Goal: Information Seeking & Learning: Learn about a topic

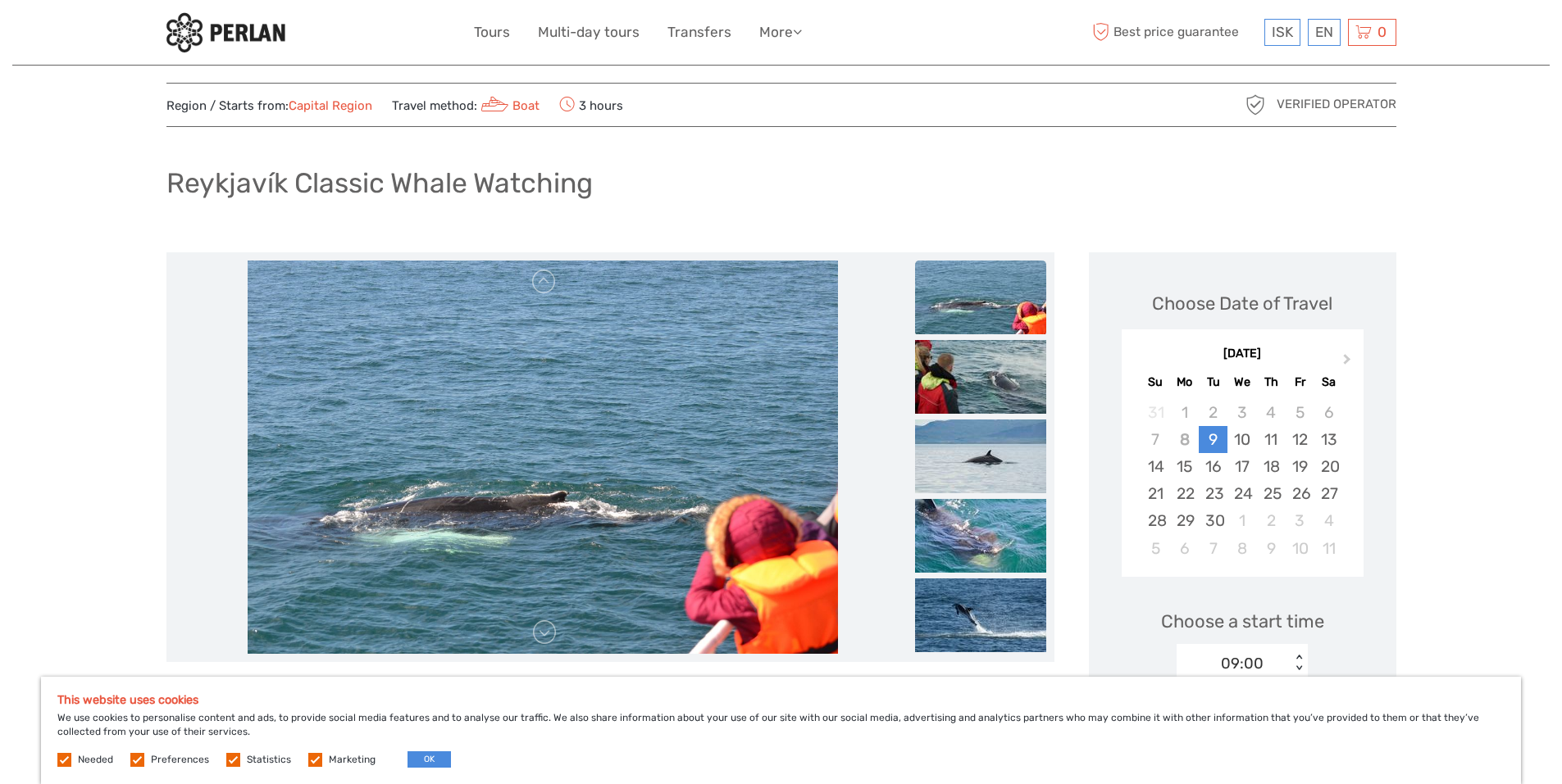
scroll to position [24, 0]
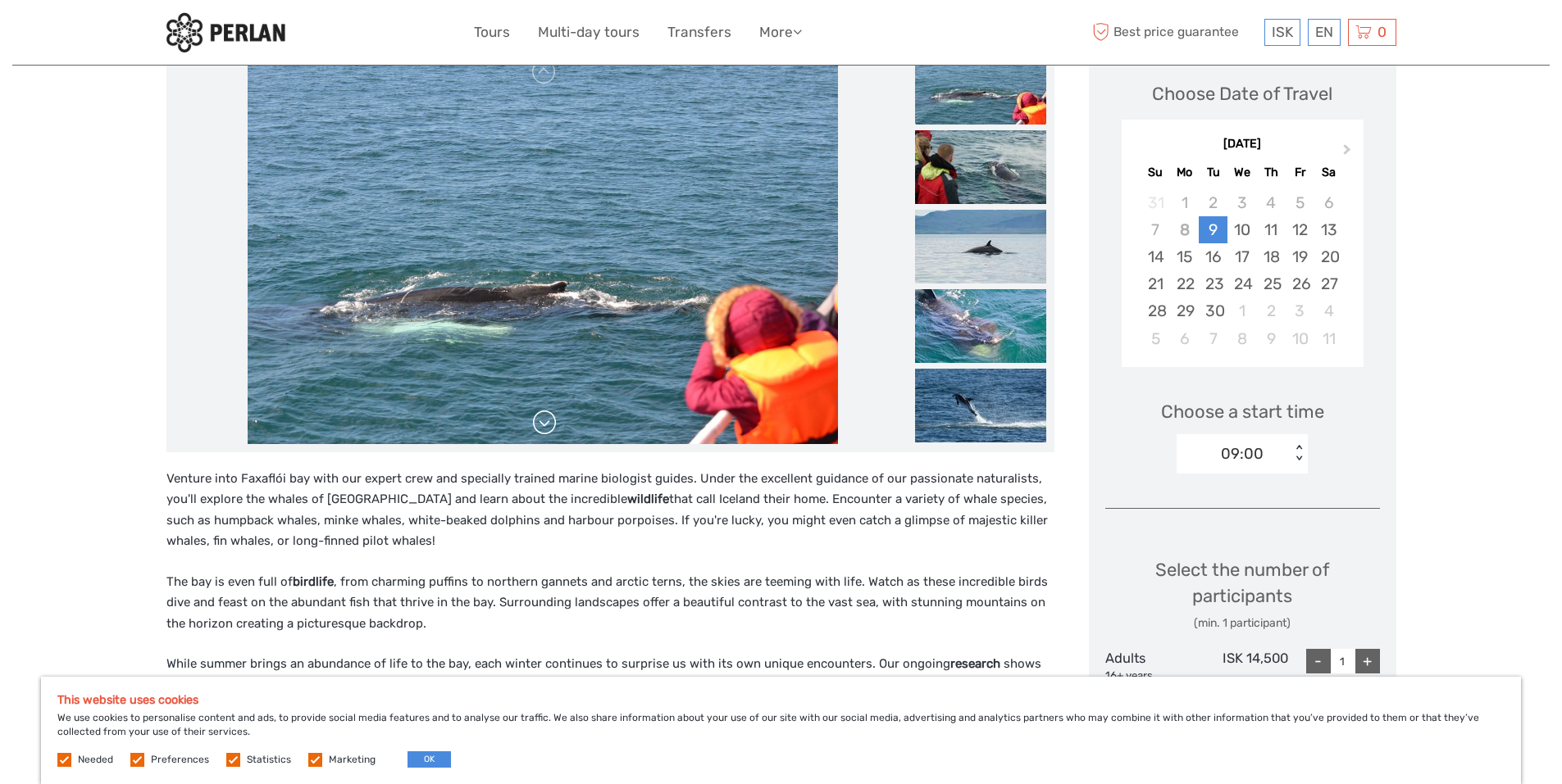
click at [547, 430] on link at bounding box center [544, 422] width 26 height 26
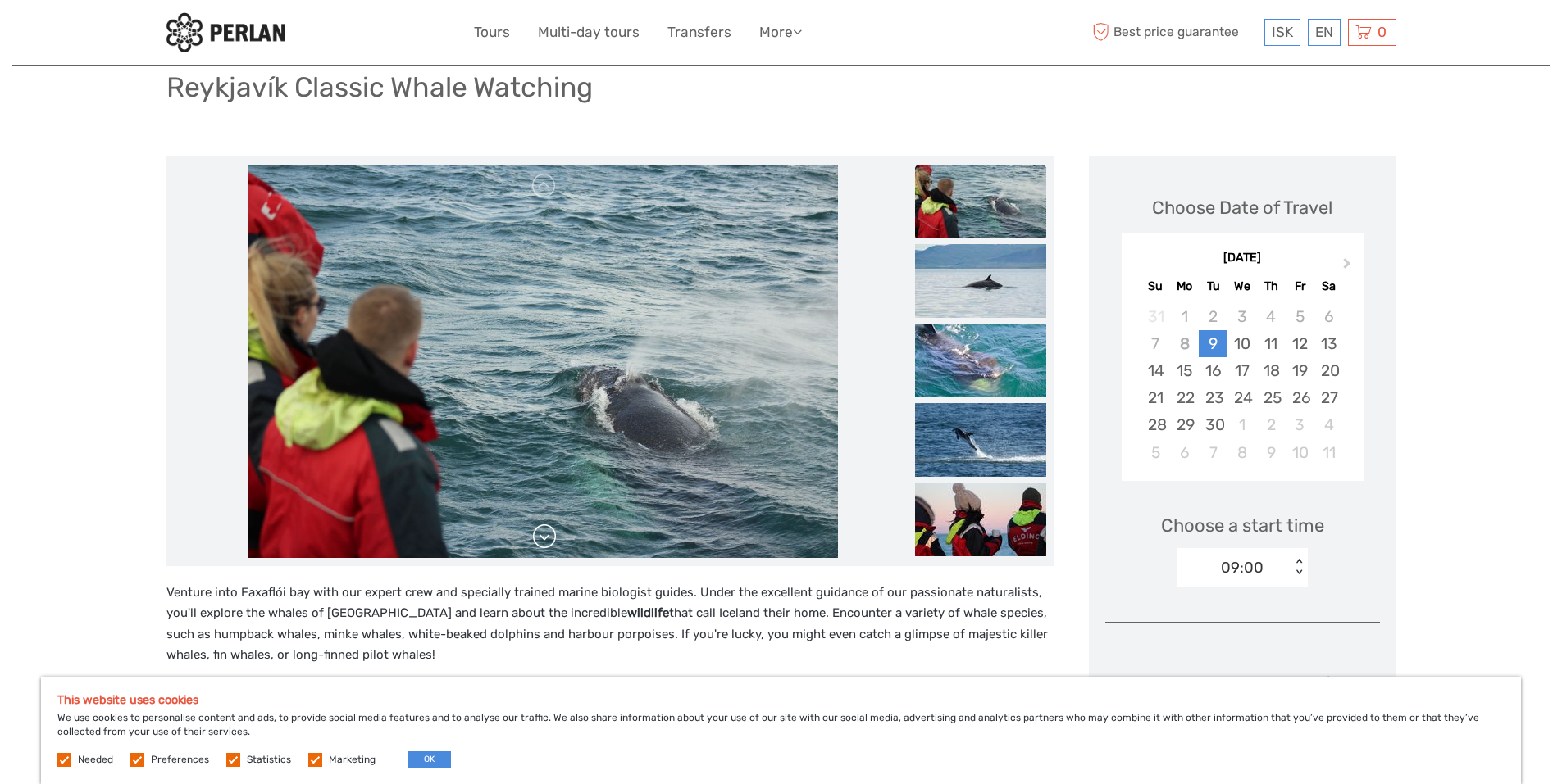
scroll to position [119, 0]
click at [543, 532] on link at bounding box center [544, 537] width 26 height 26
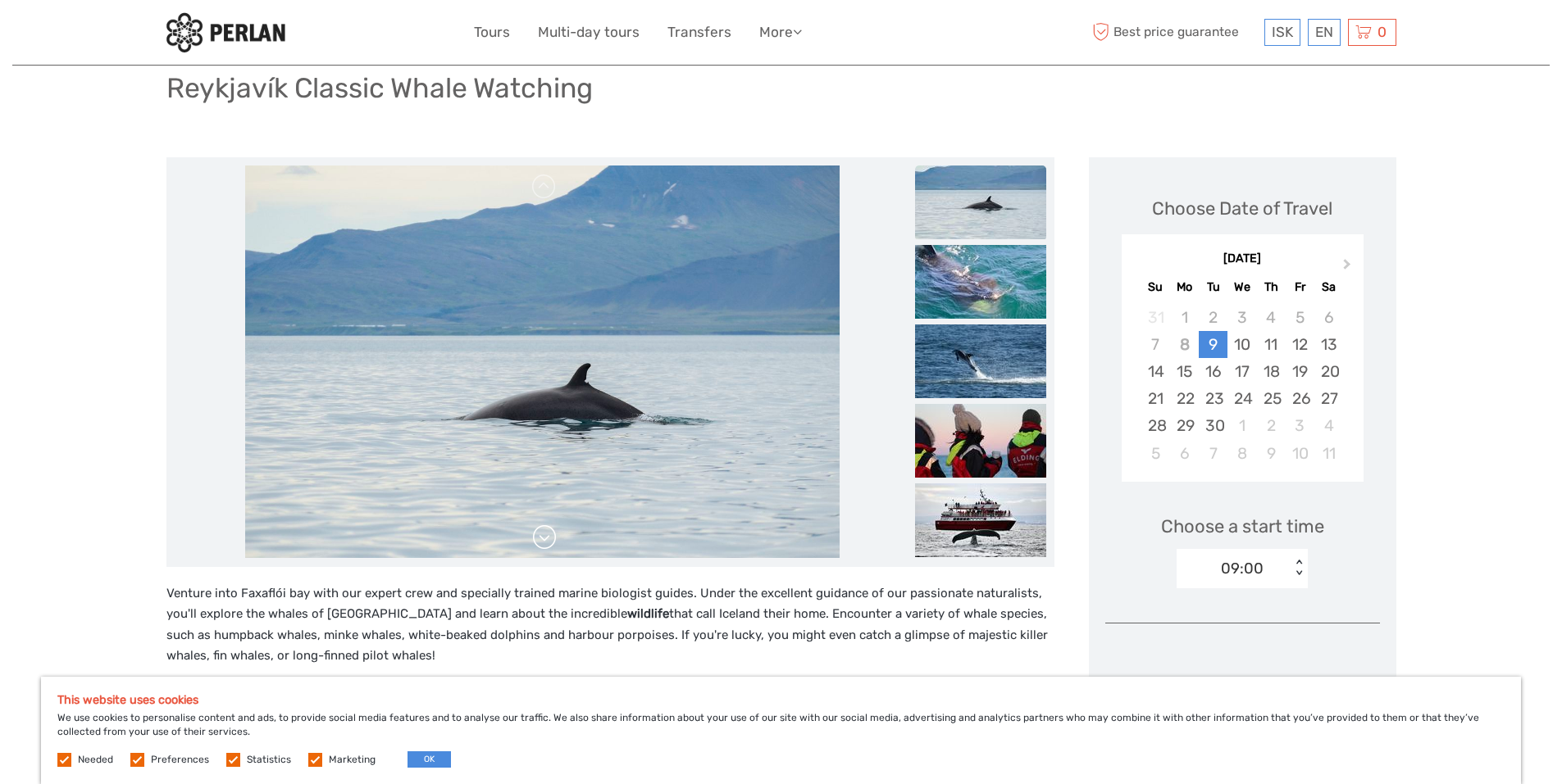
click at [543, 532] on link at bounding box center [544, 537] width 26 height 26
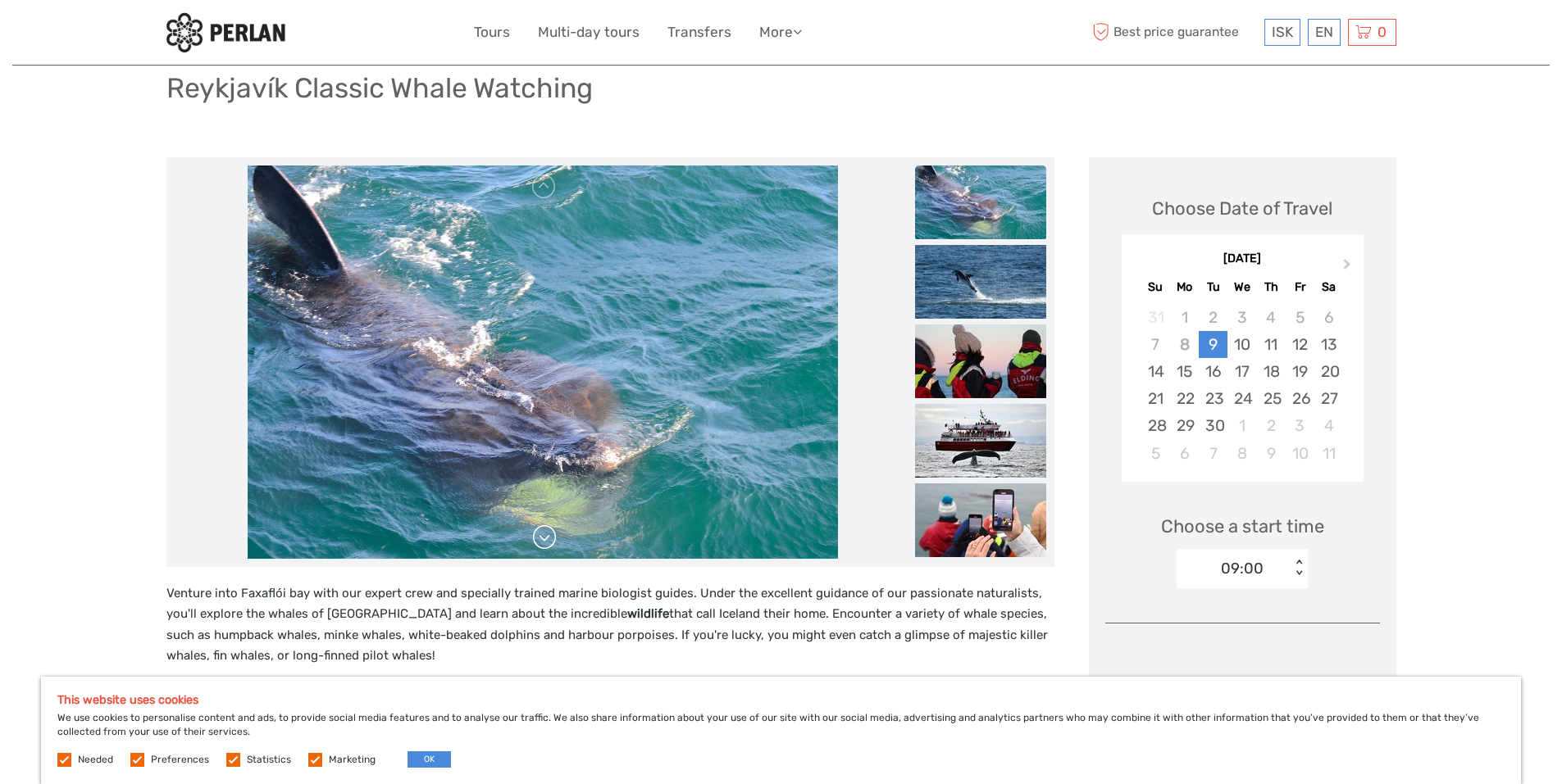
click at [543, 532] on link at bounding box center [544, 537] width 26 height 26
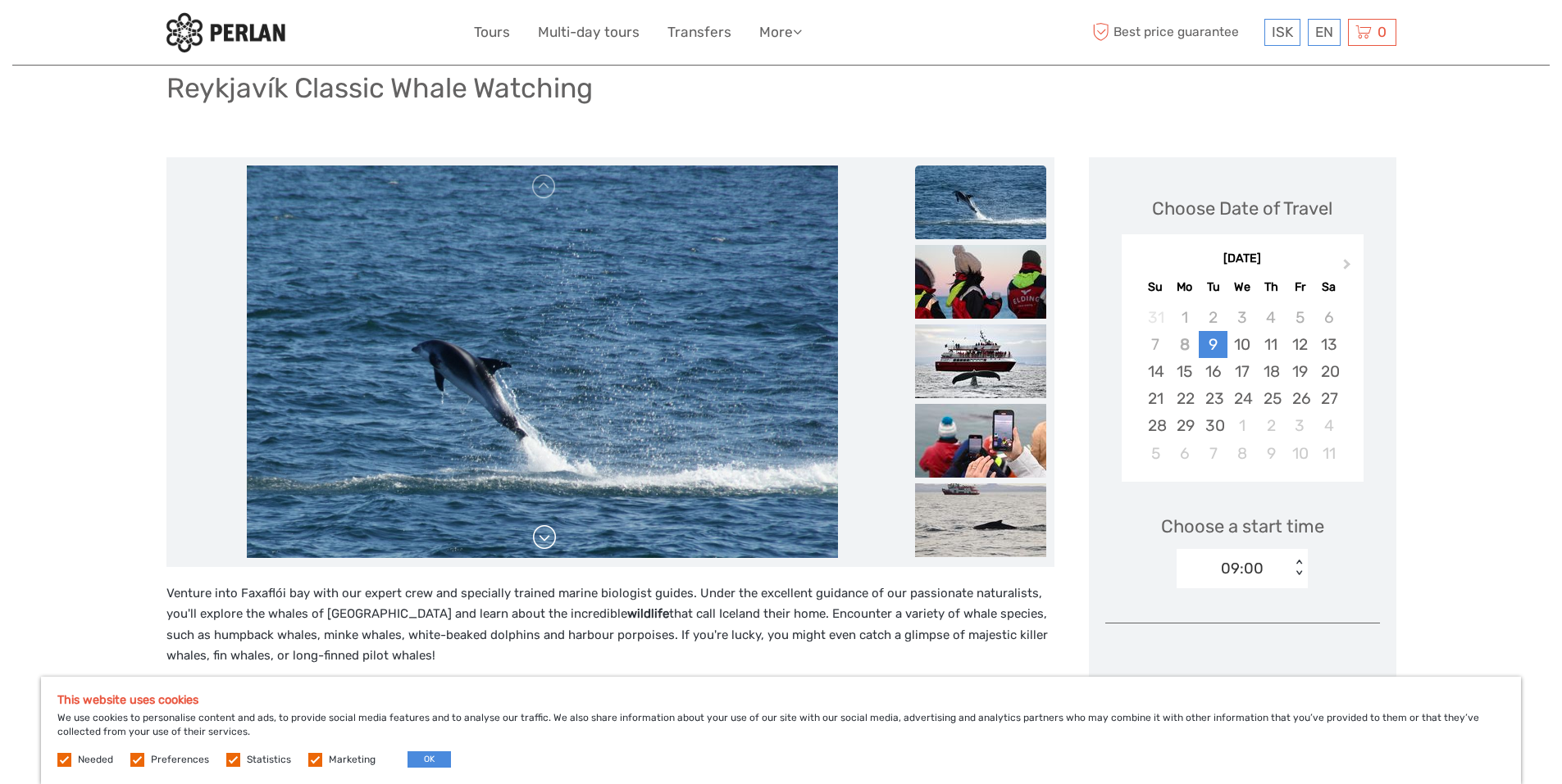
click at [543, 532] on link at bounding box center [544, 537] width 26 height 26
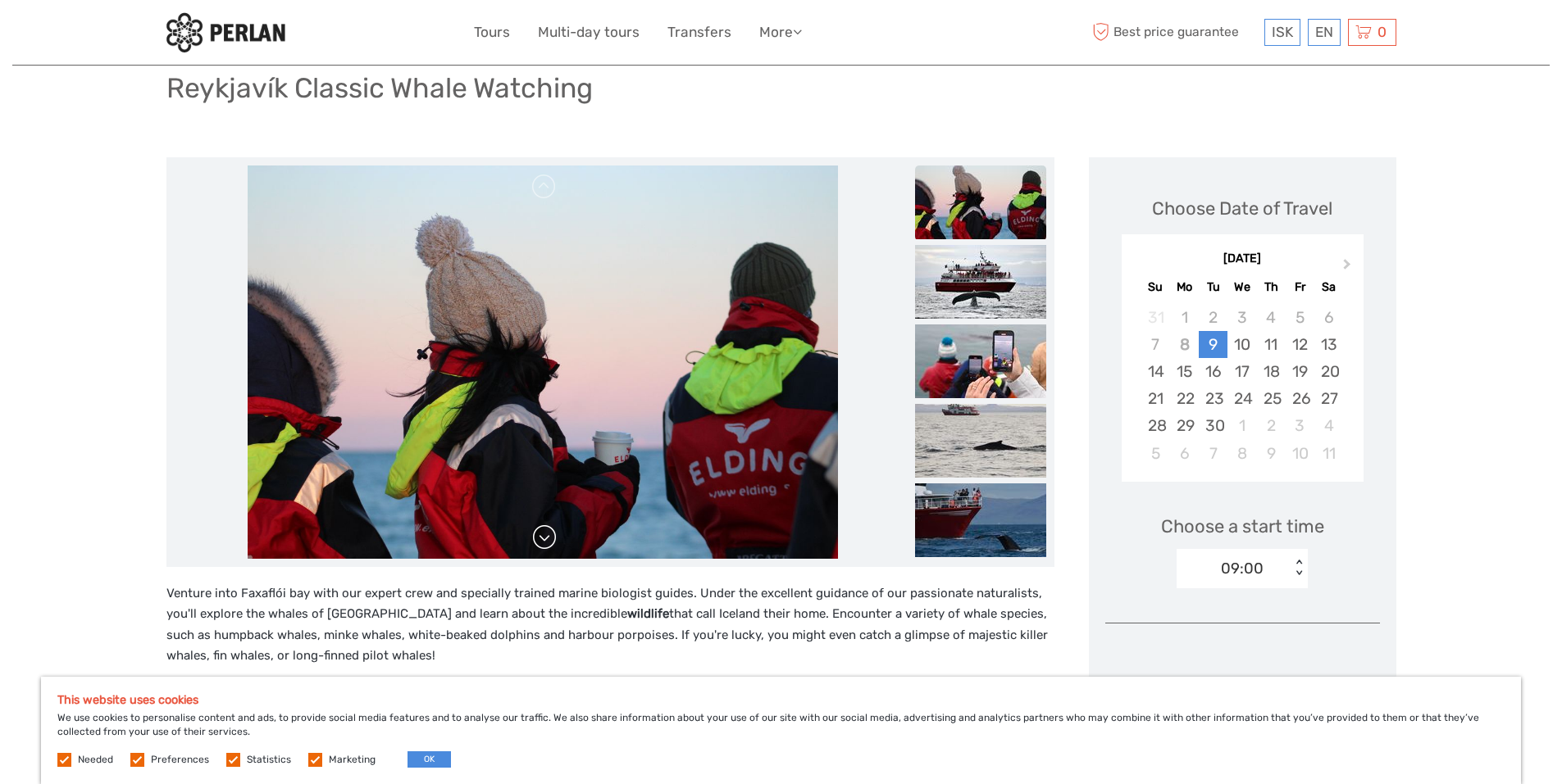
click at [543, 532] on link at bounding box center [544, 537] width 26 height 26
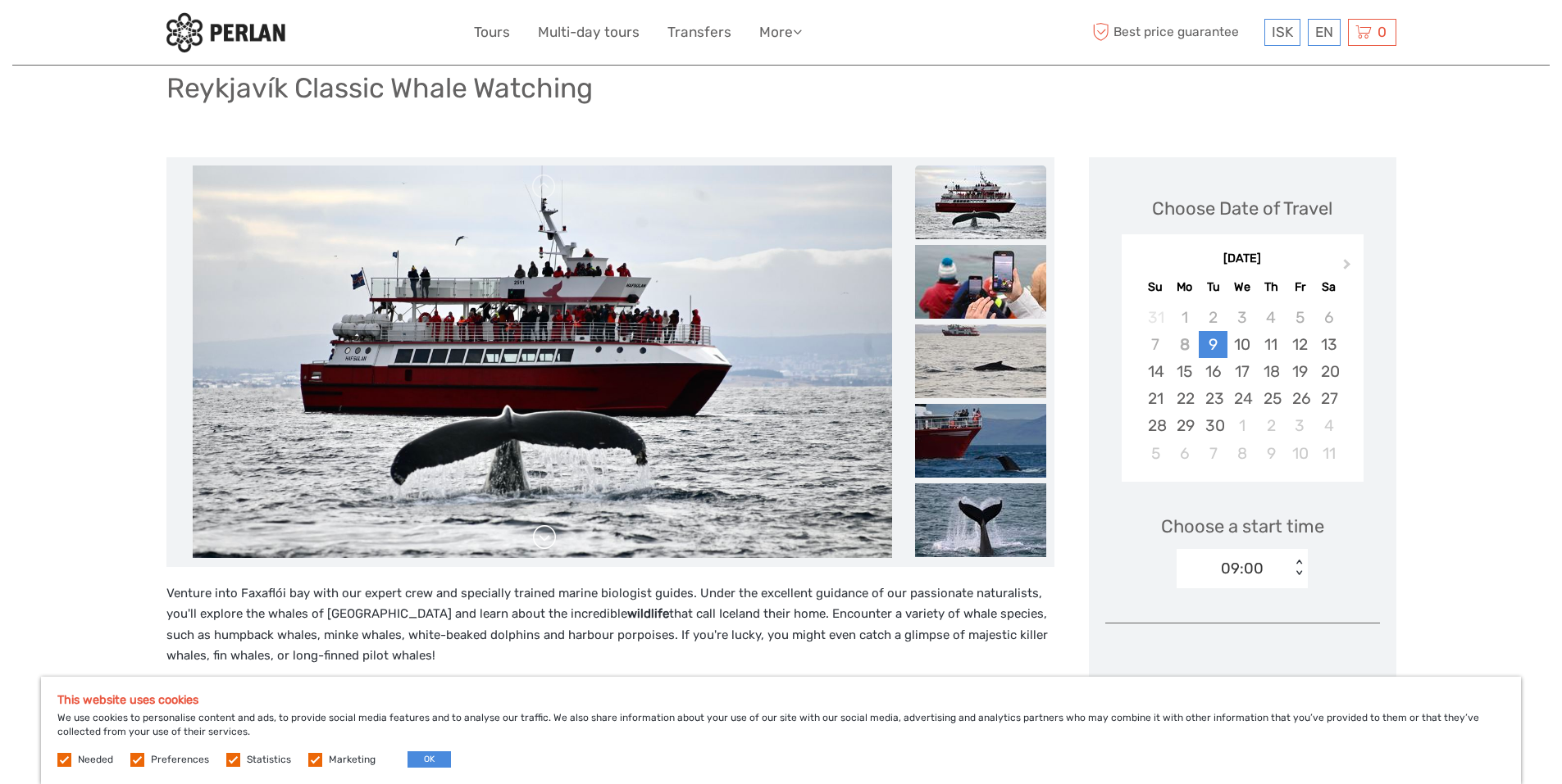
click at [543, 532] on link at bounding box center [544, 537] width 26 height 26
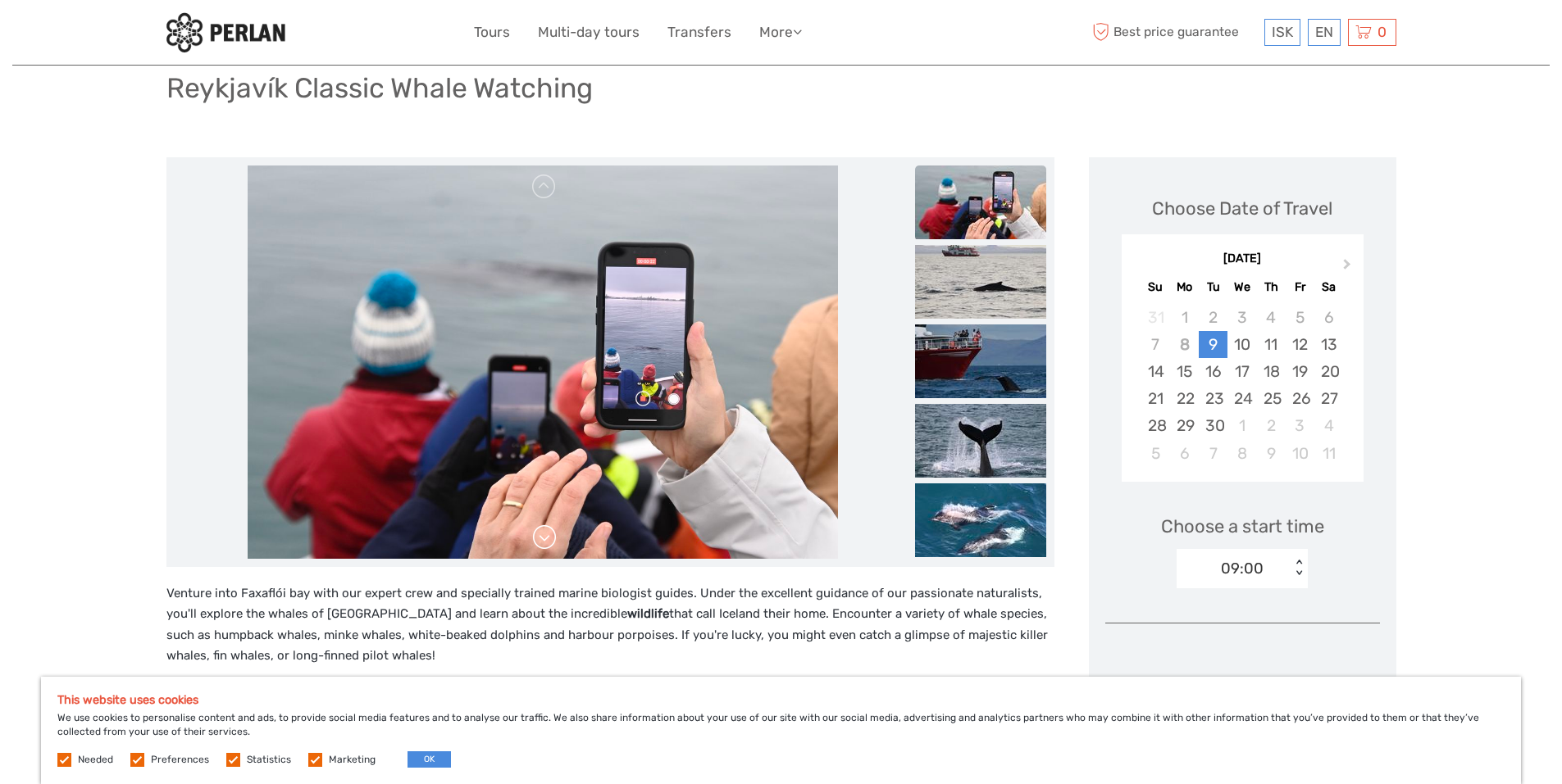
click at [543, 532] on link at bounding box center [544, 537] width 26 height 26
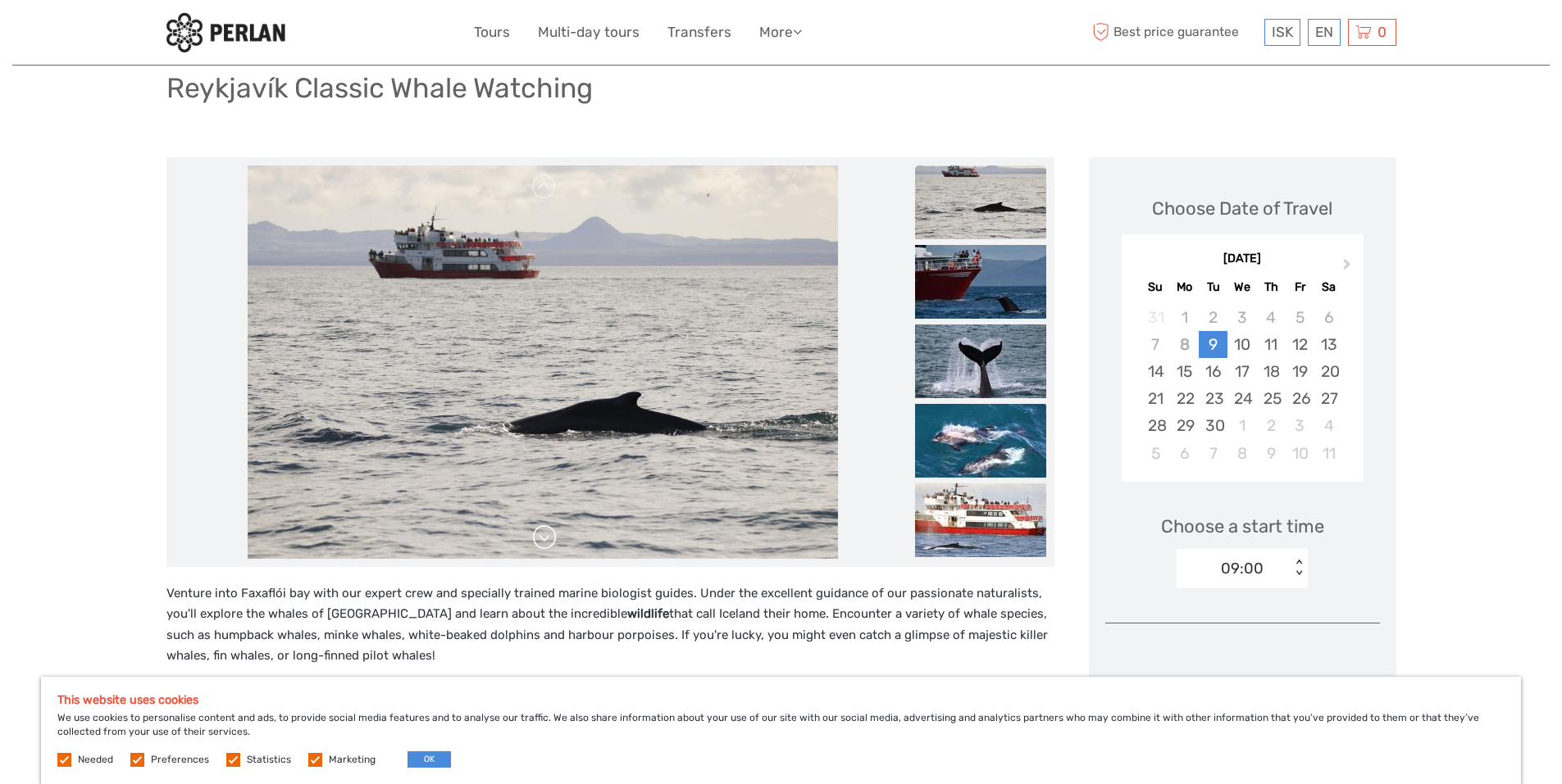
click at [543, 532] on link at bounding box center [544, 537] width 26 height 26
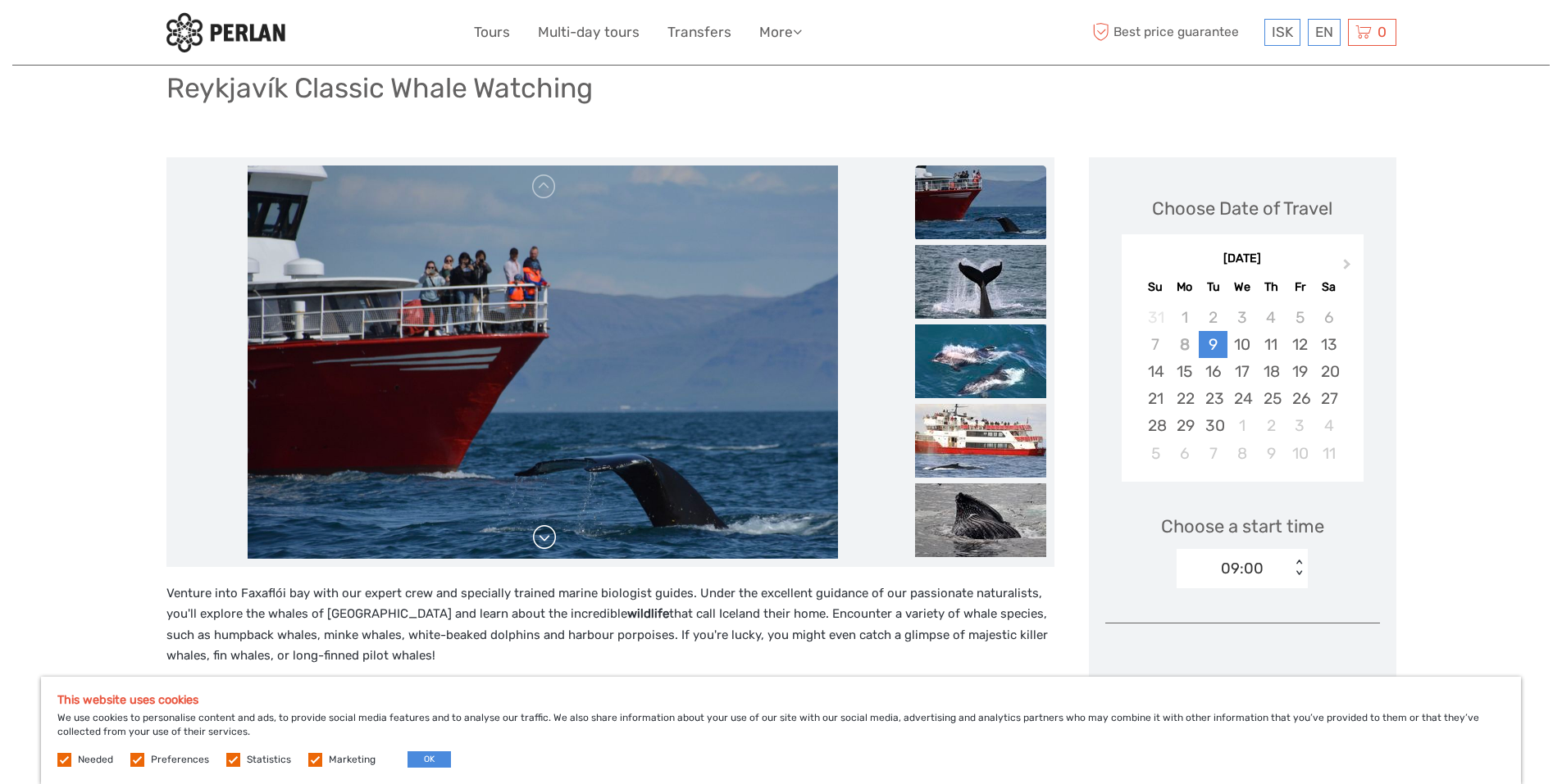
click at [543, 532] on link at bounding box center [544, 537] width 26 height 26
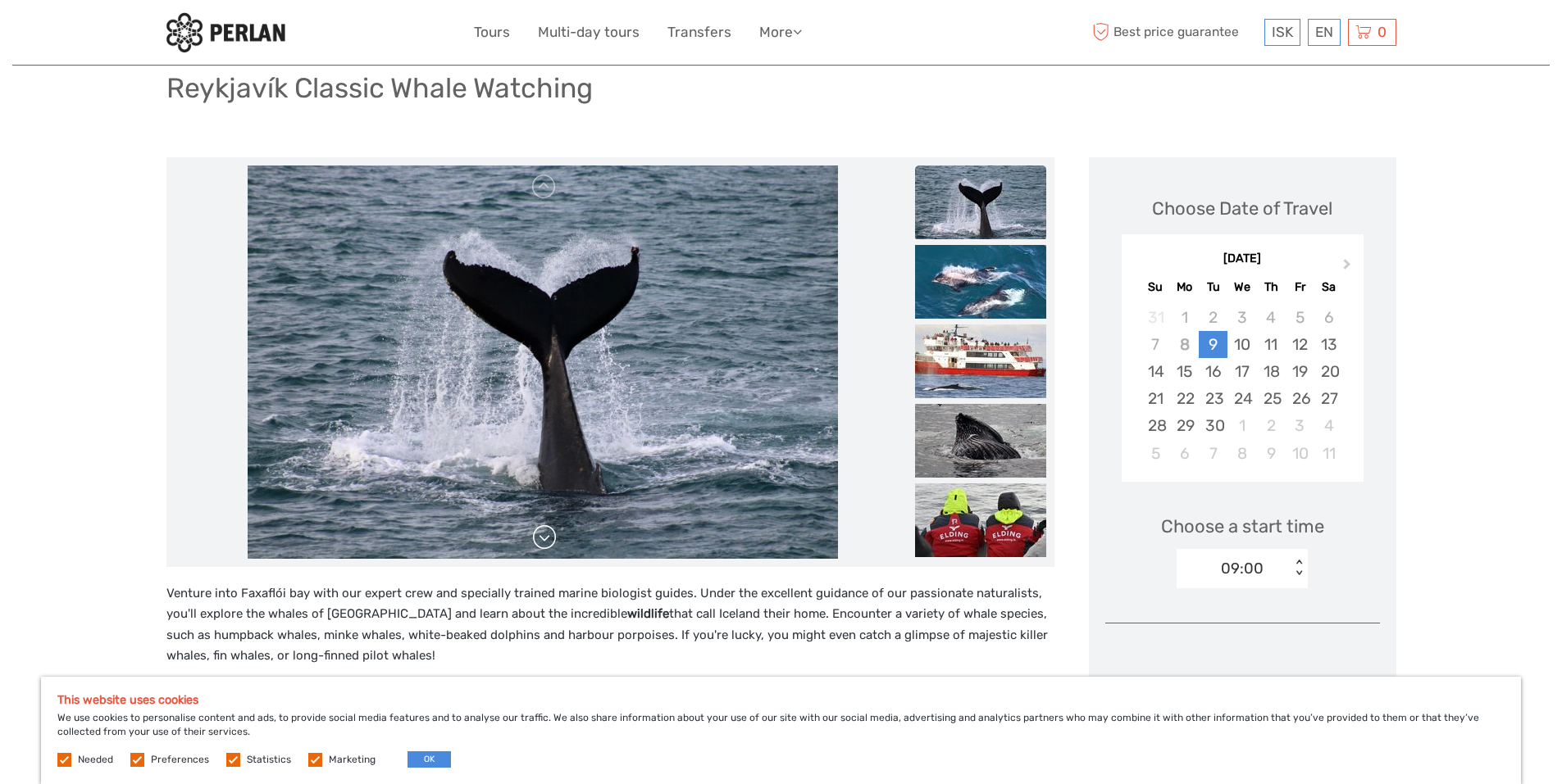
click at [543, 532] on link at bounding box center [544, 537] width 26 height 26
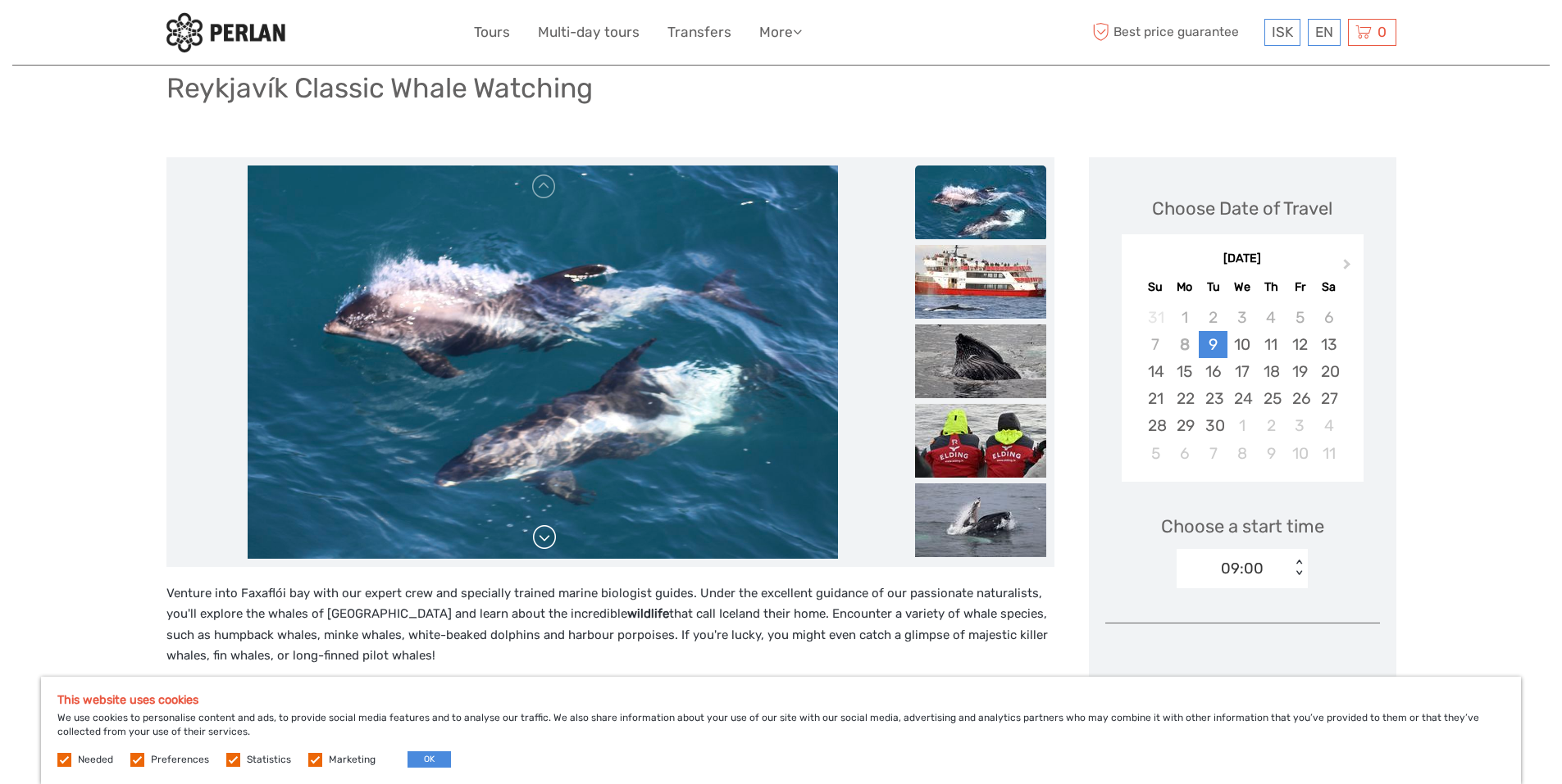
click at [543, 532] on link at bounding box center [544, 537] width 26 height 26
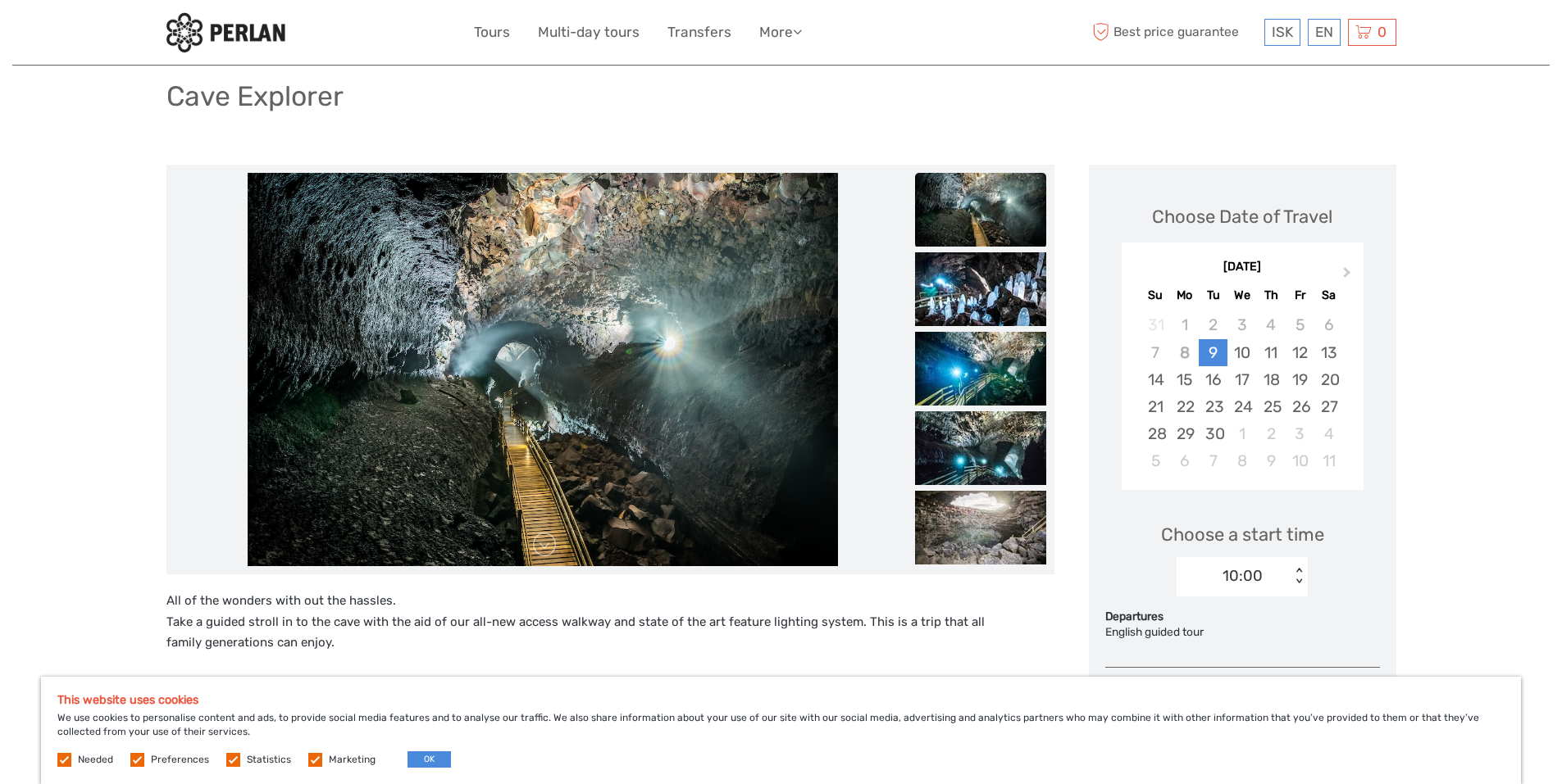
scroll to position [111, 0]
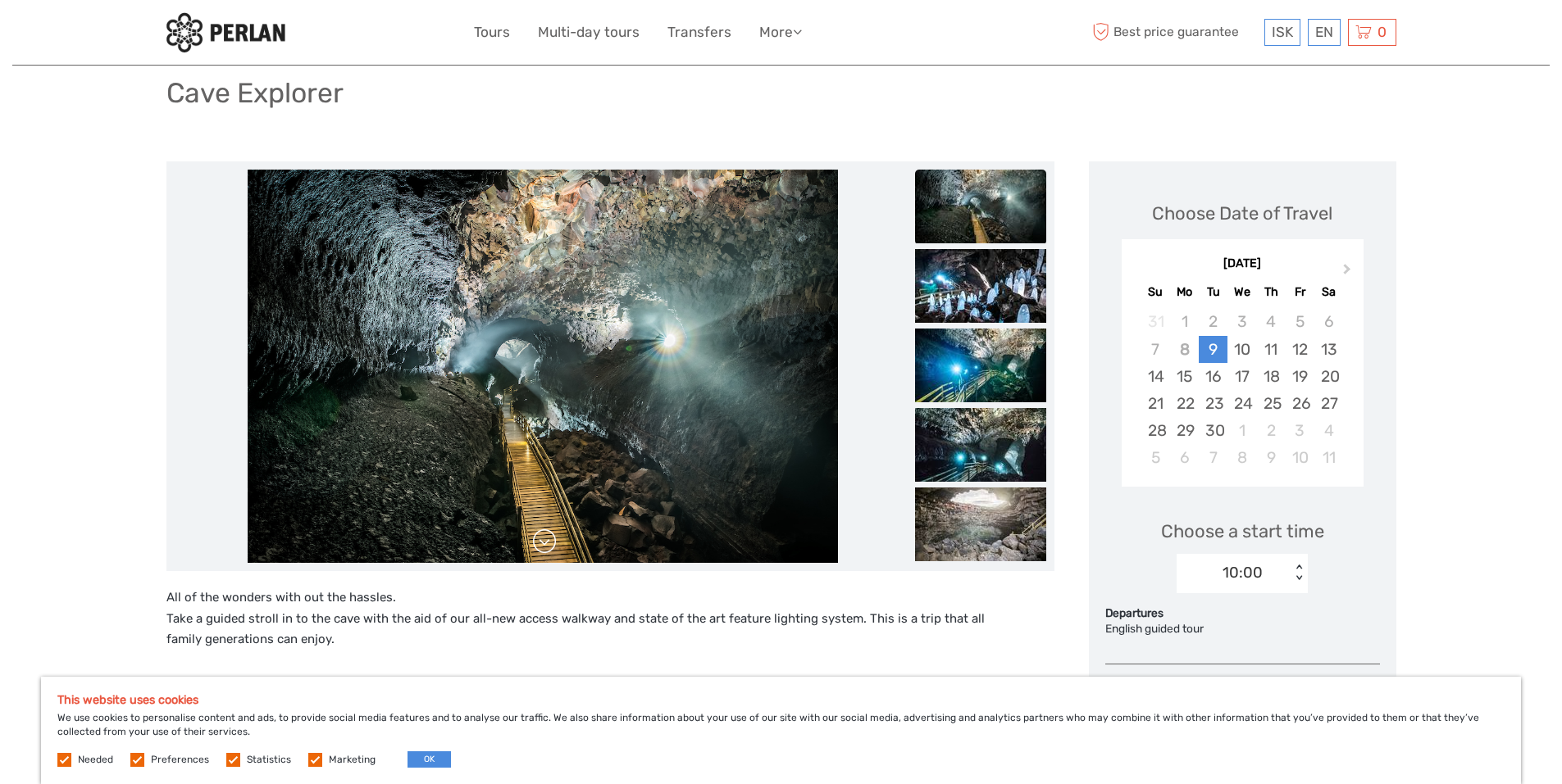
click at [551, 534] on link at bounding box center [544, 541] width 26 height 26
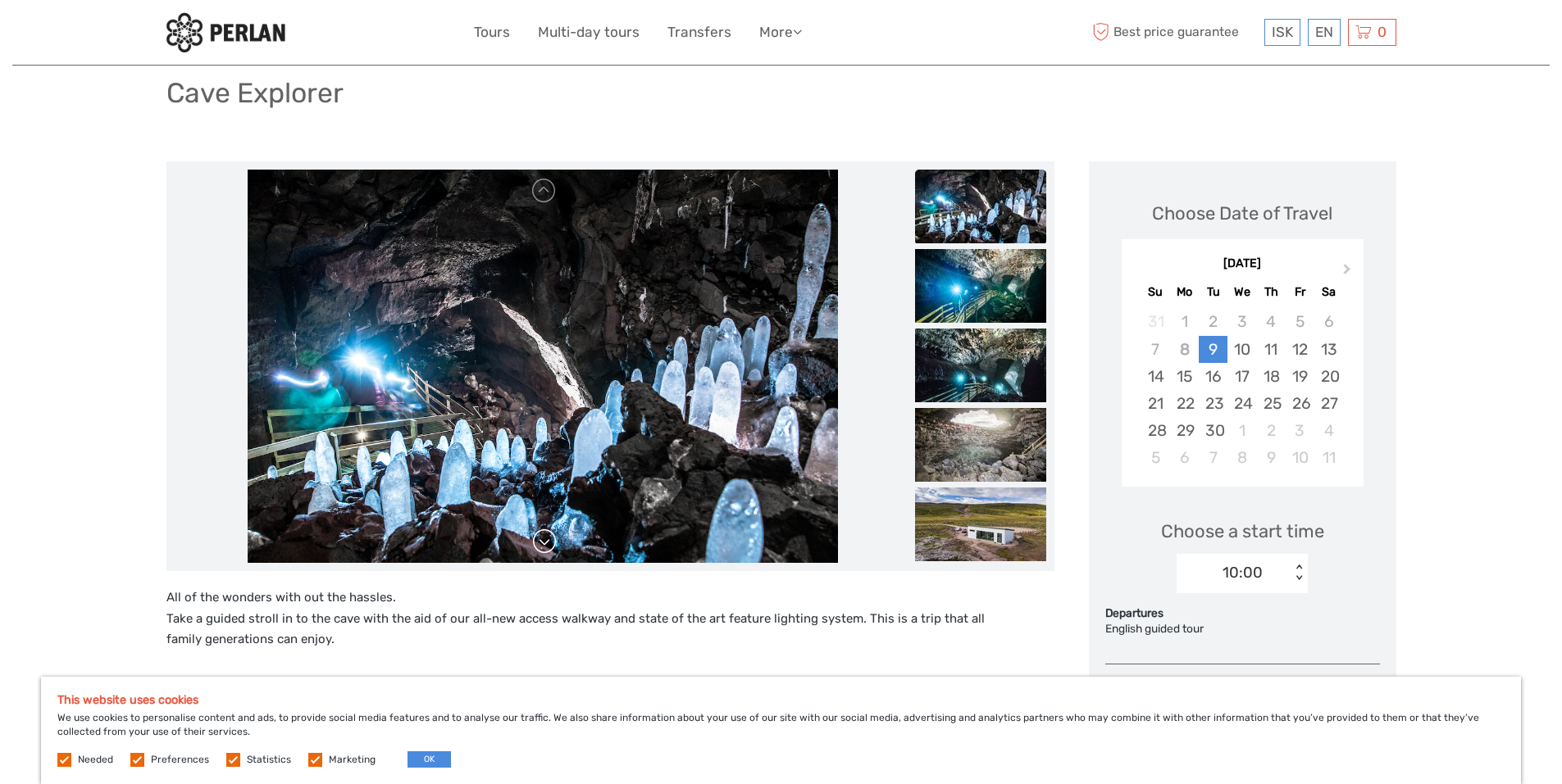
click at [550, 535] on link at bounding box center [544, 541] width 26 height 26
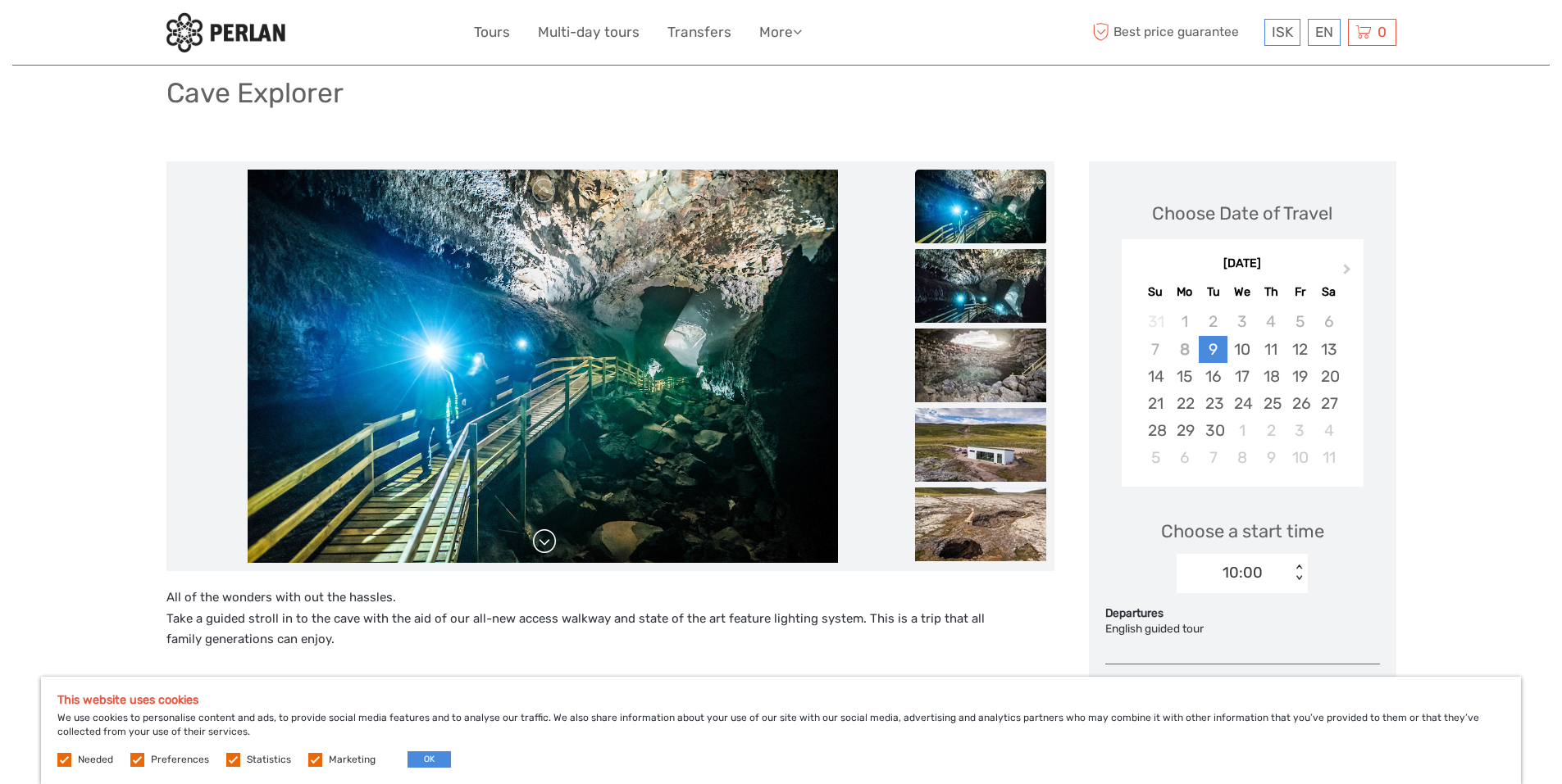
click at [550, 535] on link at bounding box center [544, 541] width 26 height 26
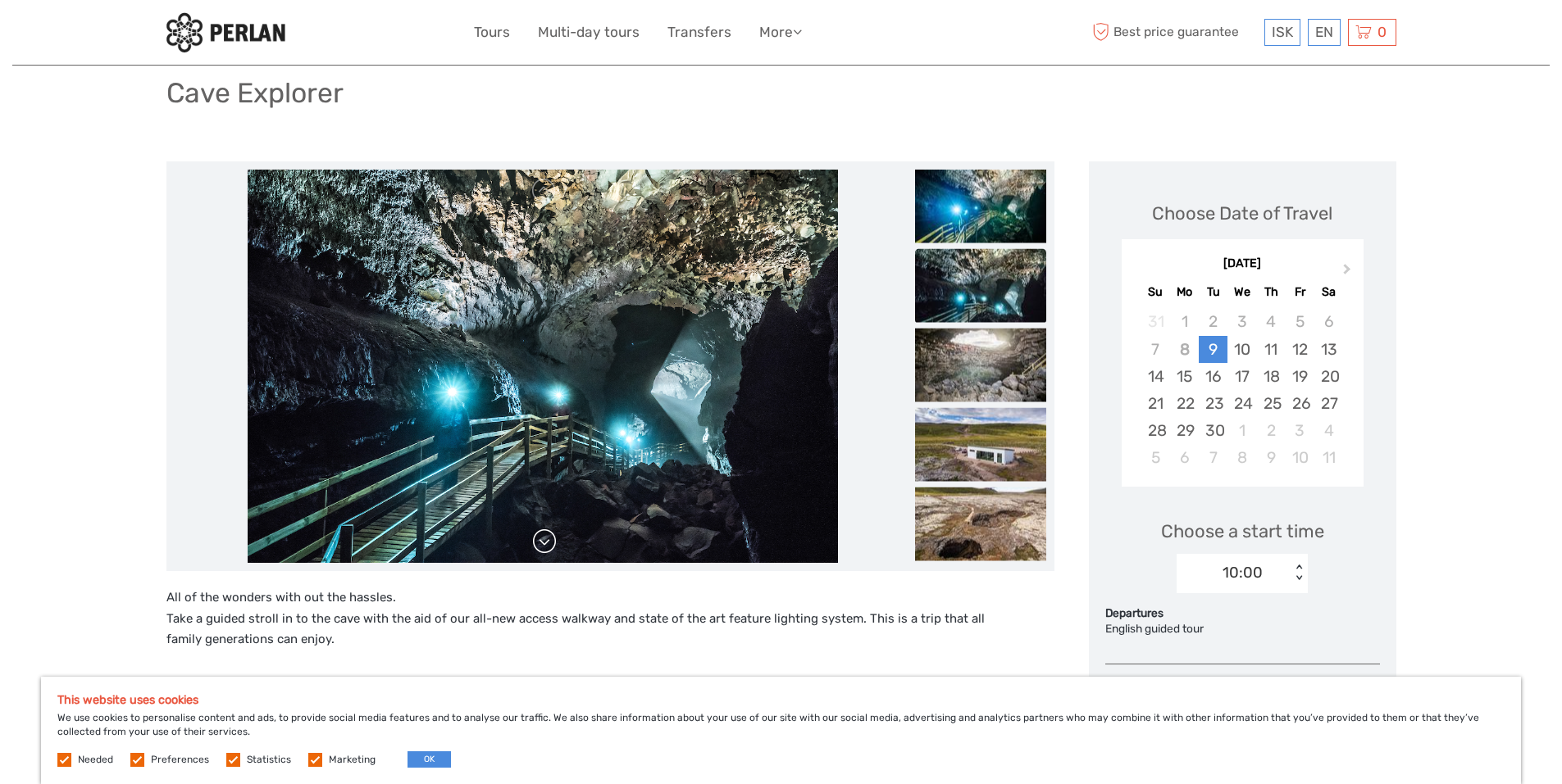
click at [550, 535] on link at bounding box center [544, 541] width 26 height 26
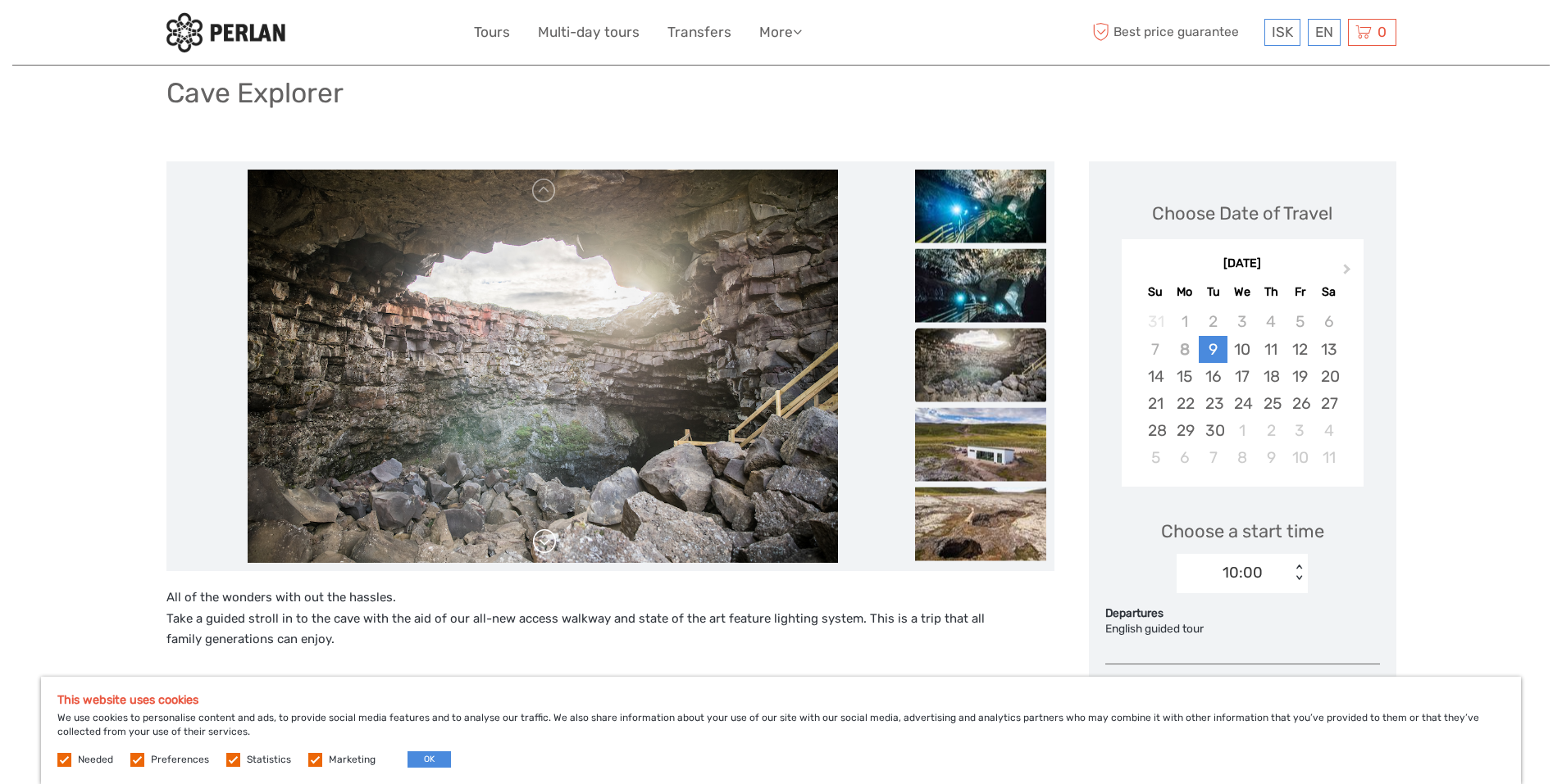
click at [550, 535] on link at bounding box center [544, 541] width 26 height 26
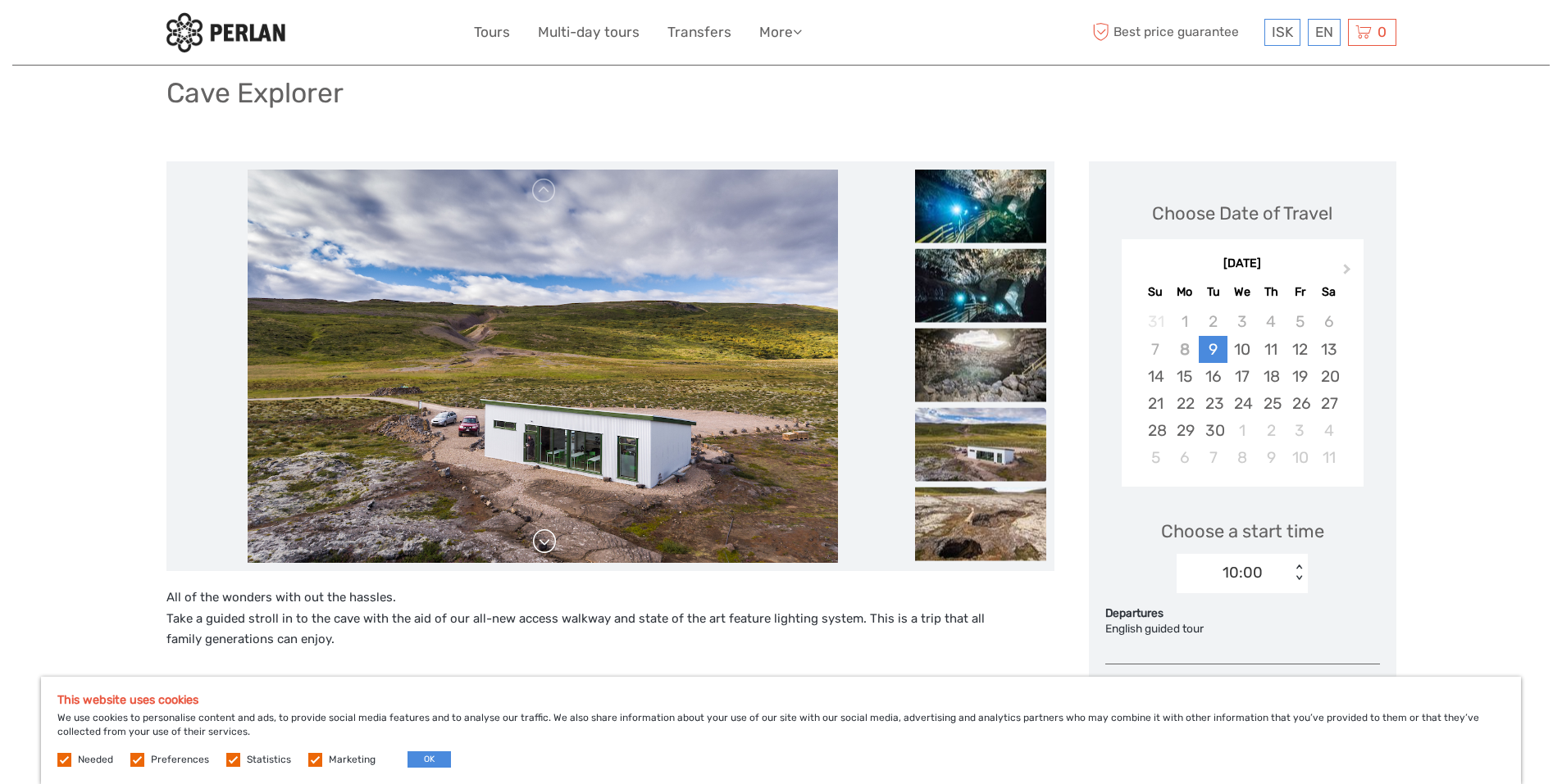
click at [550, 535] on link at bounding box center [544, 541] width 26 height 26
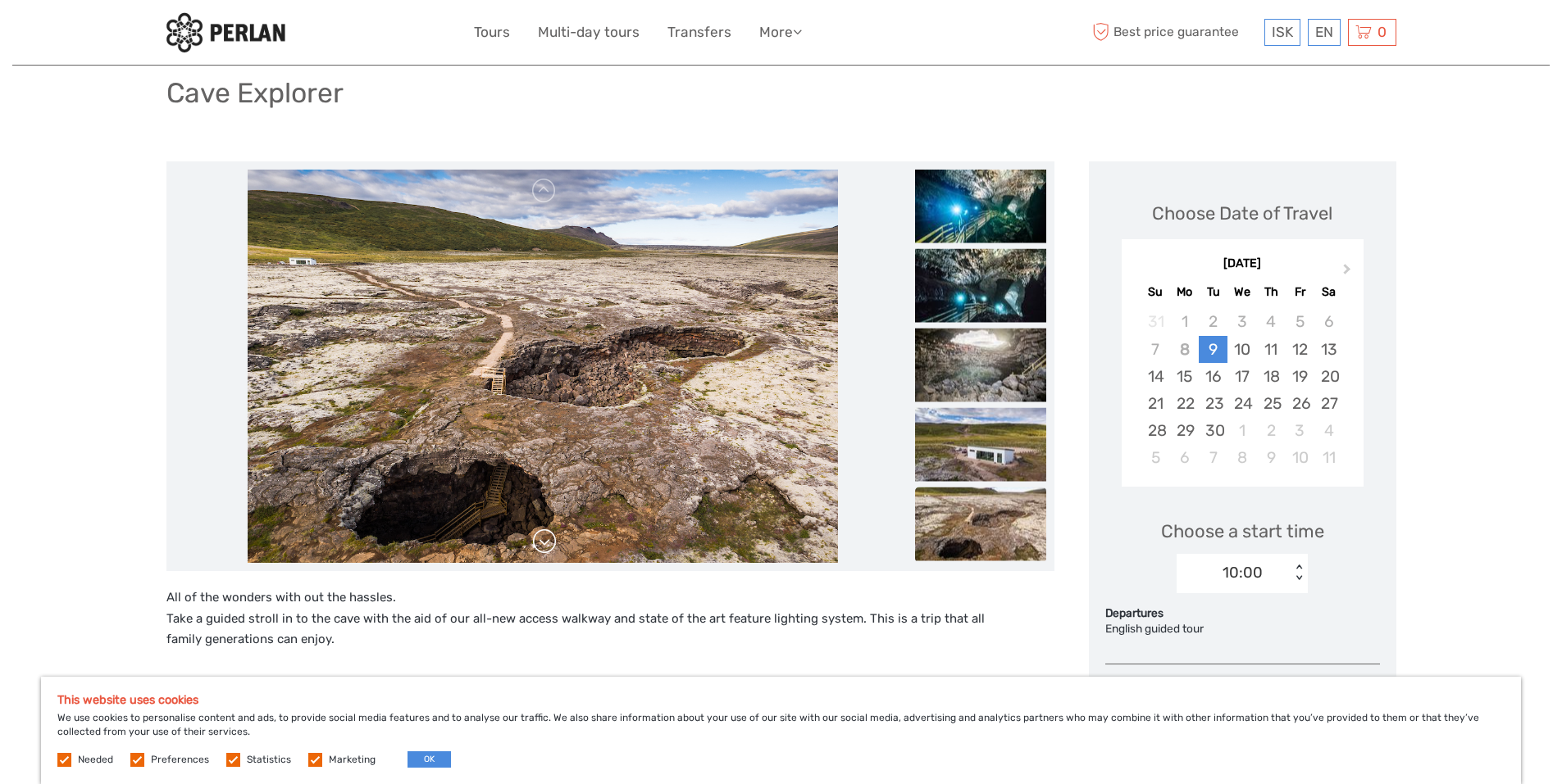
click at [550, 535] on link at bounding box center [544, 541] width 26 height 26
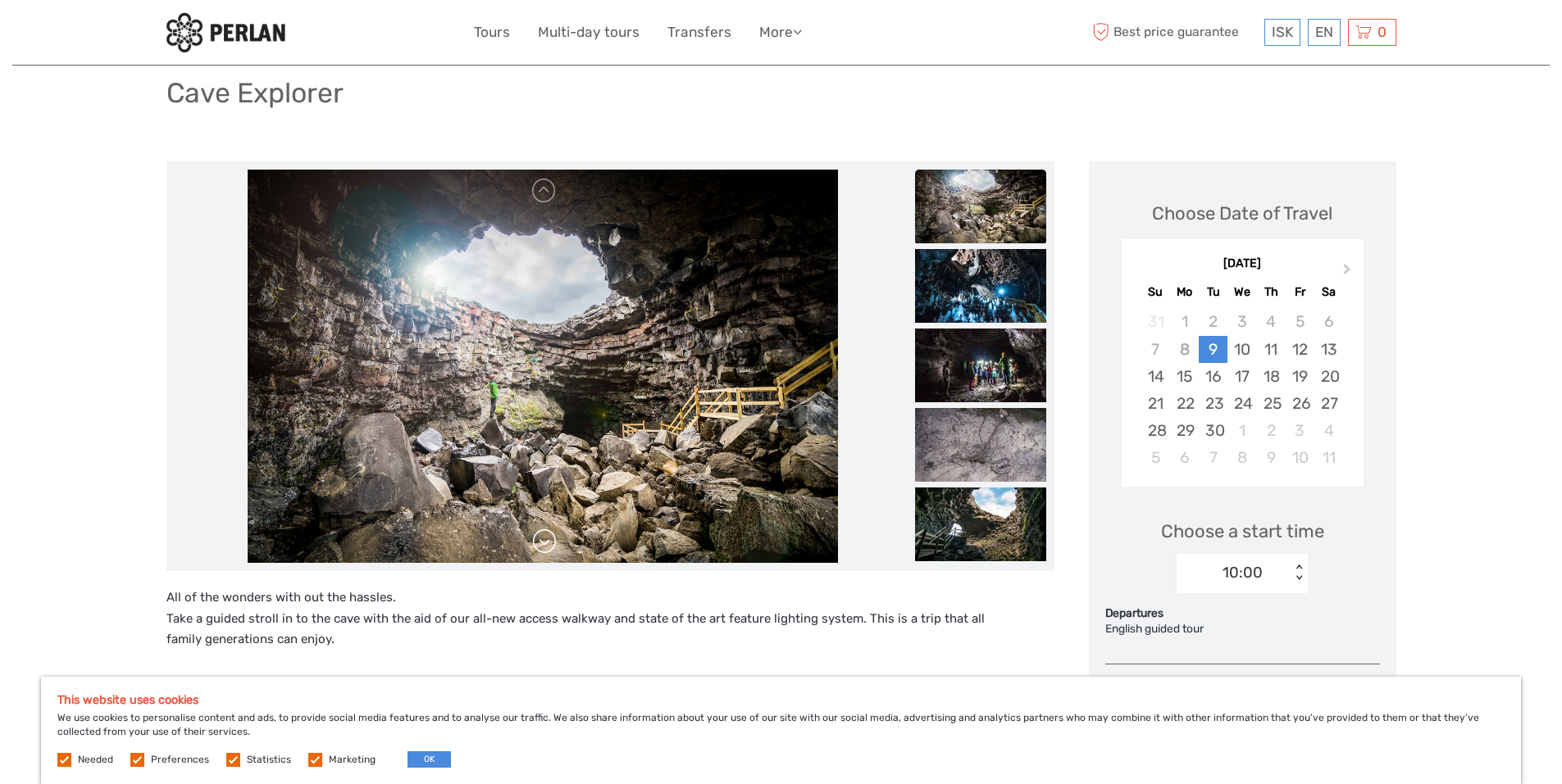
click at [550, 535] on link at bounding box center [544, 541] width 26 height 26
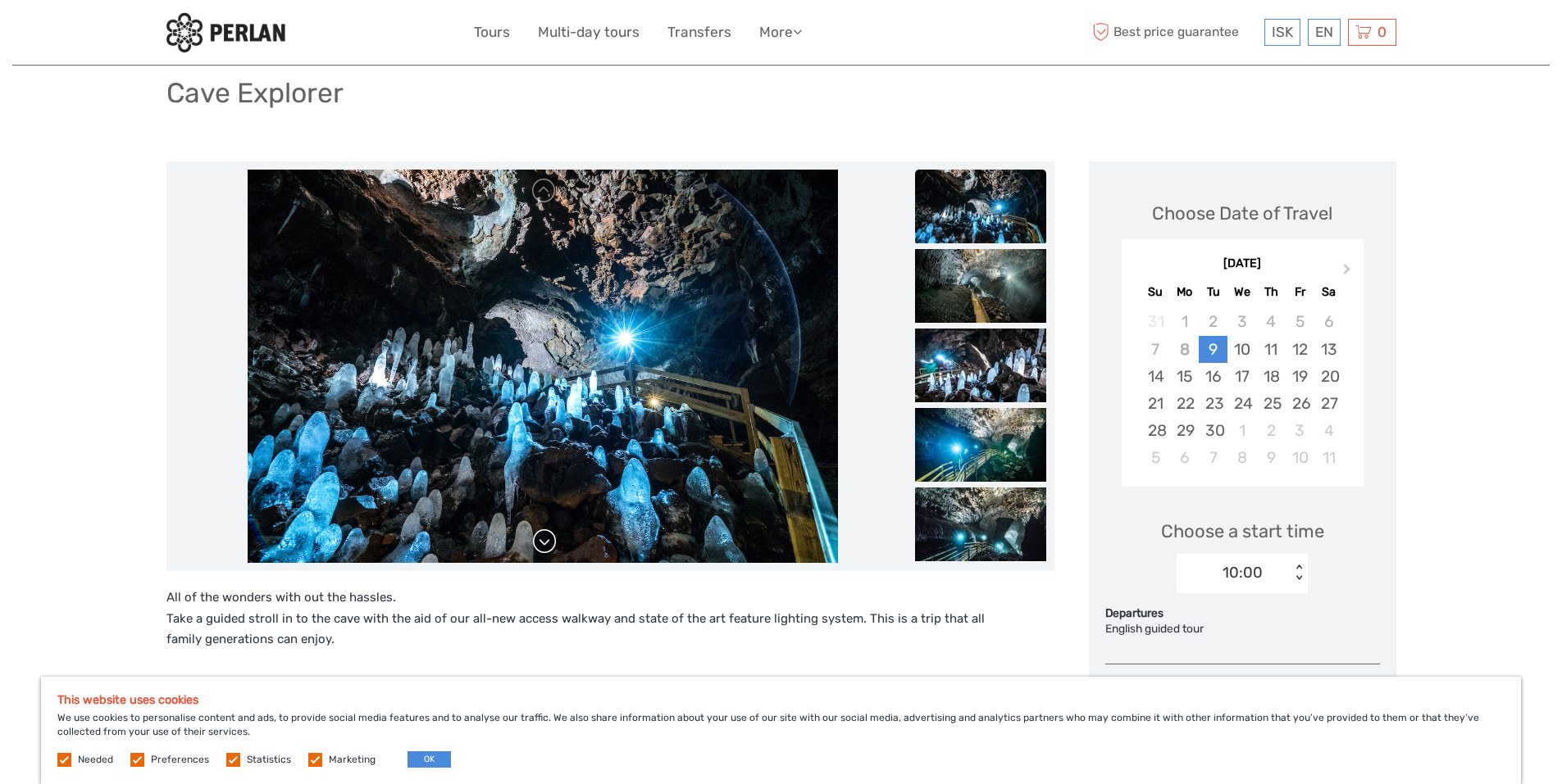
click at [551, 544] on link at bounding box center [544, 541] width 26 height 26
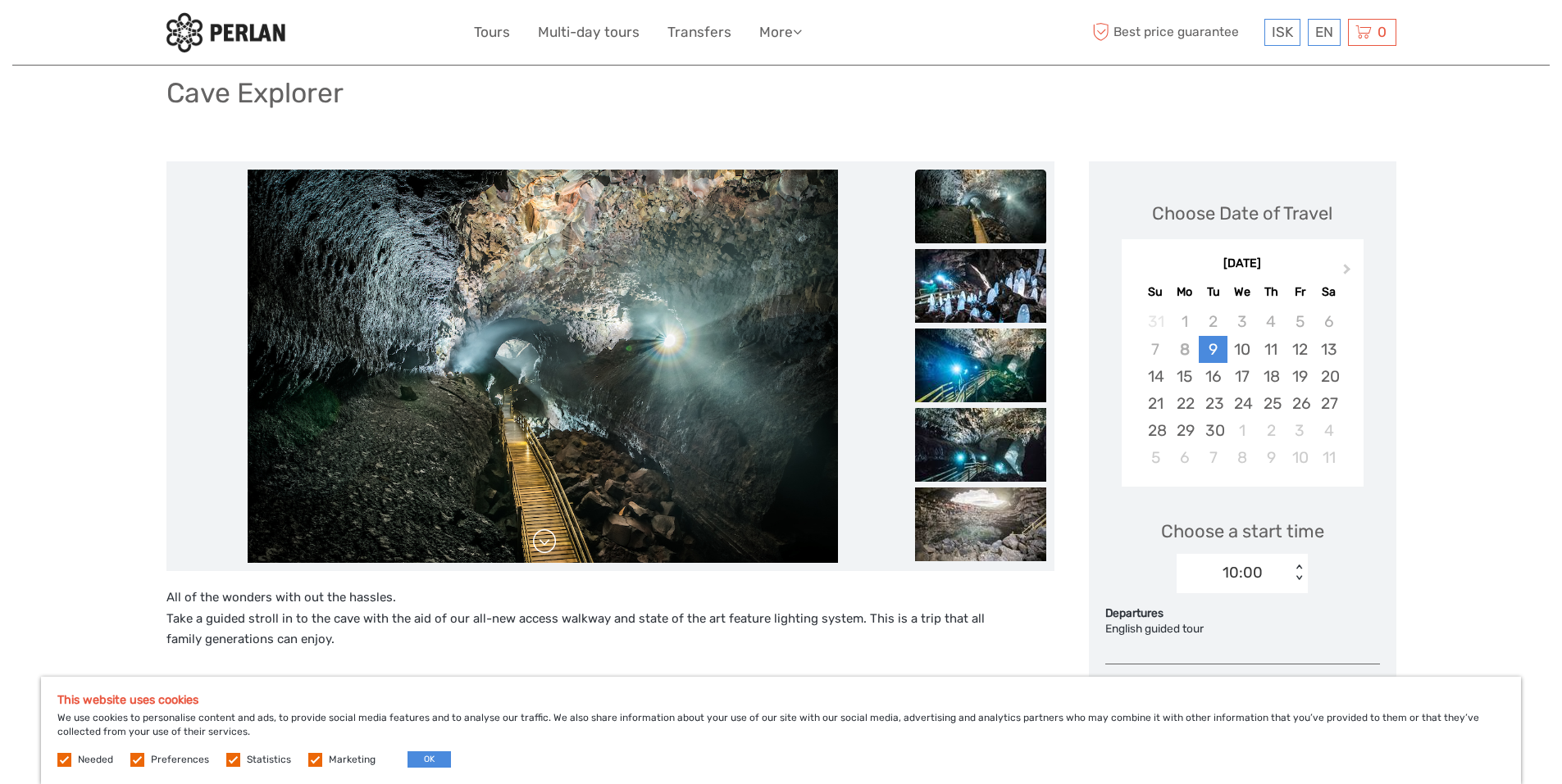
click at [551, 544] on link at bounding box center [544, 541] width 26 height 26
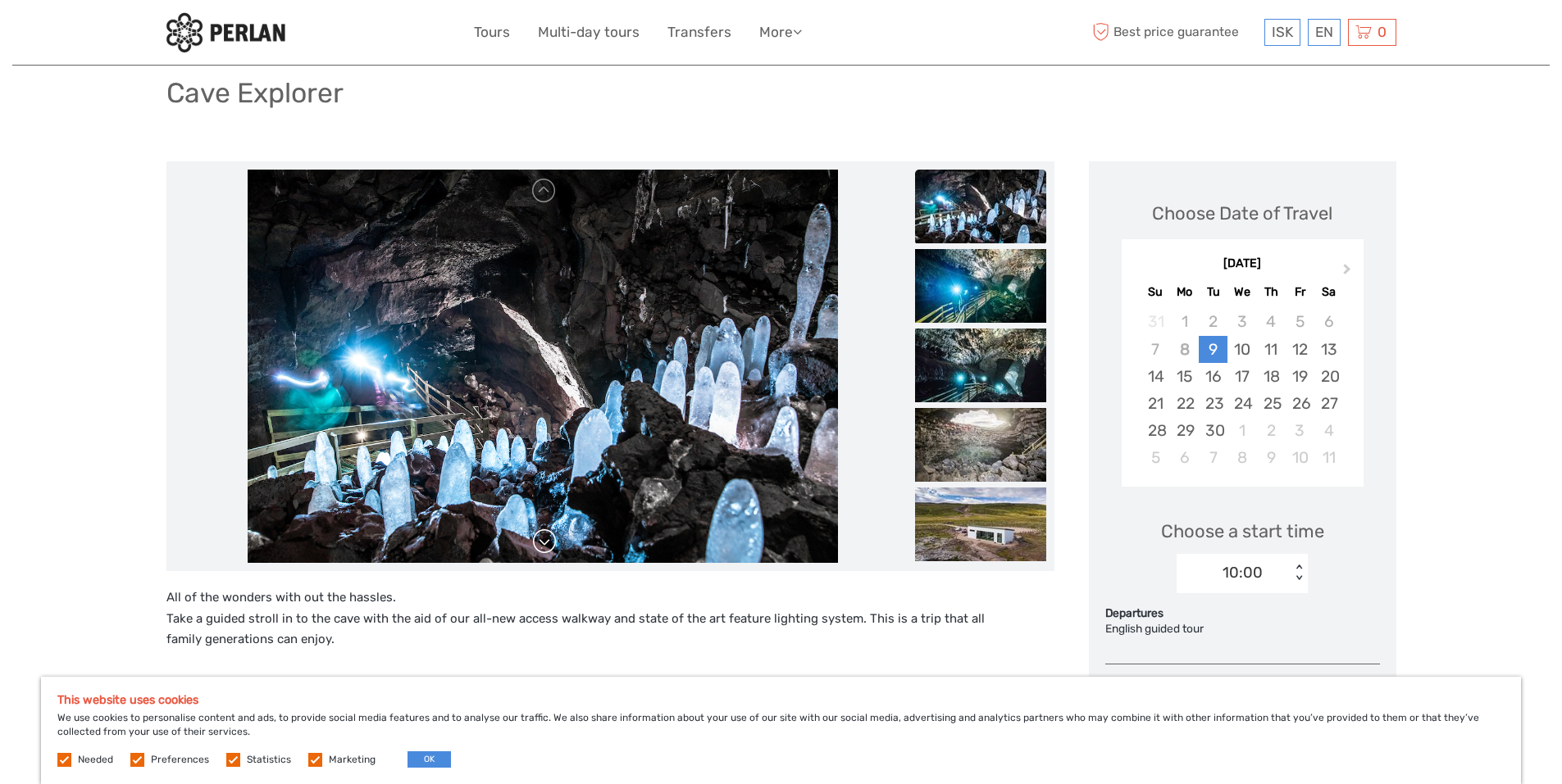
click at [551, 544] on link at bounding box center [544, 541] width 26 height 26
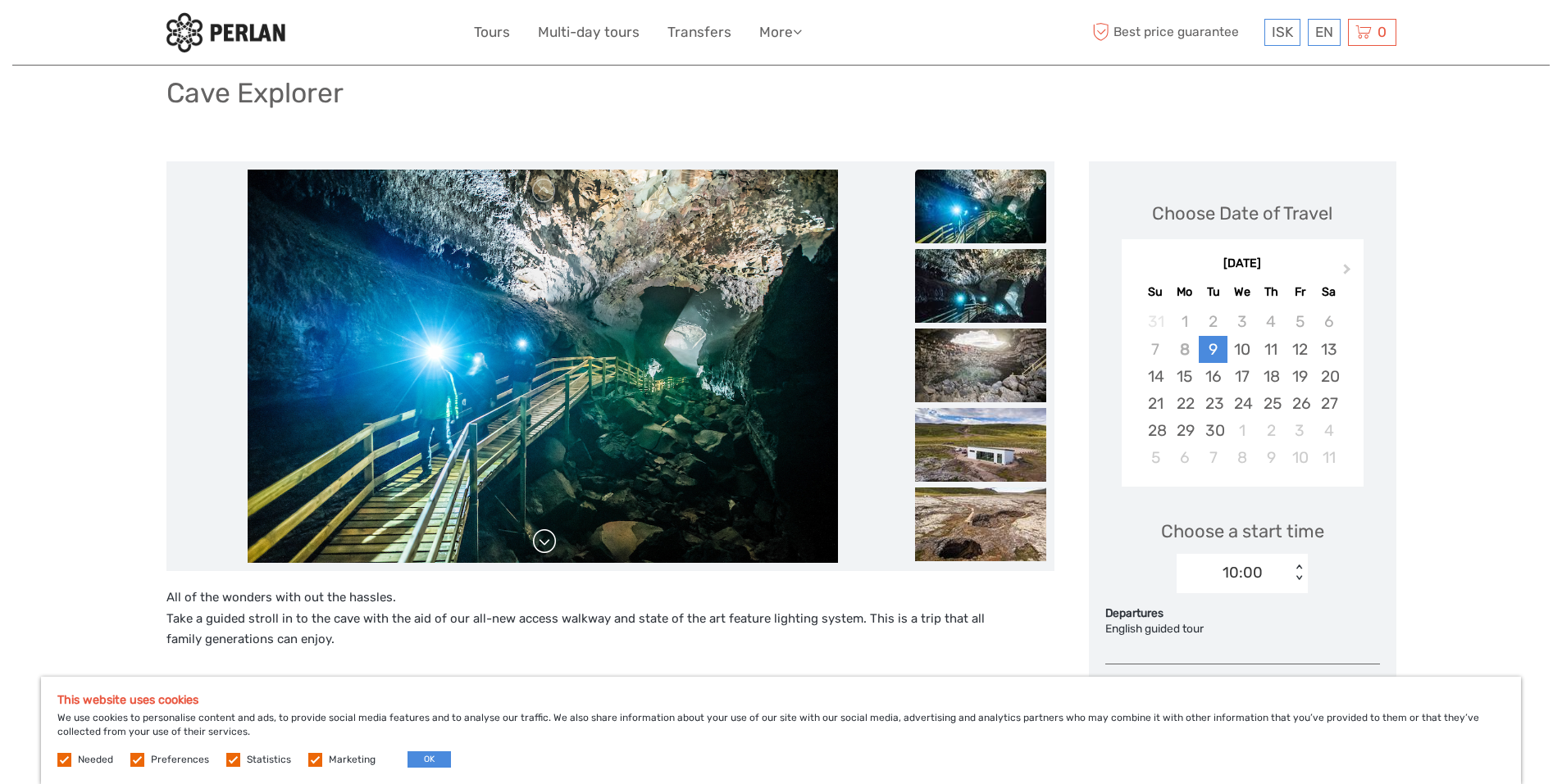
click at [551, 544] on link at bounding box center [544, 541] width 26 height 26
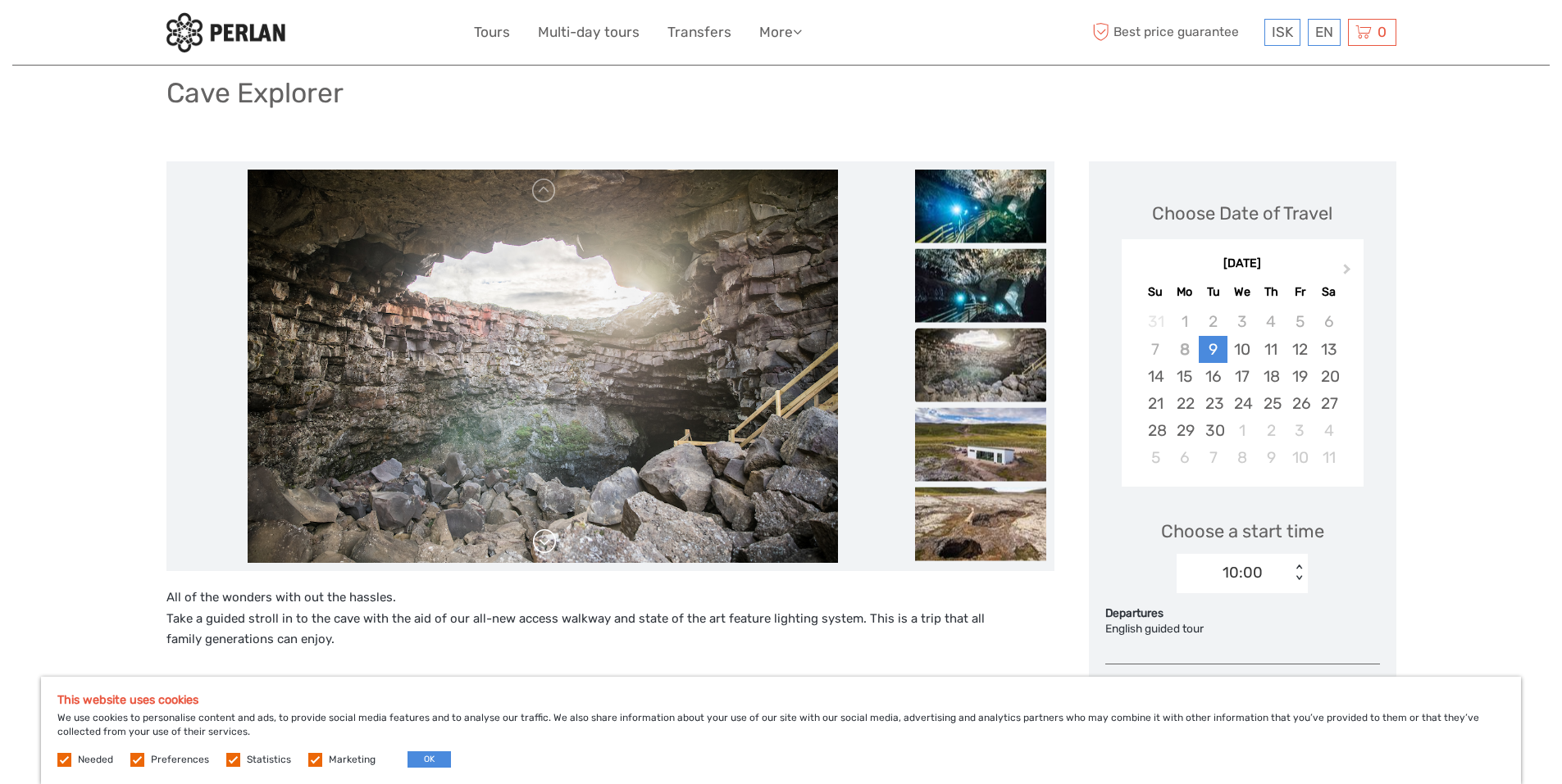
click at [551, 544] on link at bounding box center [544, 541] width 26 height 26
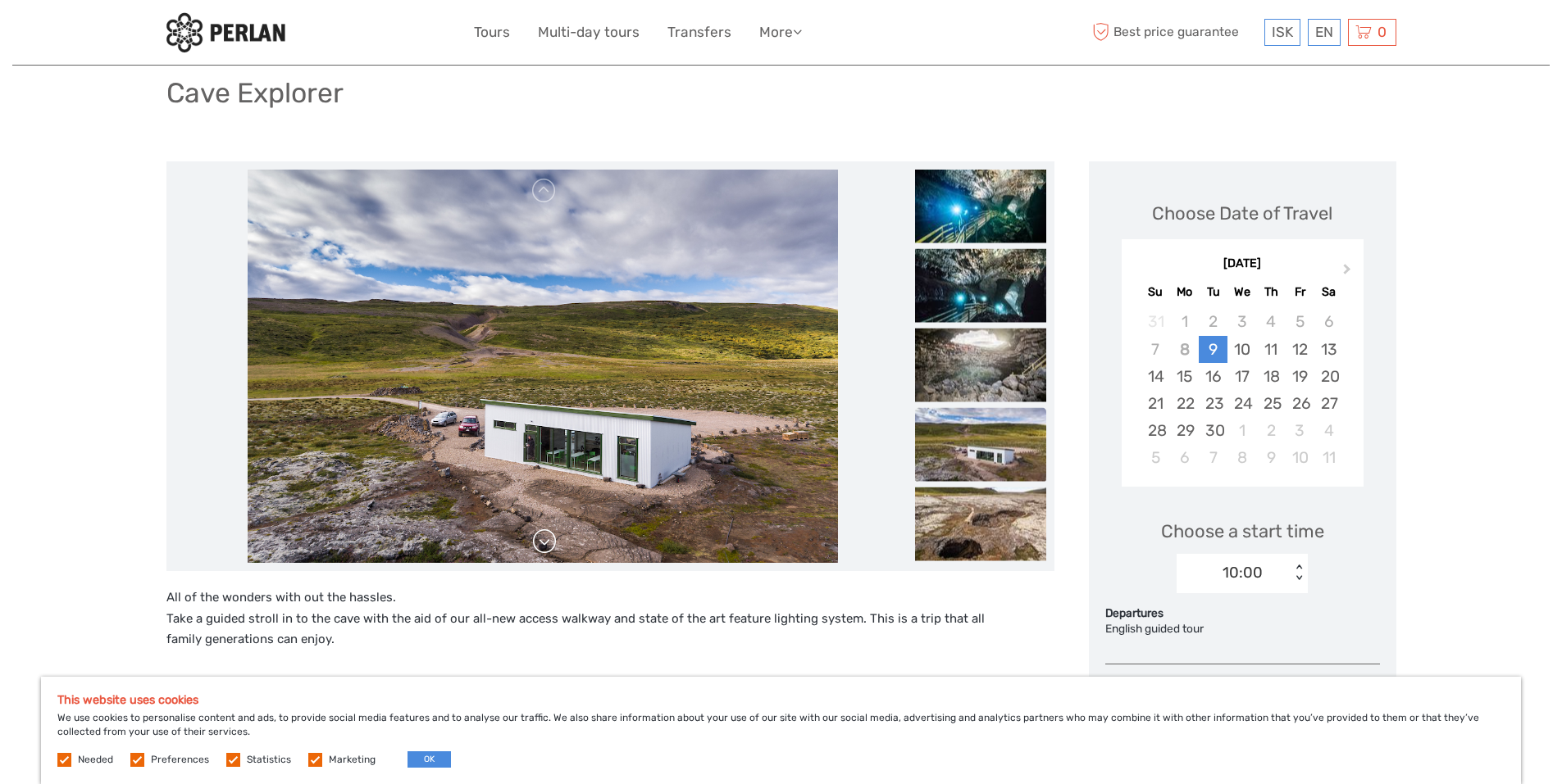
click at [551, 544] on link at bounding box center [544, 541] width 26 height 26
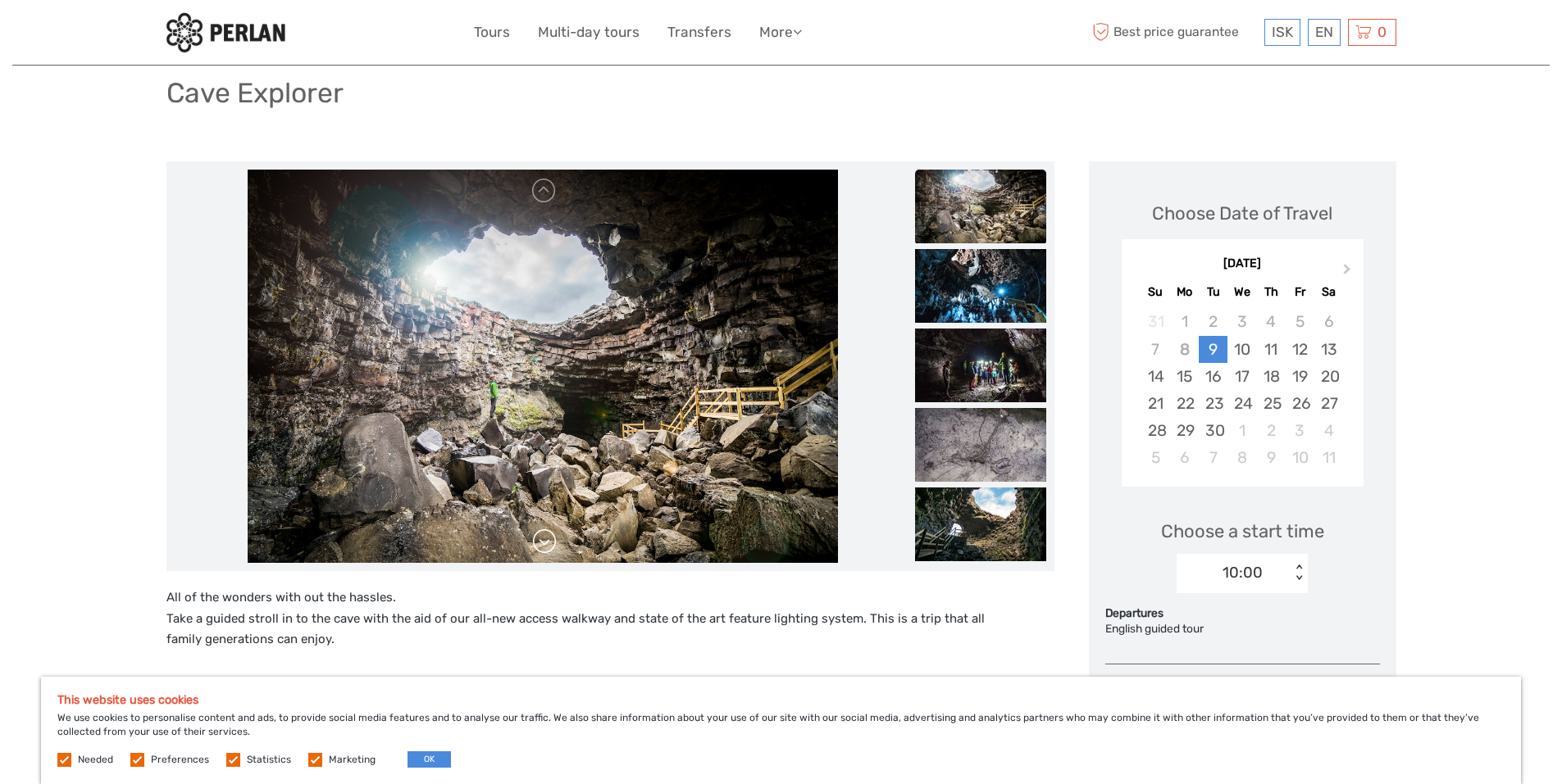
click at [551, 544] on div at bounding box center [542, 367] width 737 height 394
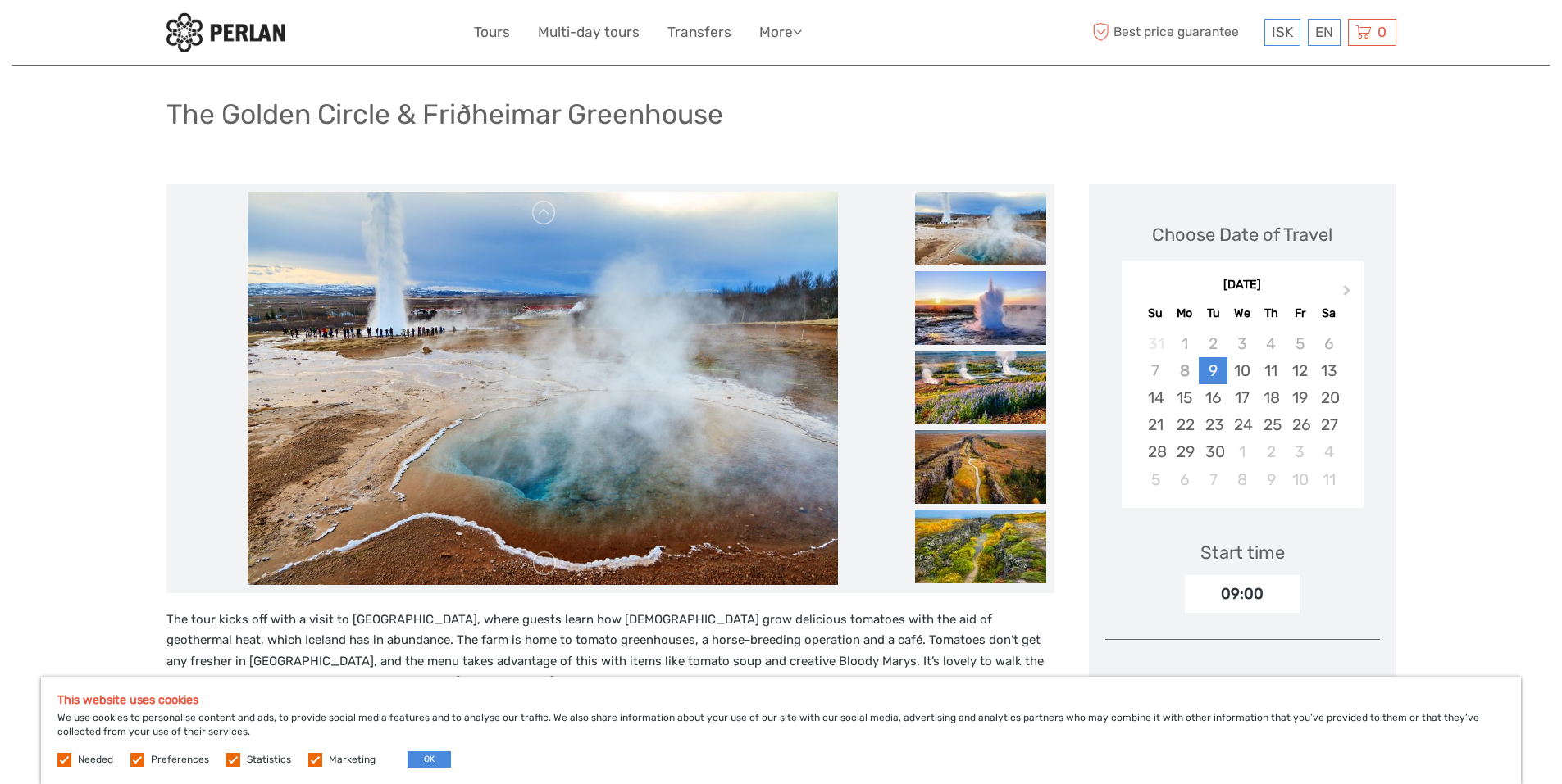
scroll to position [95, 0]
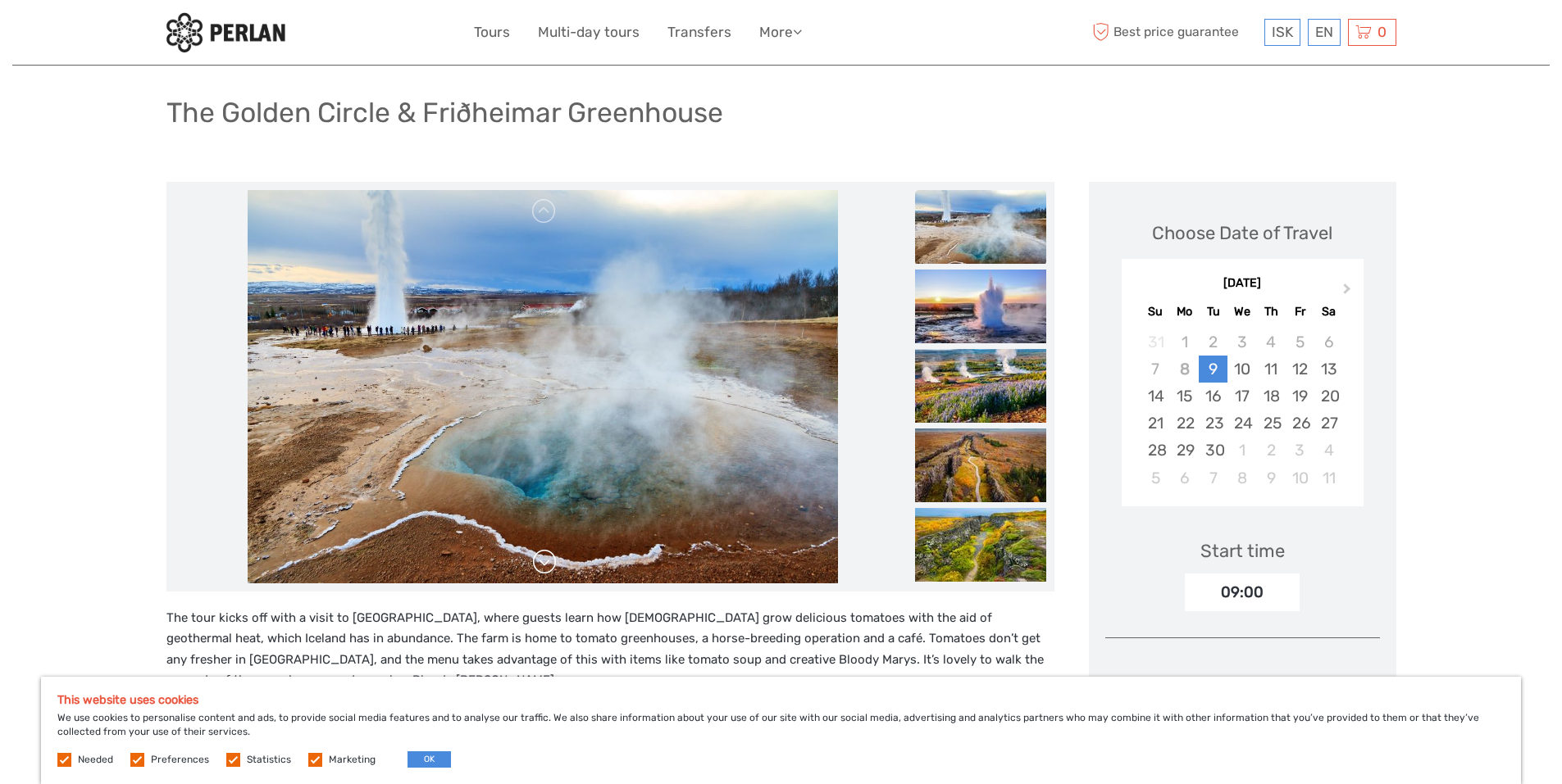
click at [541, 570] on link at bounding box center [544, 562] width 26 height 26
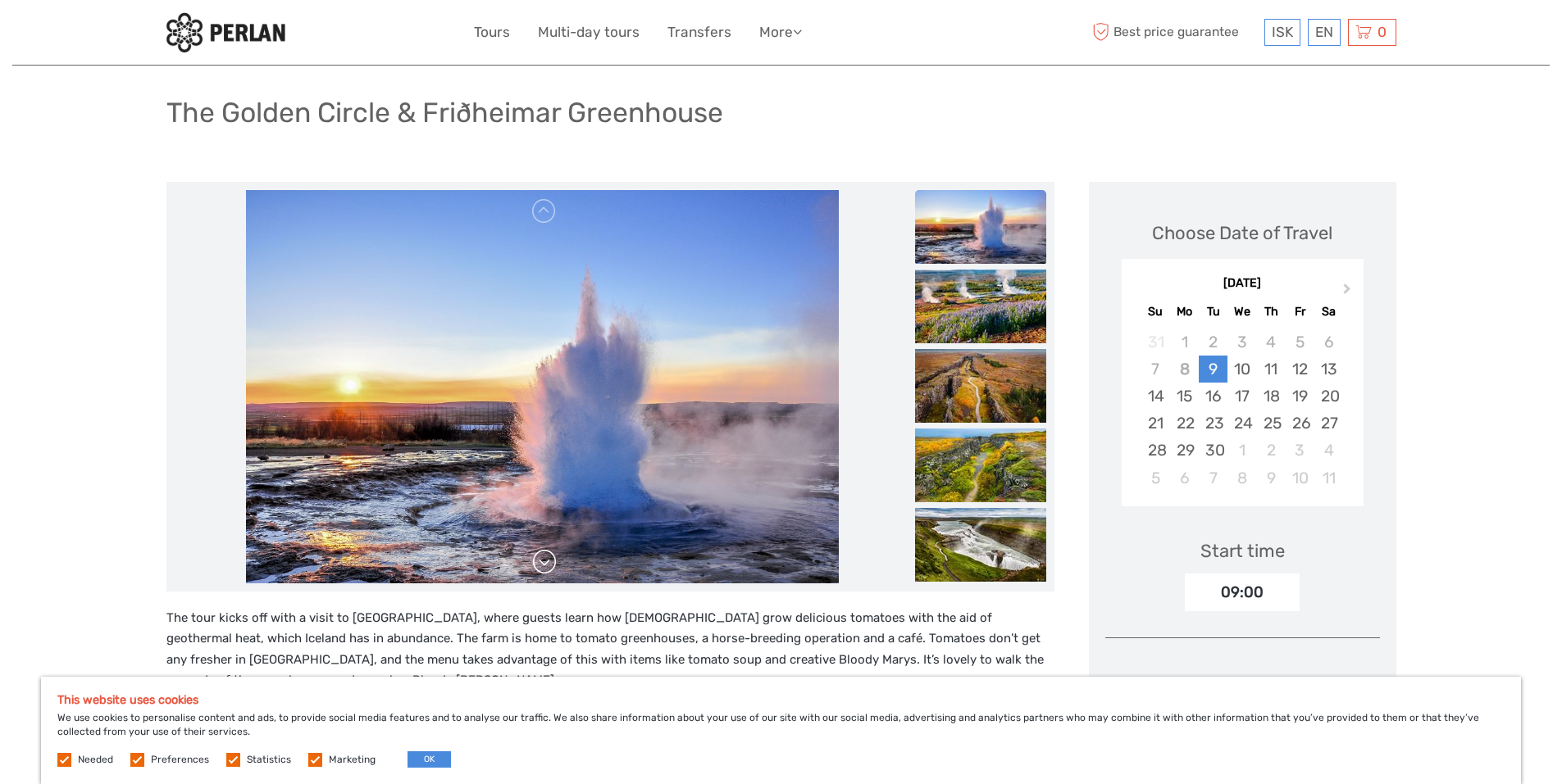
click at [541, 570] on link at bounding box center [544, 562] width 26 height 26
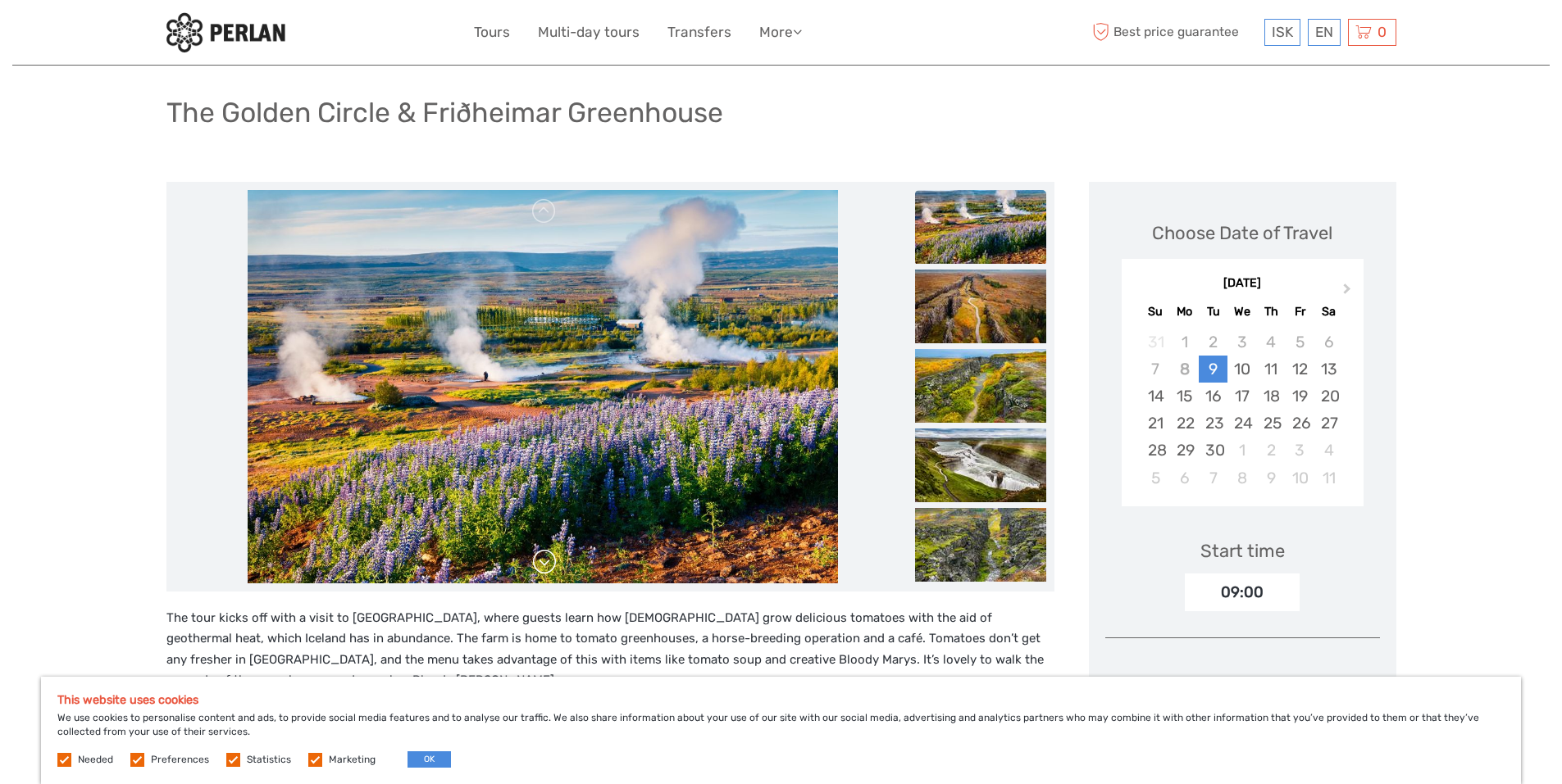
click at [541, 569] on link at bounding box center [544, 562] width 26 height 26
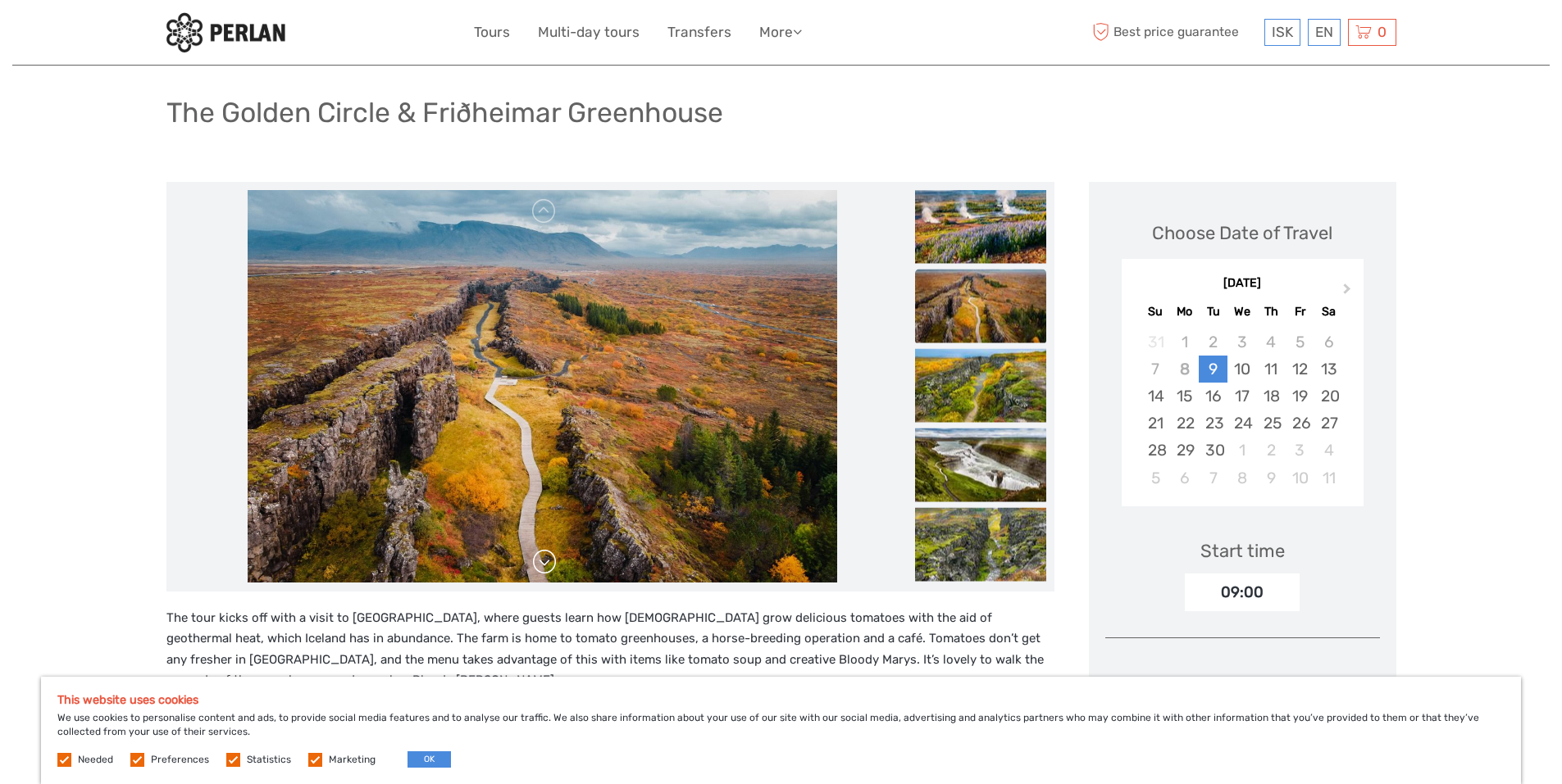
click at [541, 569] on link at bounding box center [544, 562] width 26 height 26
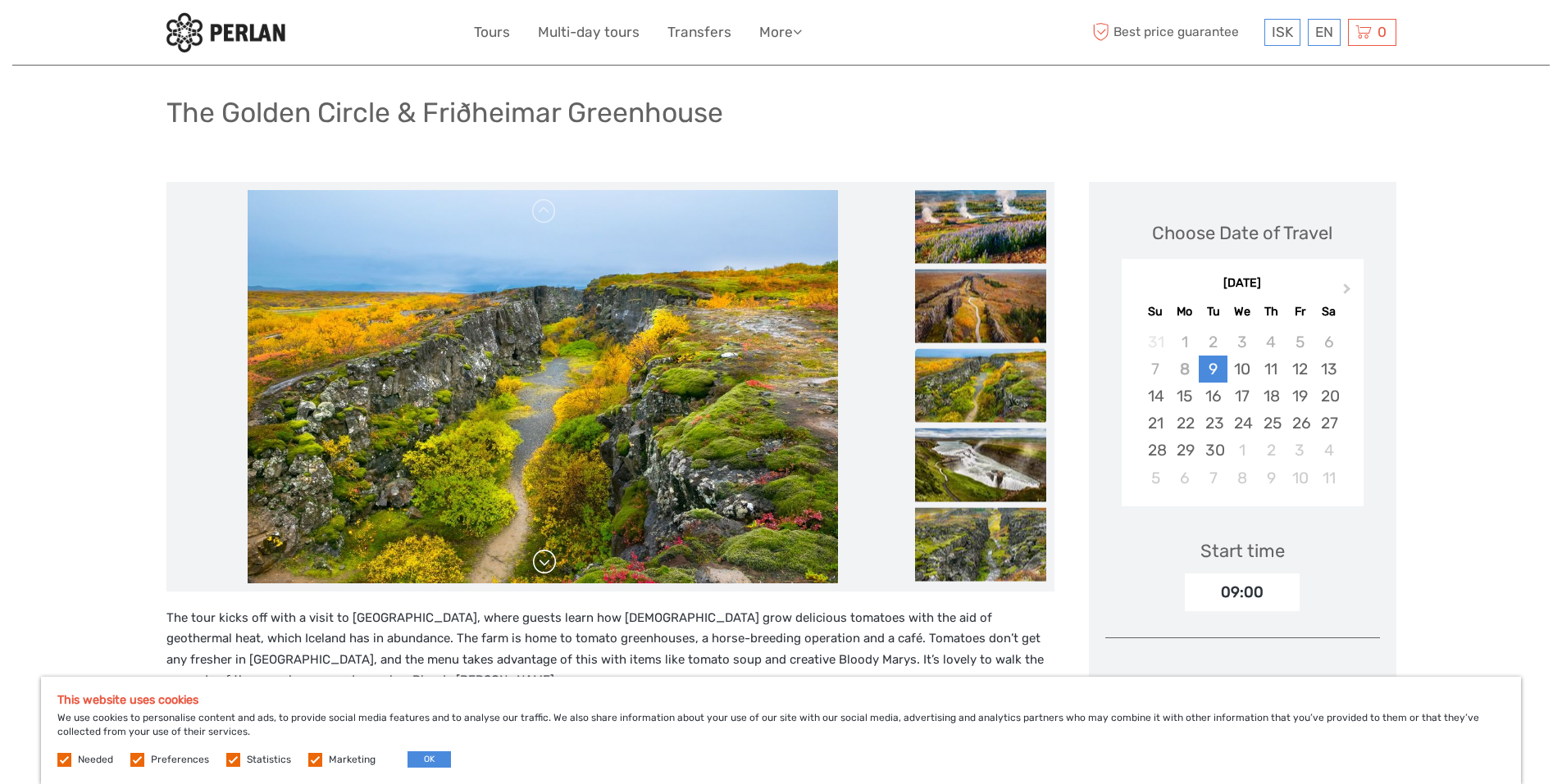
click at [541, 569] on link at bounding box center [544, 562] width 26 height 26
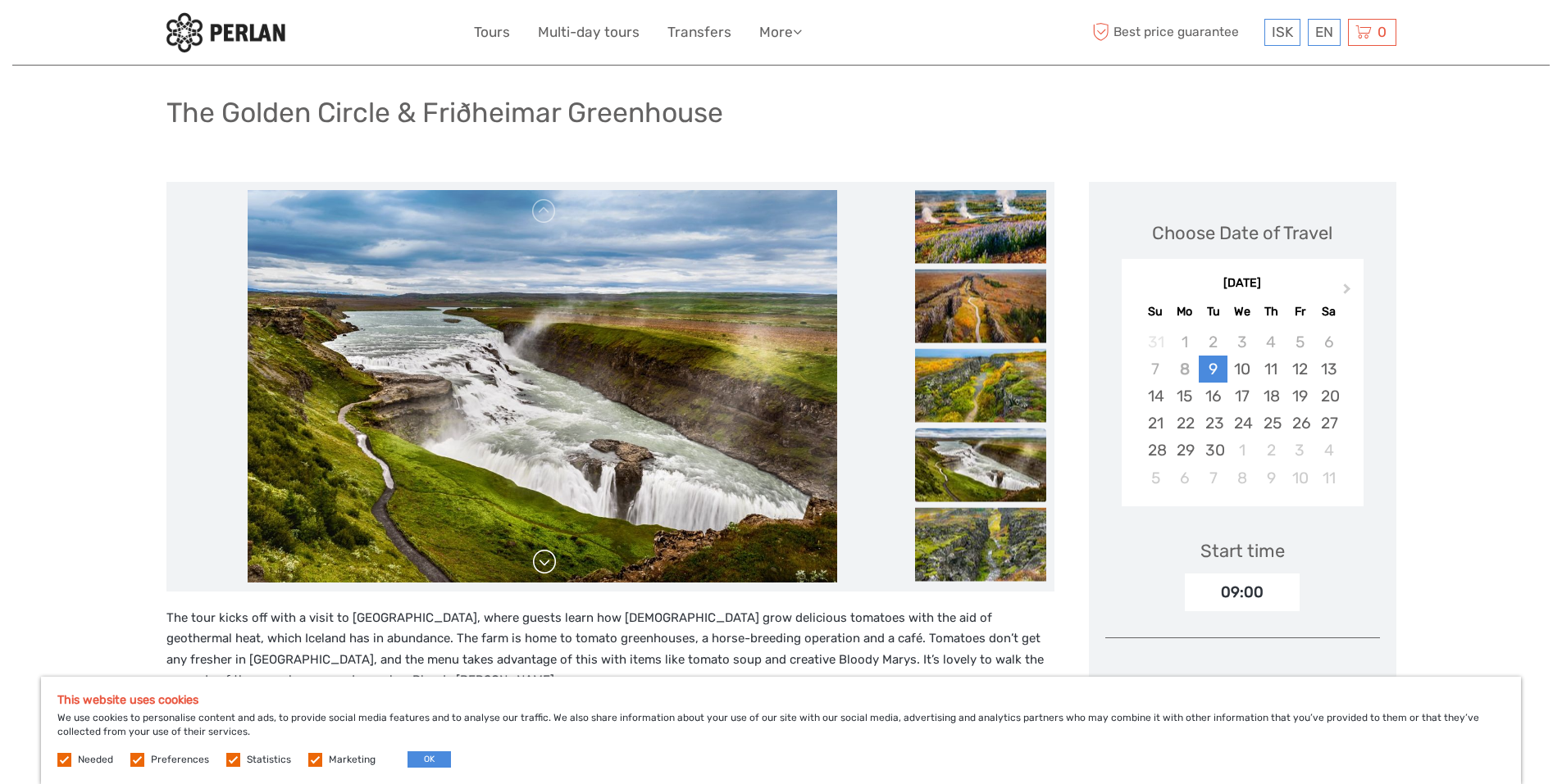
click at [541, 569] on link at bounding box center [544, 562] width 26 height 26
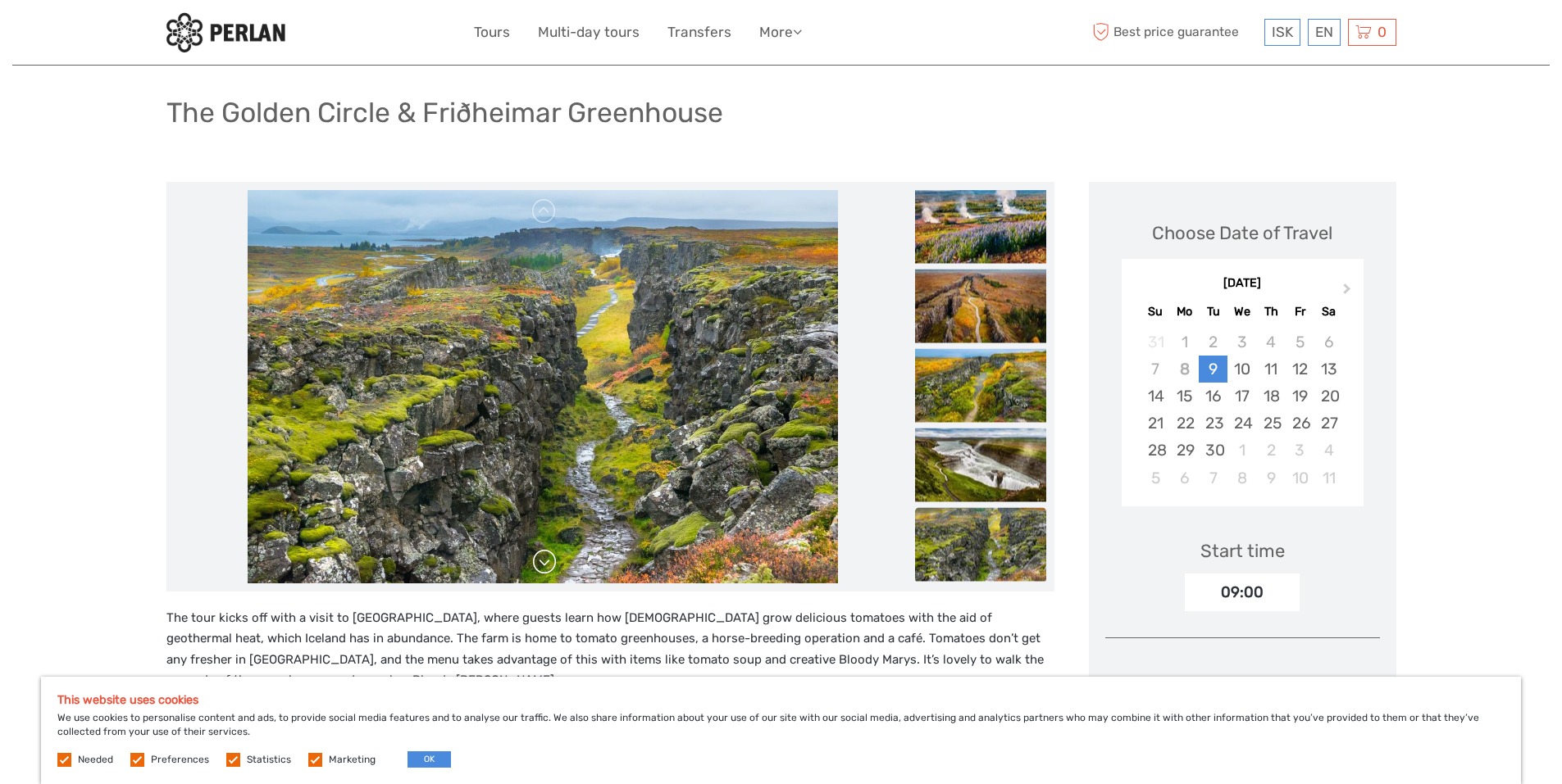
click at [541, 569] on link at bounding box center [544, 562] width 26 height 26
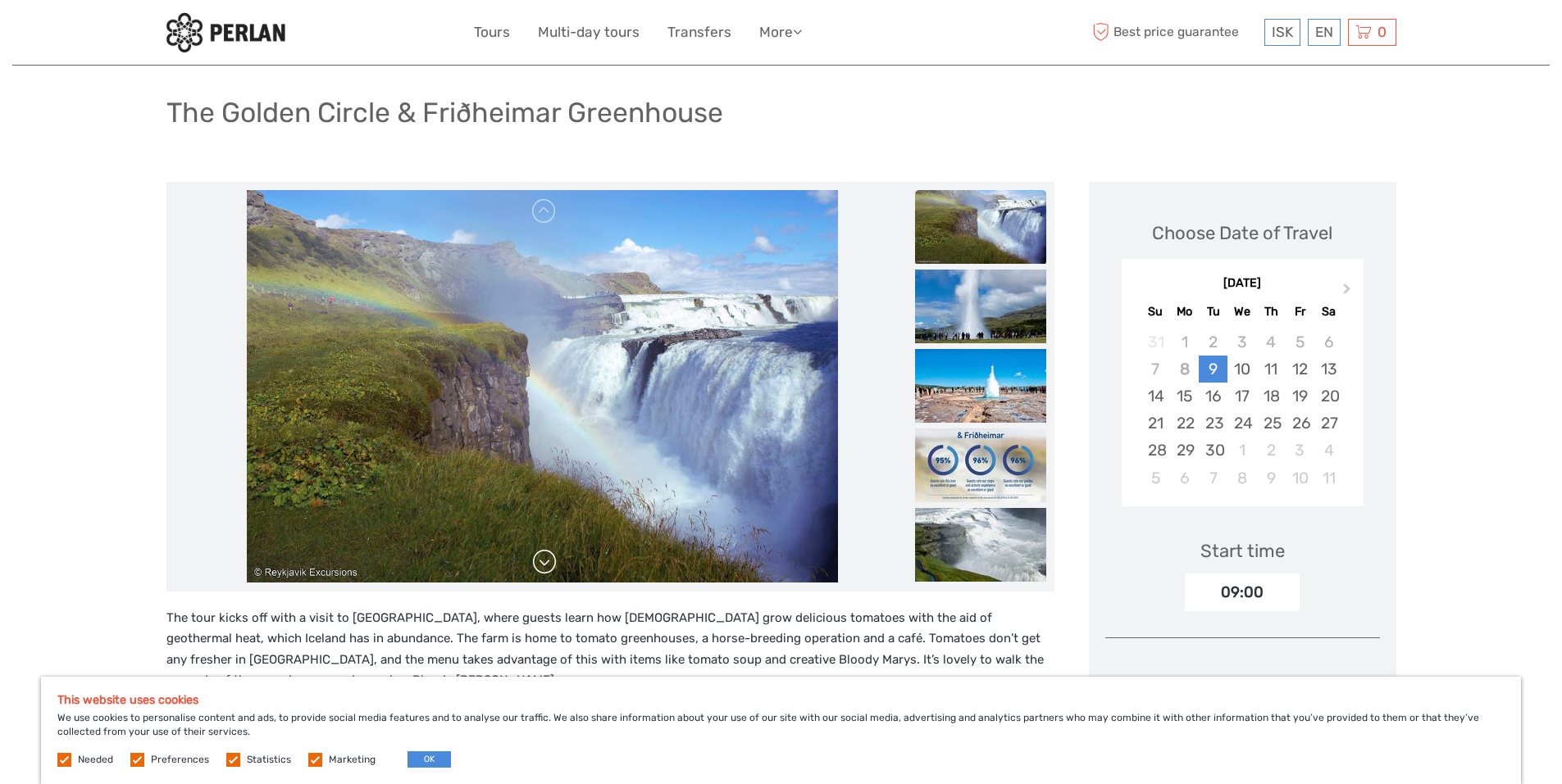
click at [541, 569] on link at bounding box center [544, 562] width 26 height 26
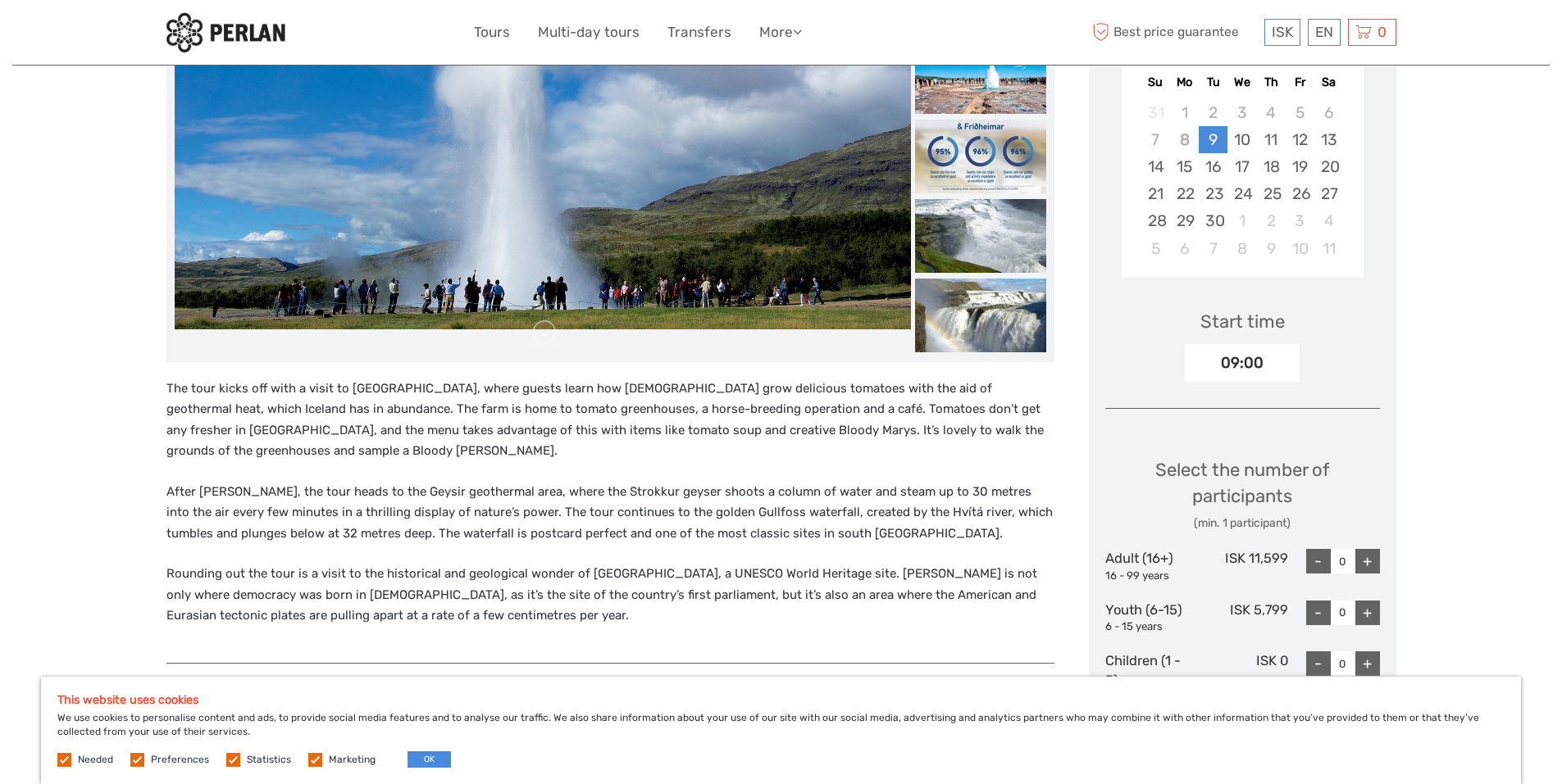
scroll to position [324, 0]
click at [974, 329] on img at bounding box center [980, 315] width 132 height 74
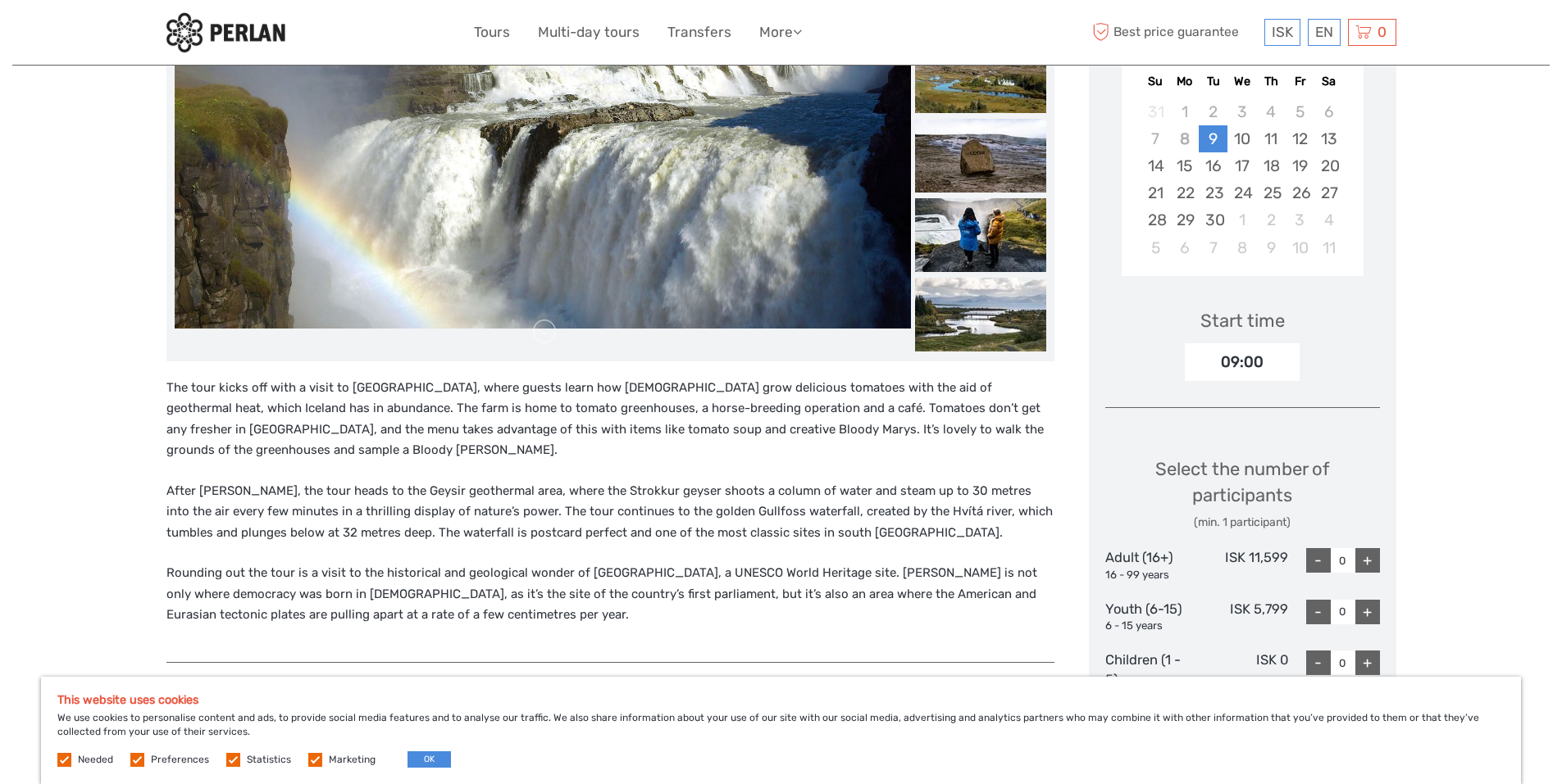
scroll to position [170, 0]
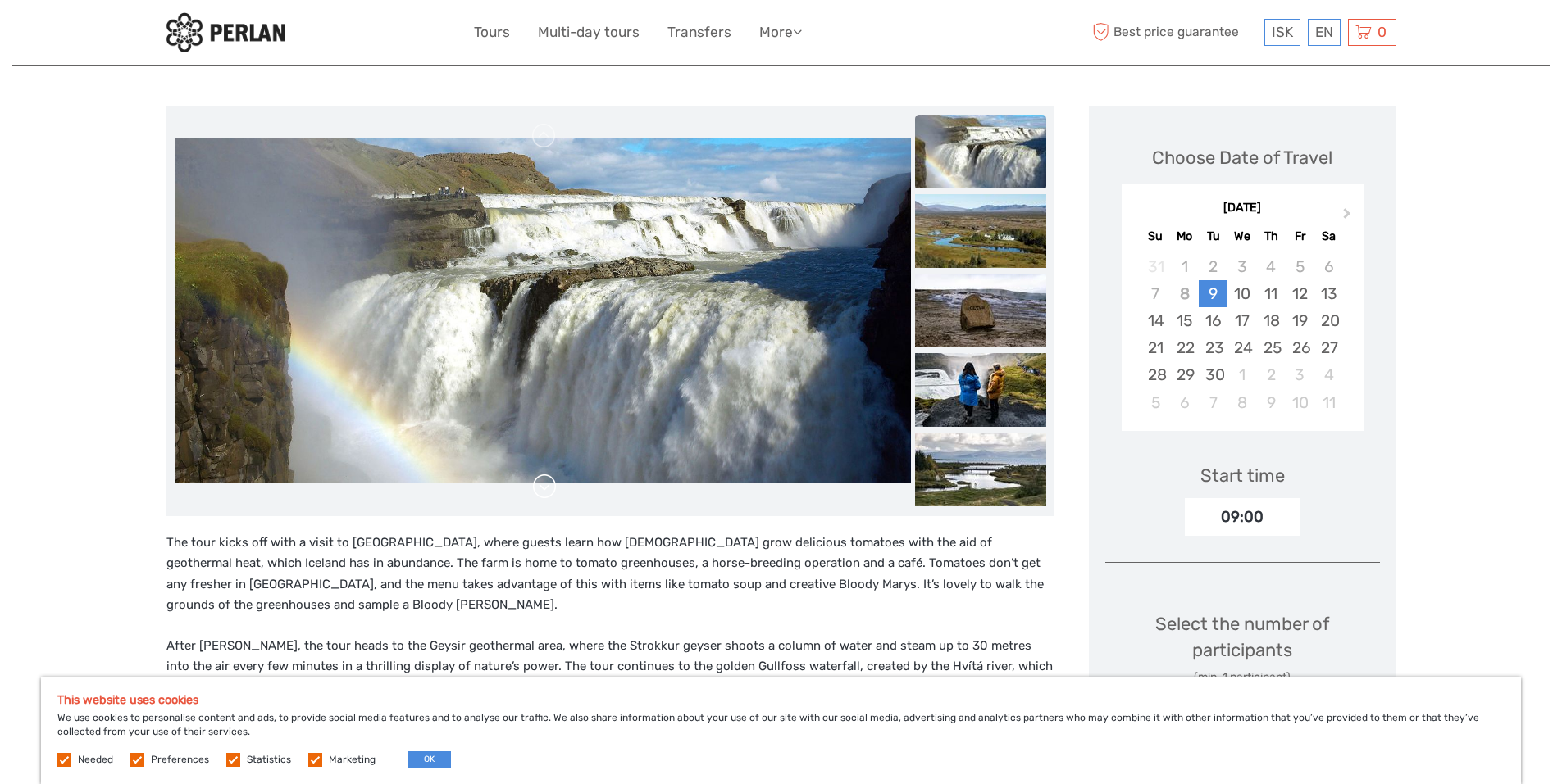
click at [552, 487] on link at bounding box center [544, 487] width 26 height 26
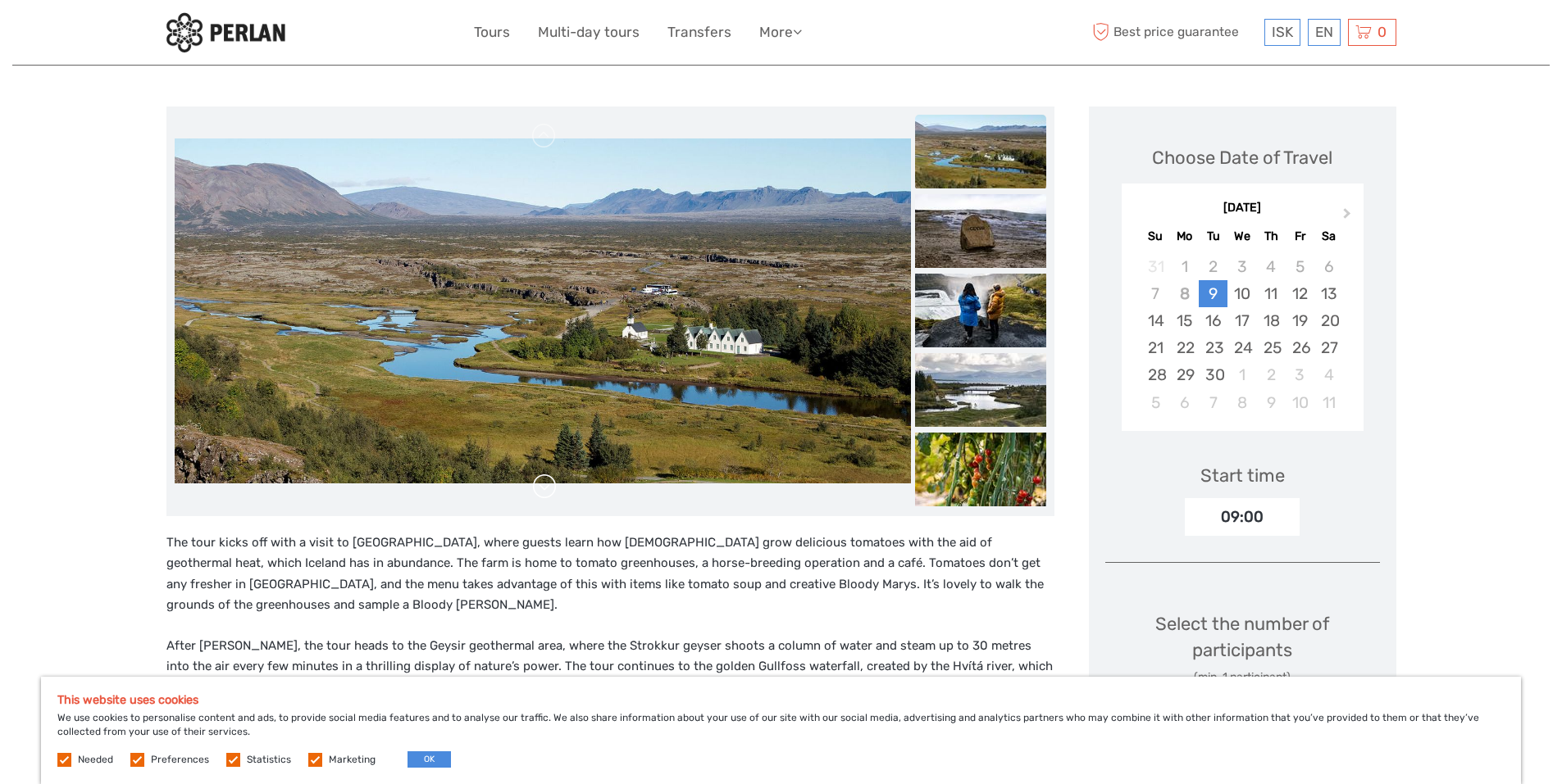
click at [552, 487] on link at bounding box center [544, 487] width 26 height 26
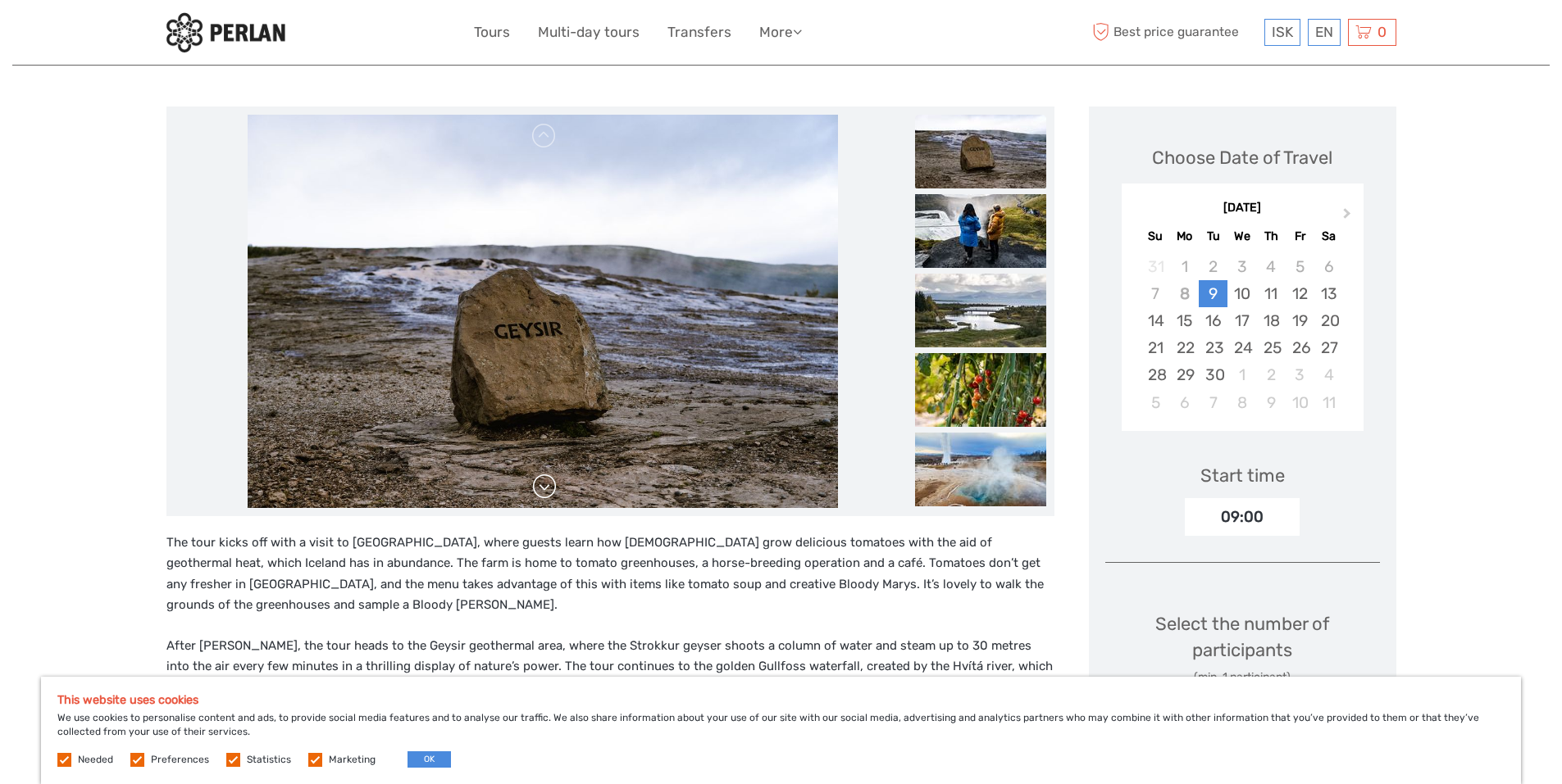
click at [552, 487] on link at bounding box center [544, 487] width 26 height 26
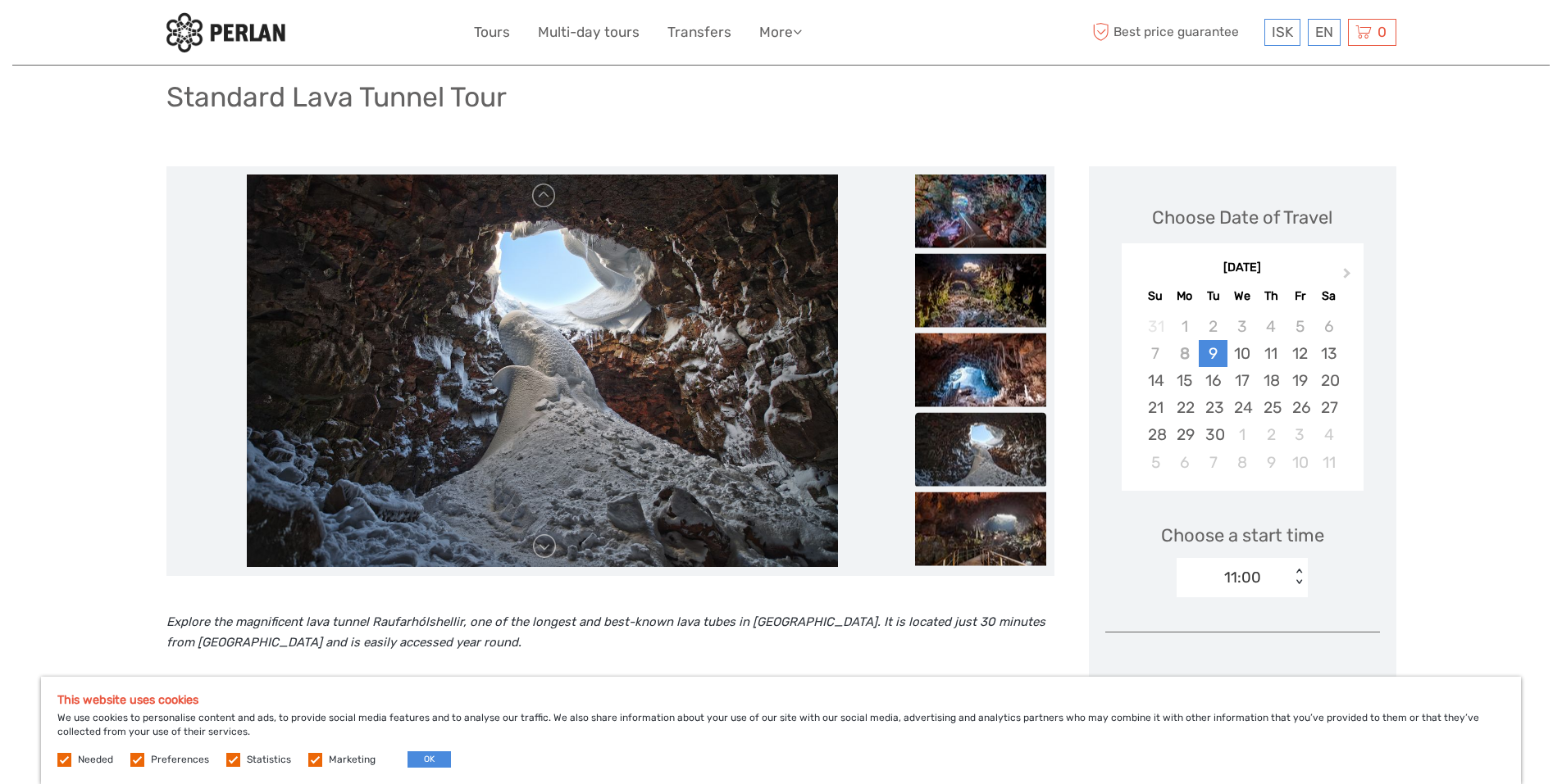
scroll to position [111, 0]
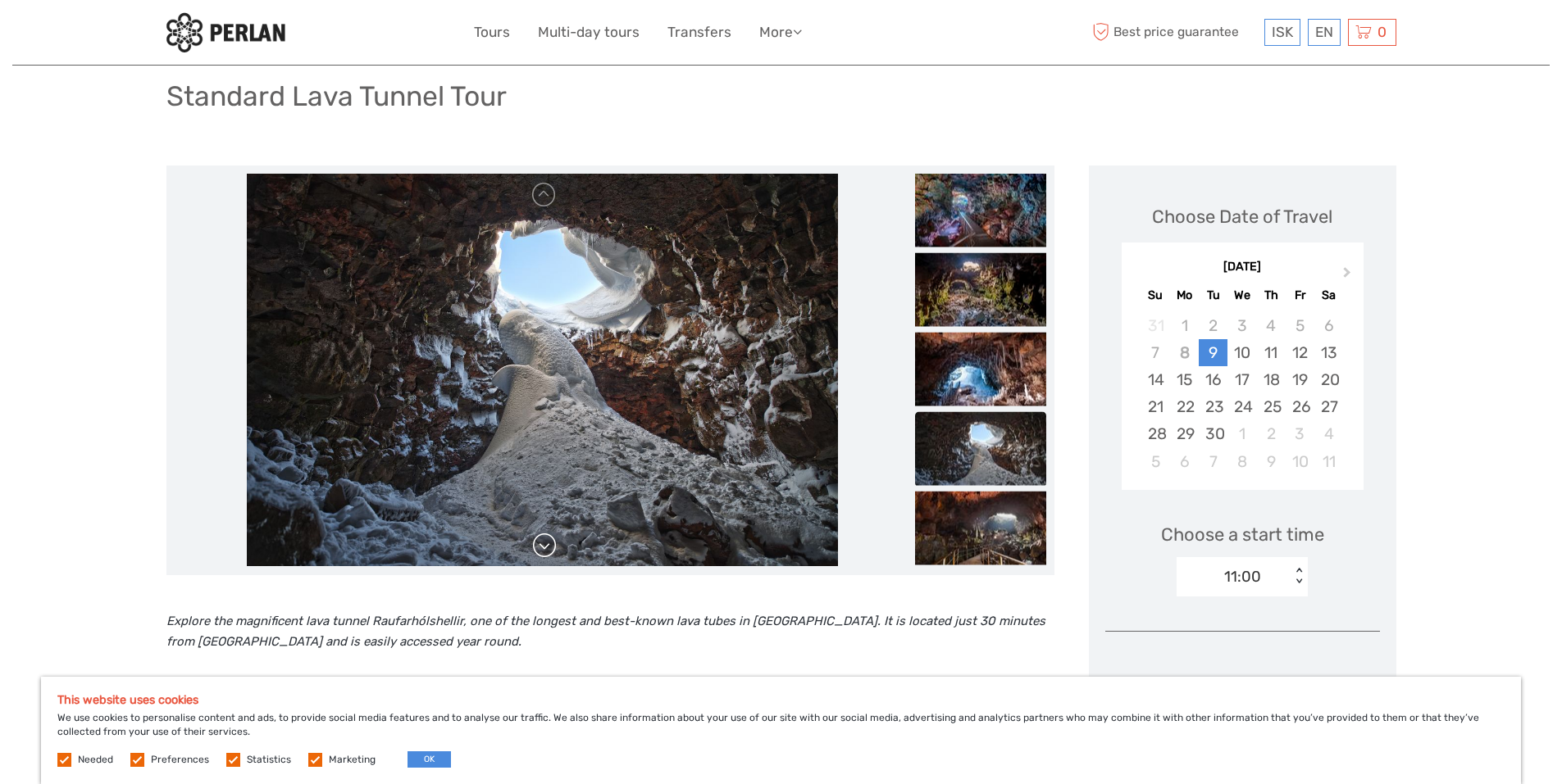
click at [544, 544] on link at bounding box center [544, 545] width 26 height 26
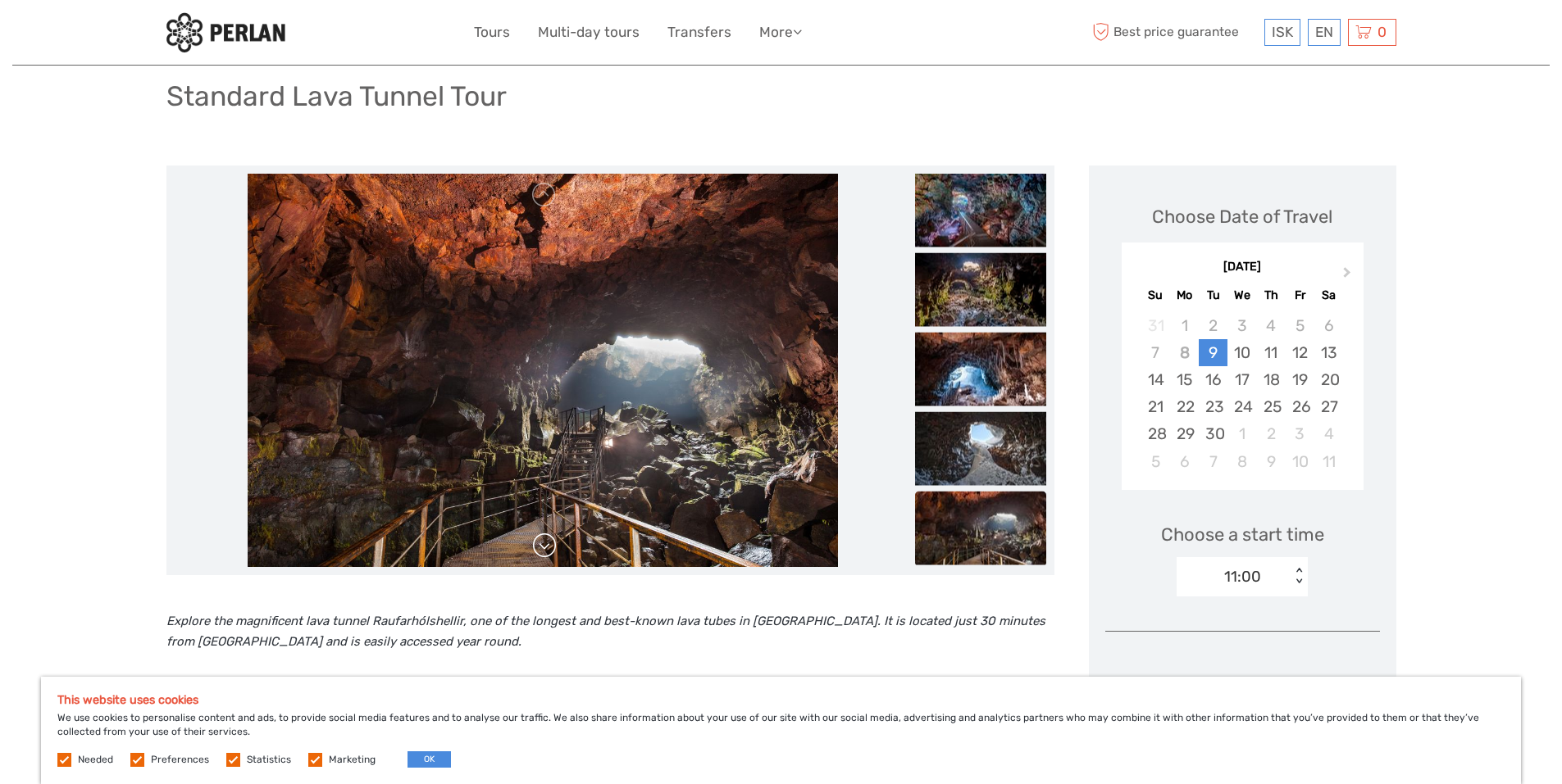
click at [544, 544] on link at bounding box center [544, 545] width 26 height 26
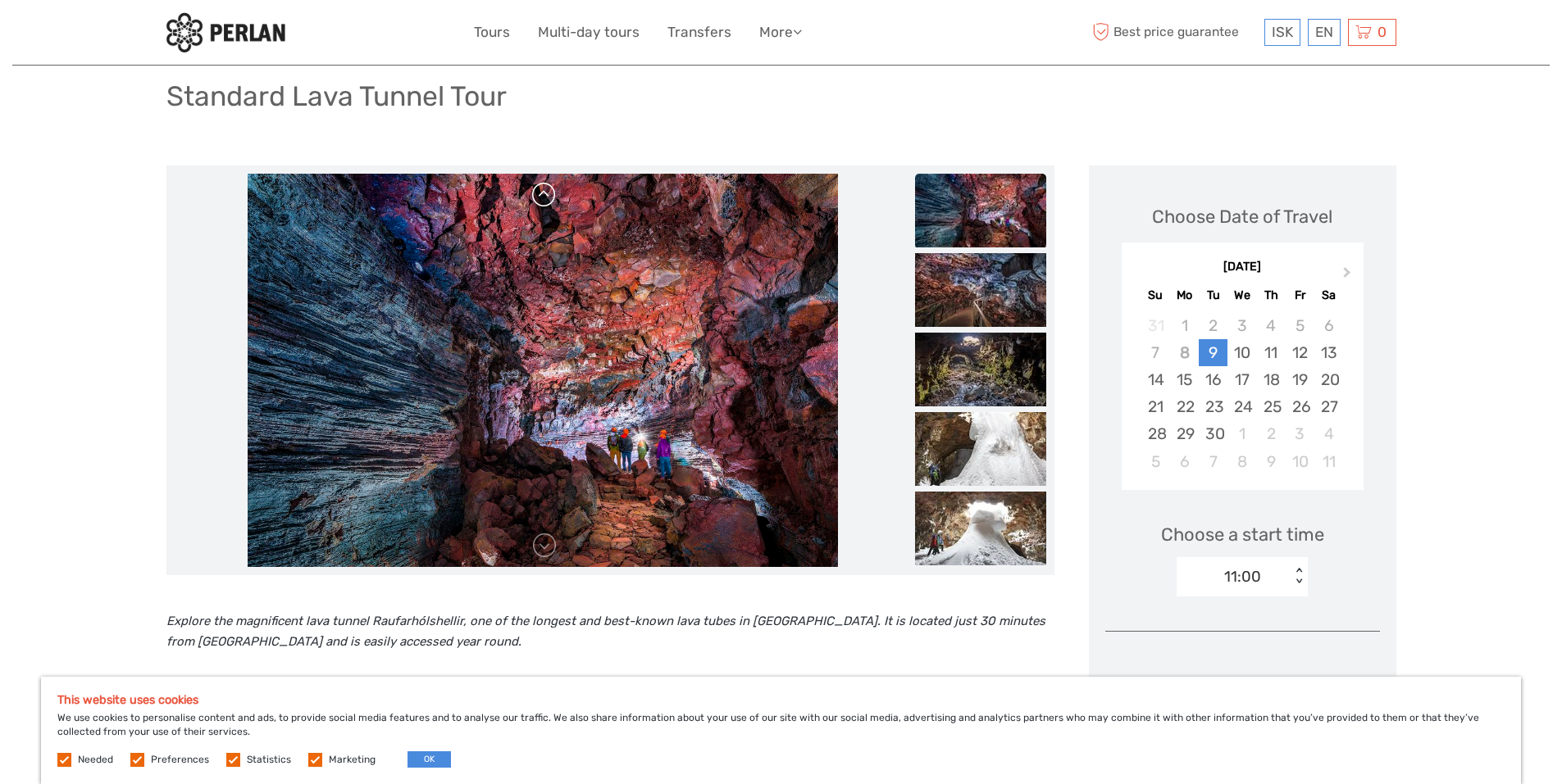
click at [541, 199] on link at bounding box center [544, 194] width 26 height 26
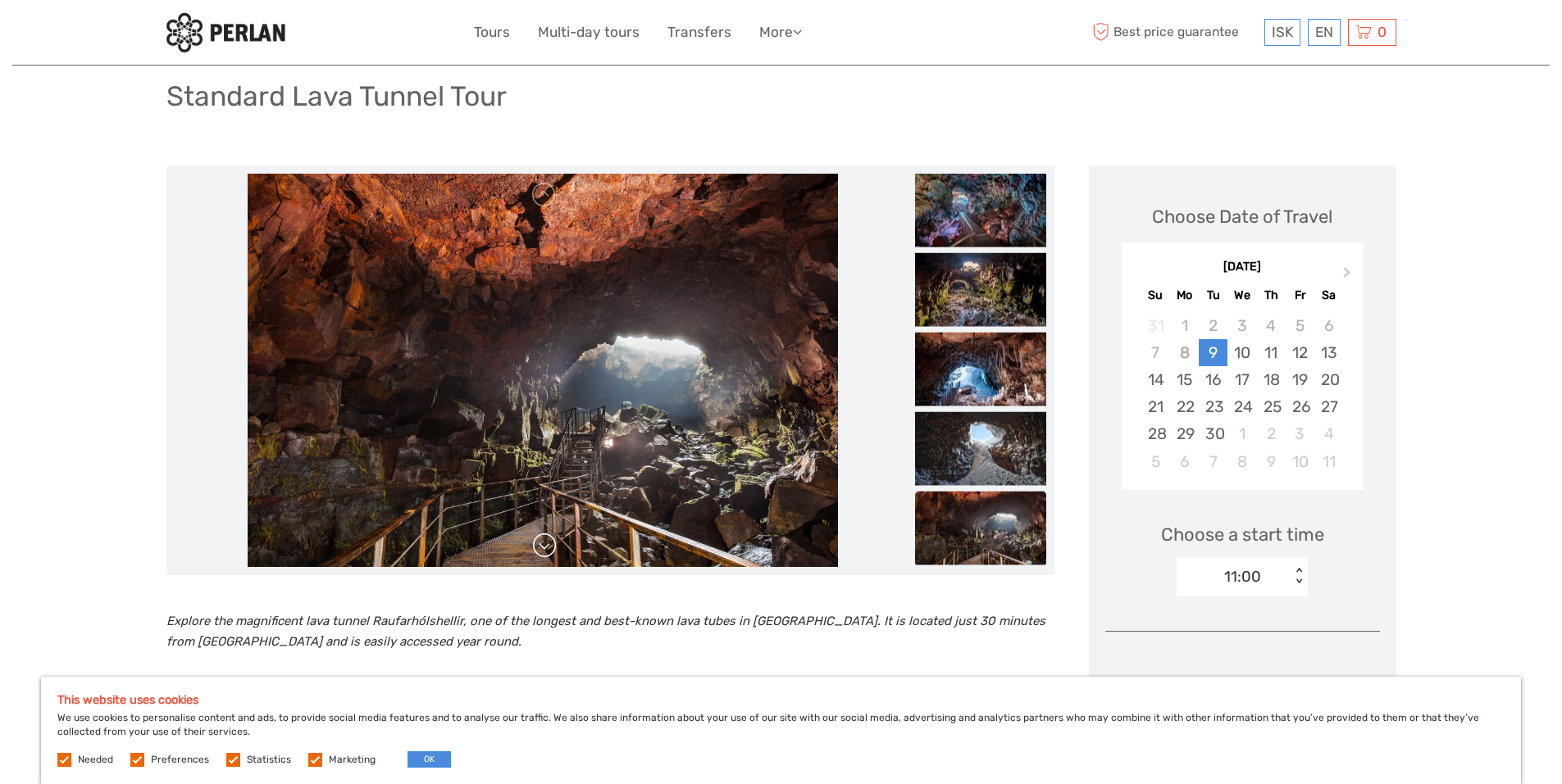
click at [549, 541] on link at bounding box center [544, 545] width 26 height 26
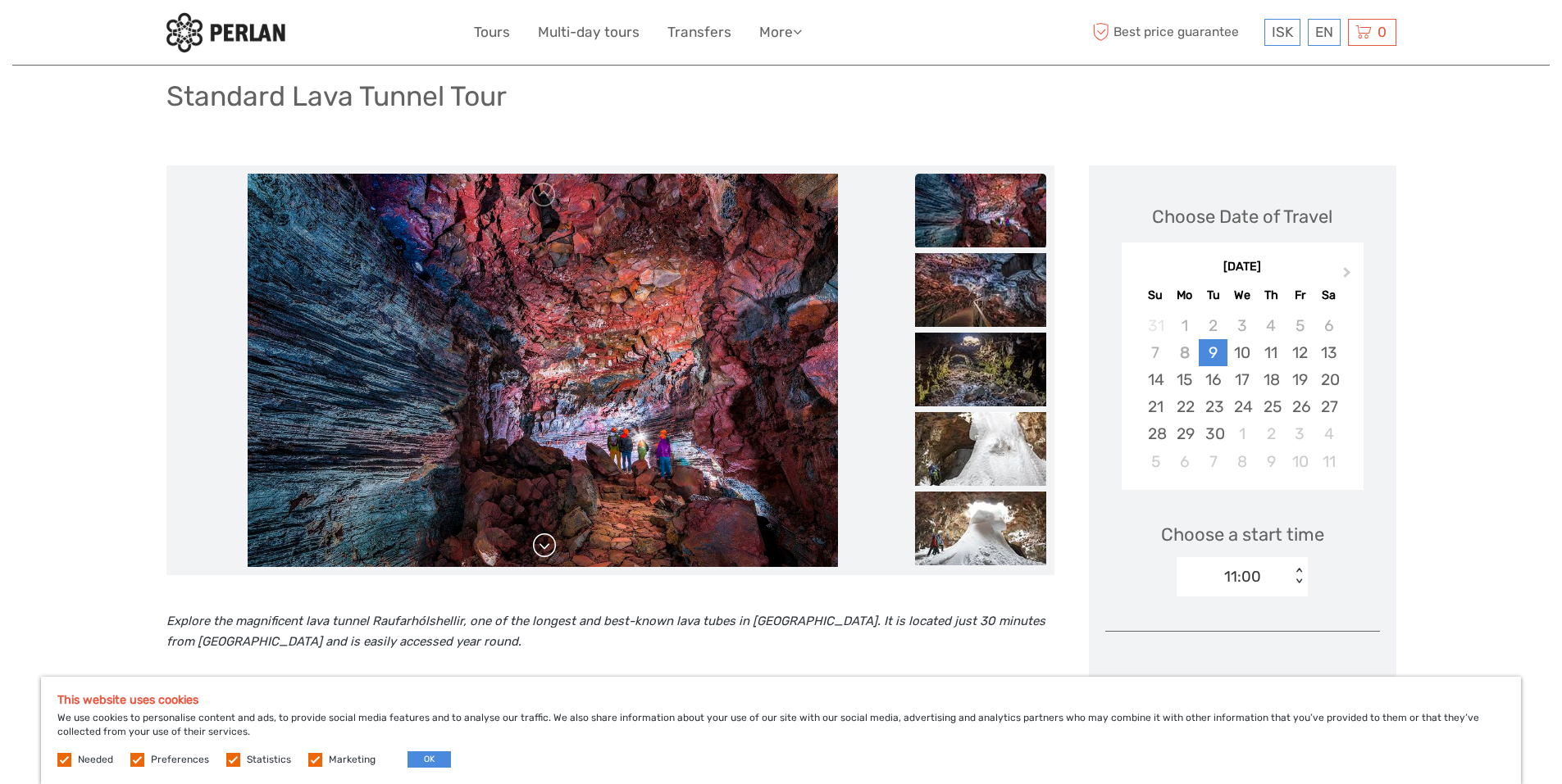
click at [549, 541] on div at bounding box center [542, 370] width 737 height 394
click at [549, 541] on link at bounding box center [544, 545] width 26 height 26
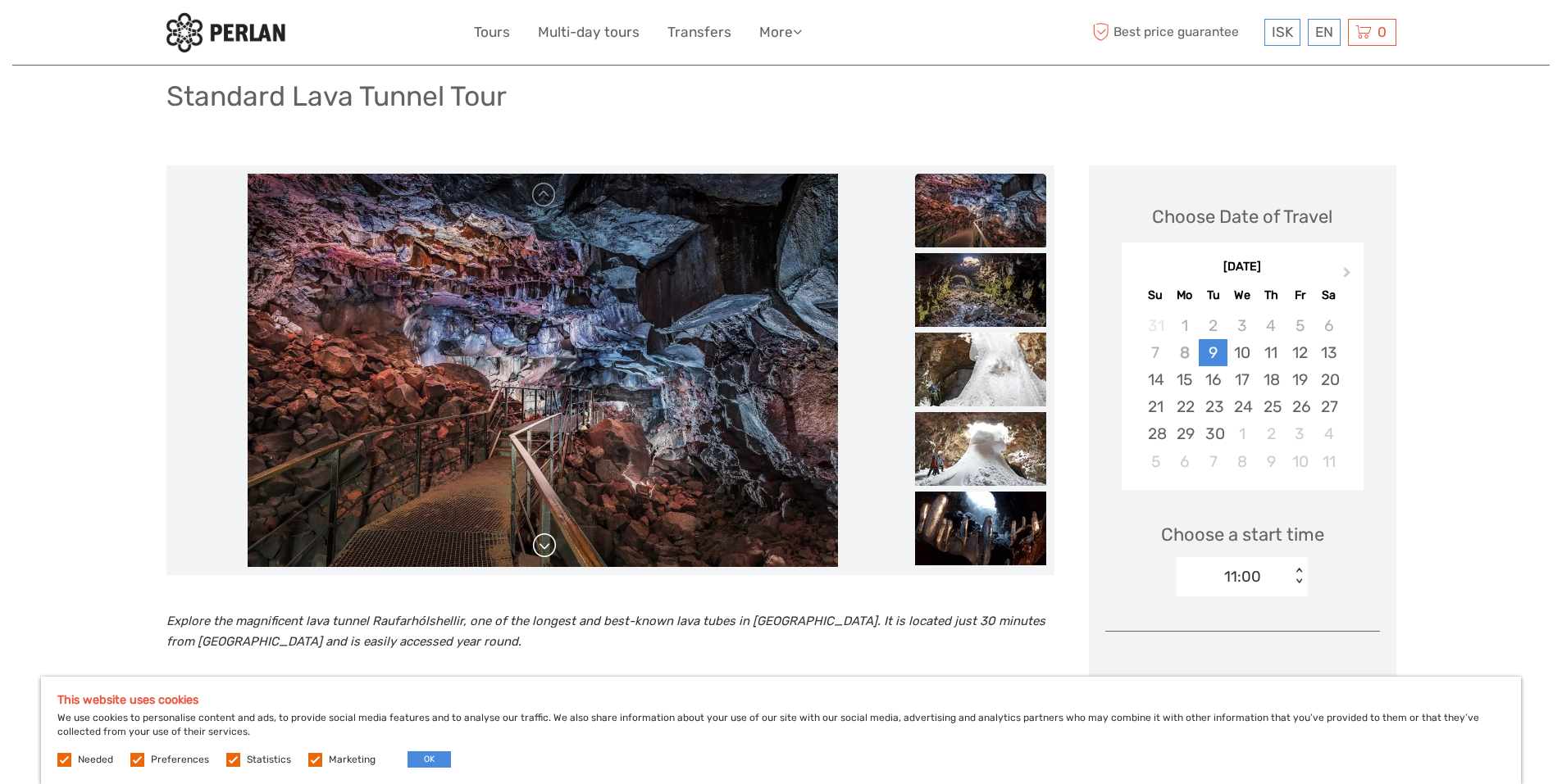
click at [549, 541] on link at bounding box center [544, 545] width 26 height 26
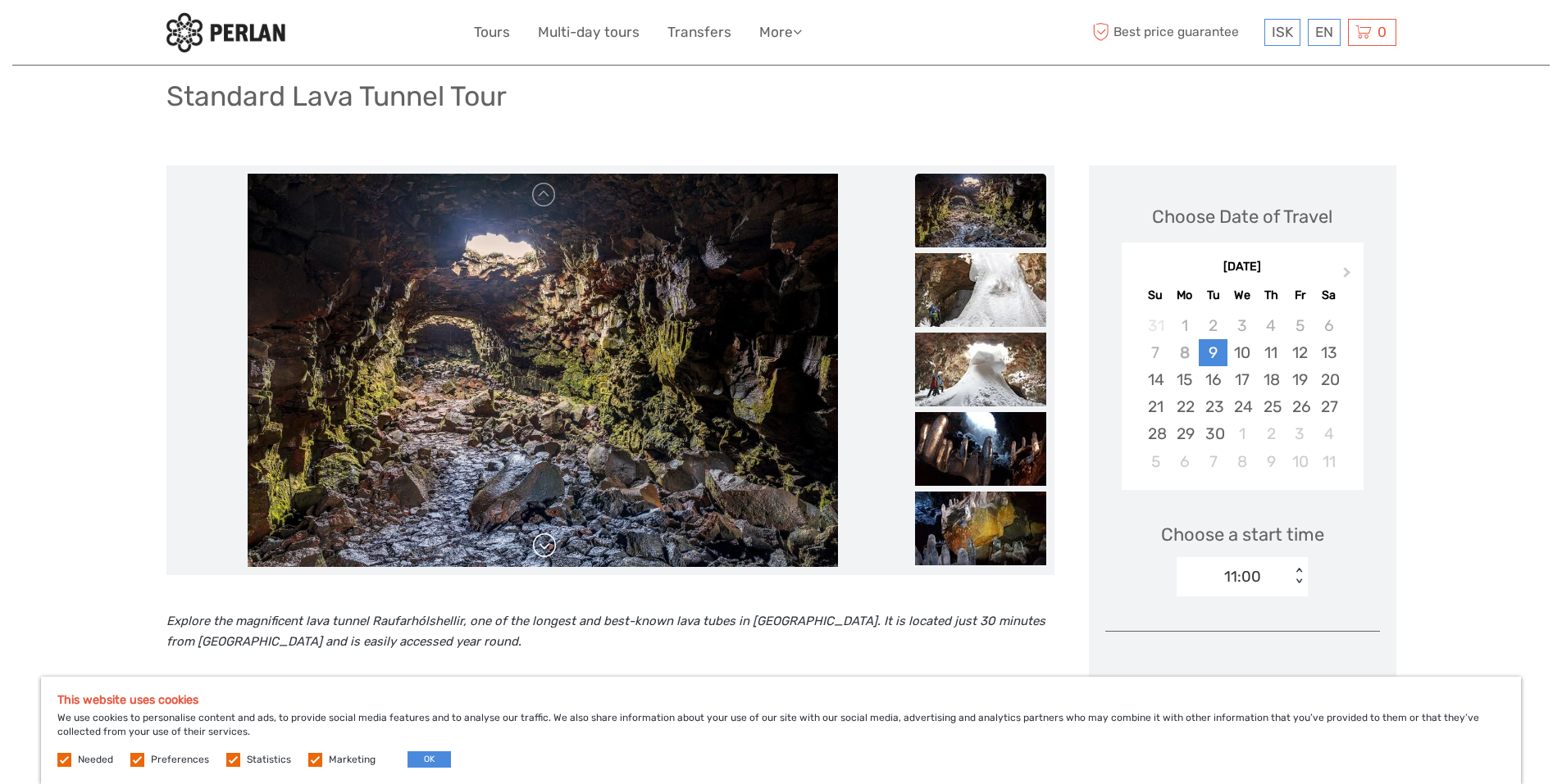
click at [549, 541] on link at bounding box center [544, 545] width 26 height 26
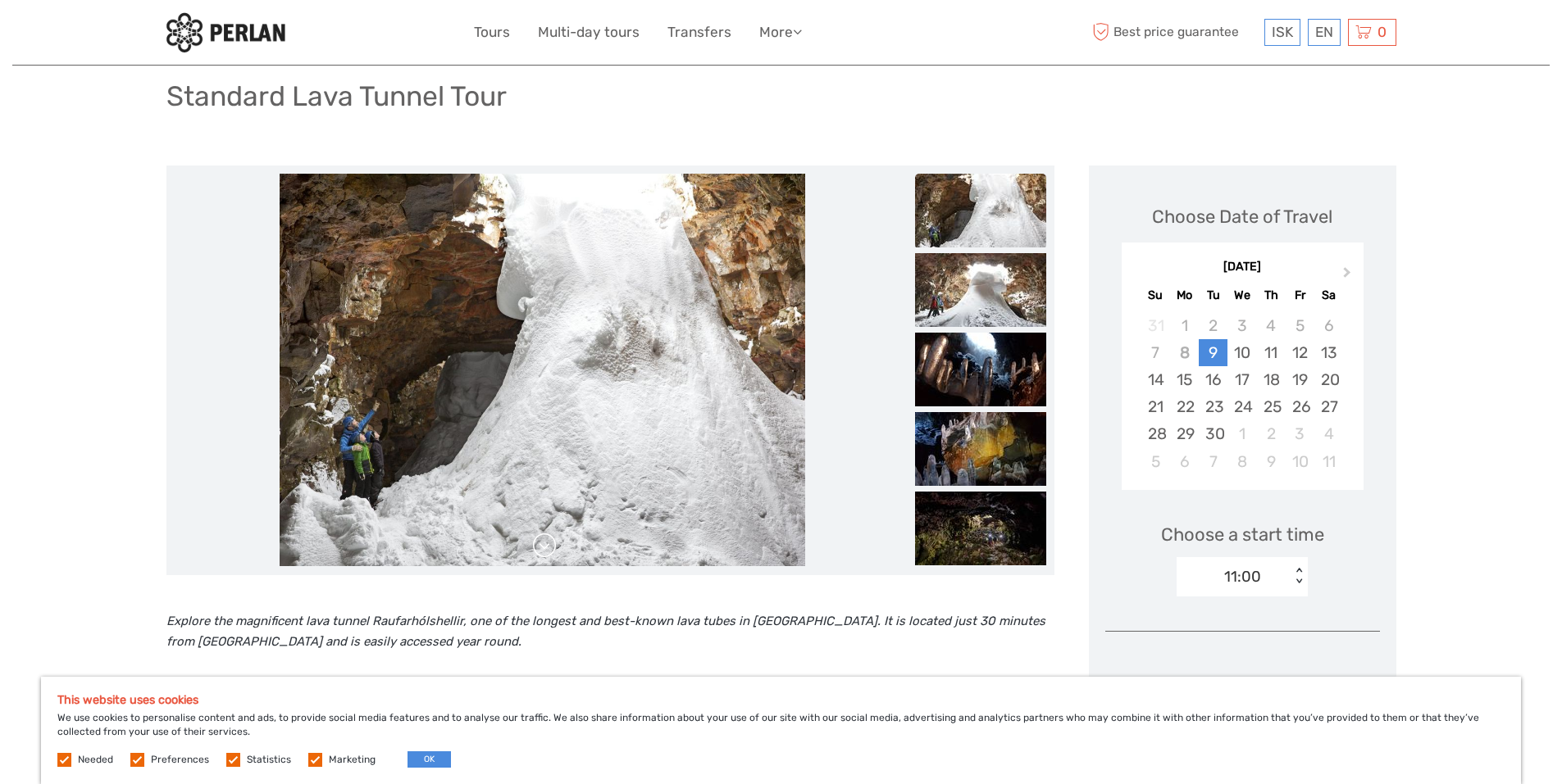
click at [549, 541] on link at bounding box center [544, 545] width 26 height 26
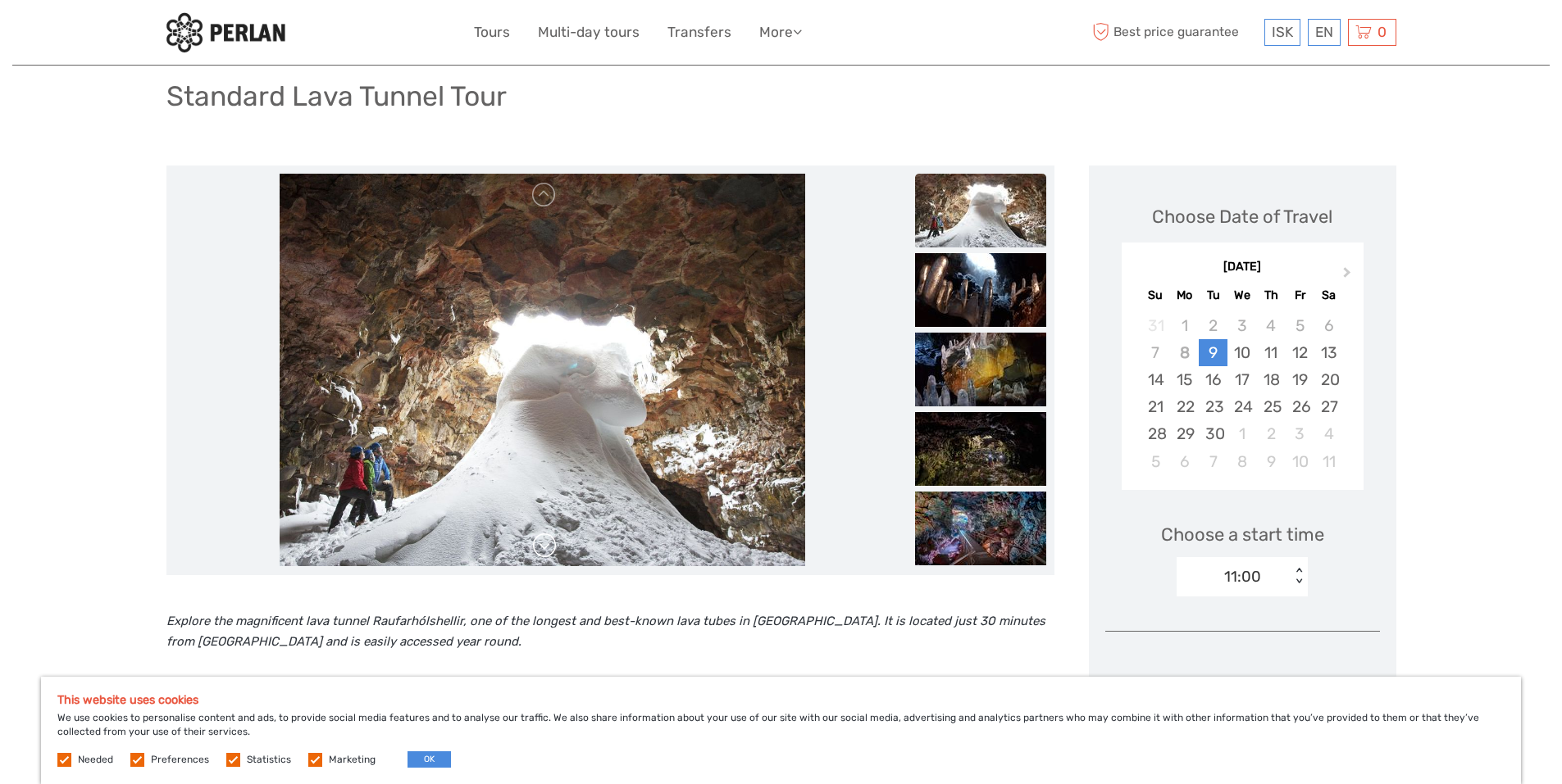
click at [549, 541] on link at bounding box center [544, 545] width 26 height 26
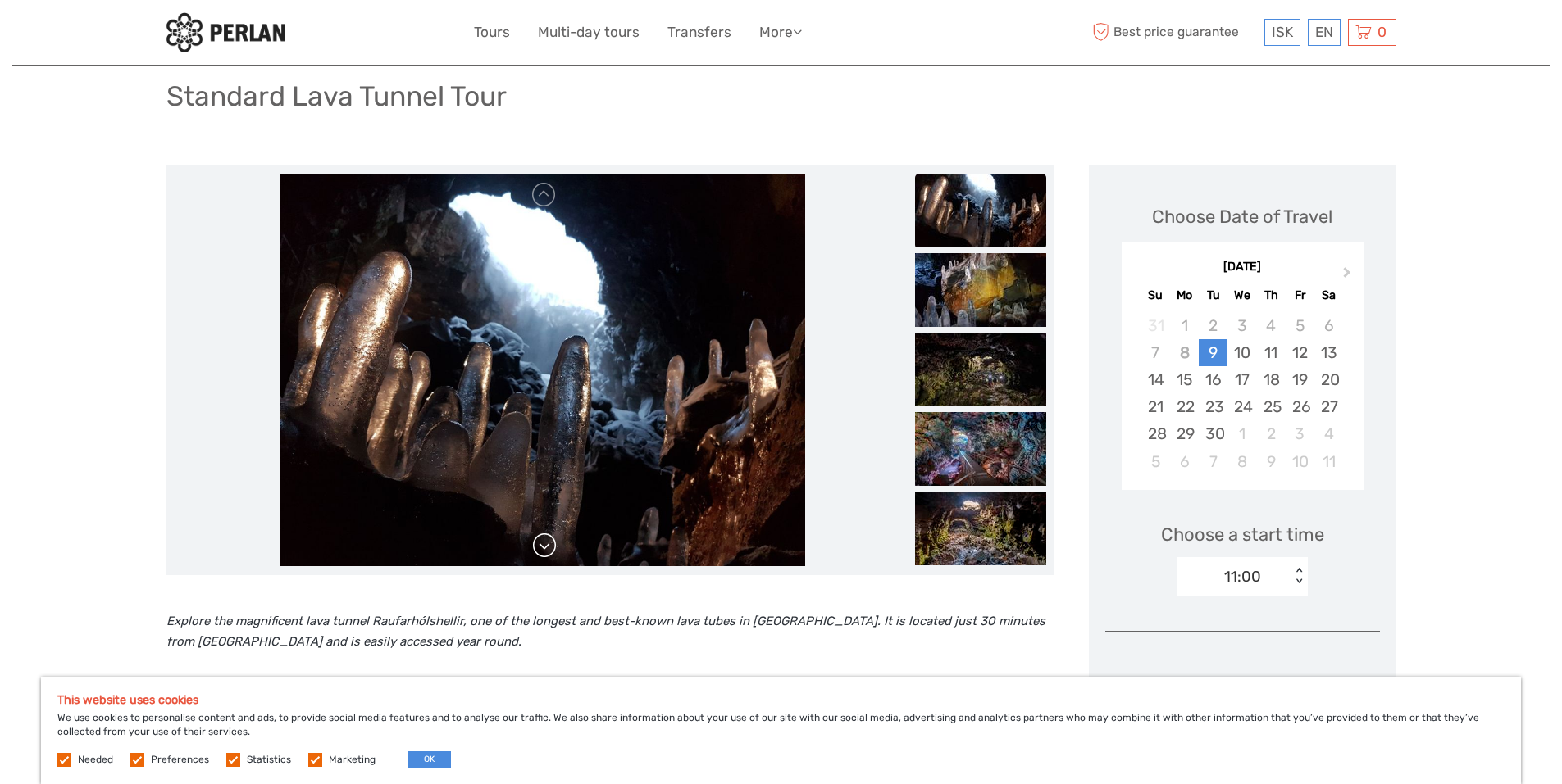
click at [549, 541] on link at bounding box center [544, 545] width 26 height 26
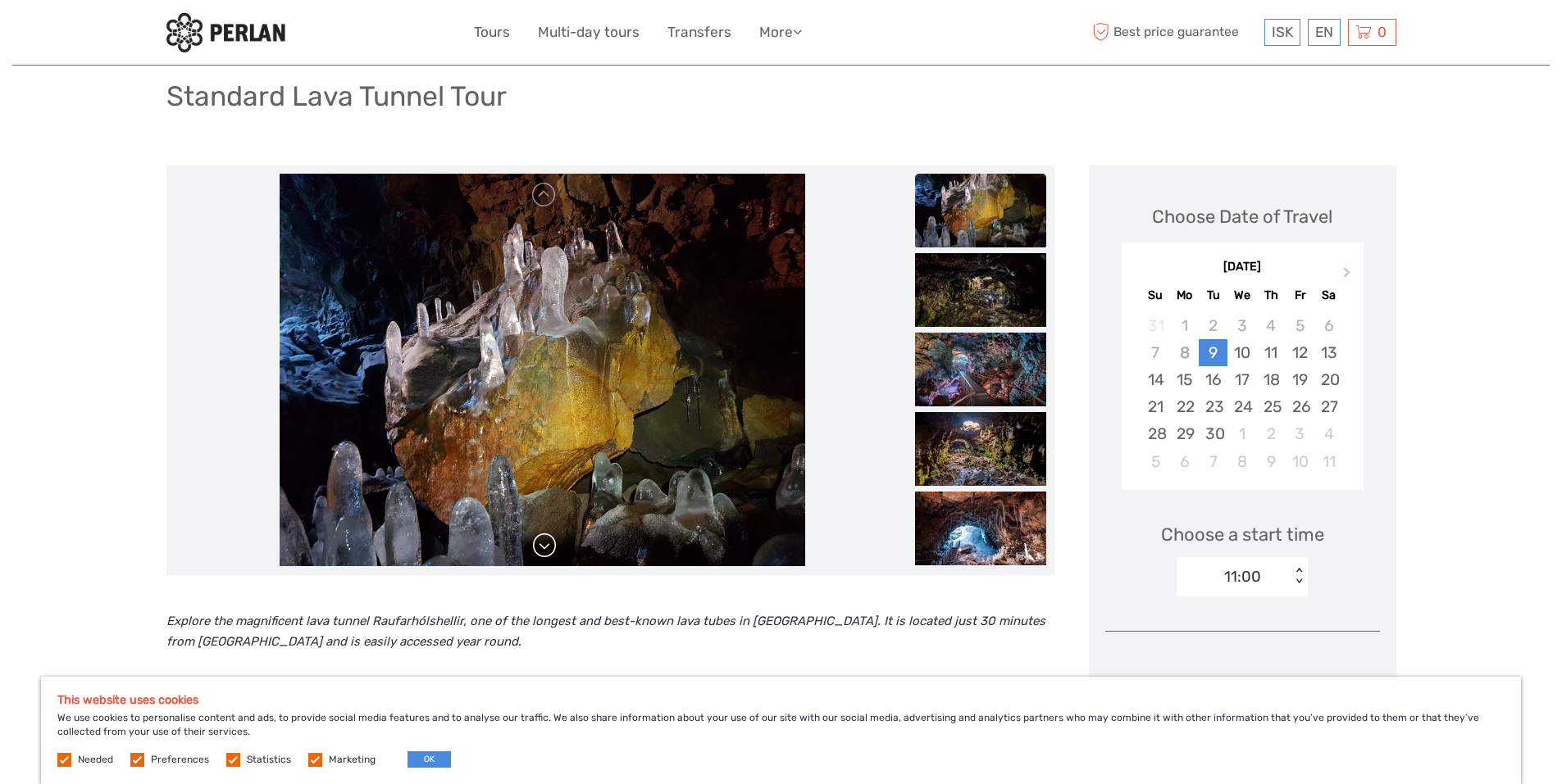
click at [549, 541] on link at bounding box center [544, 545] width 26 height 26
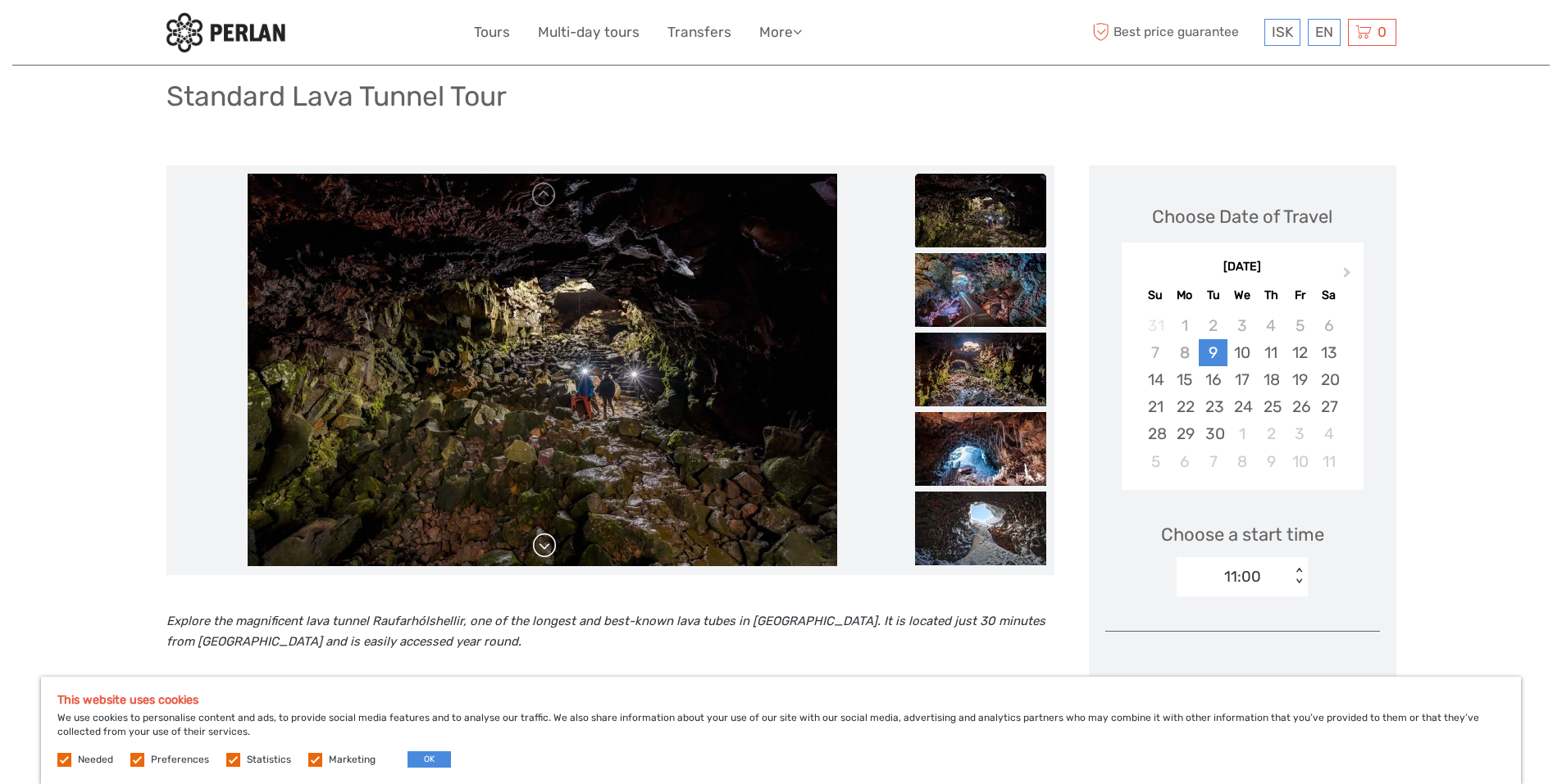
click at [549, 541] on link at bounding box center [544, 545] width 26 height 26
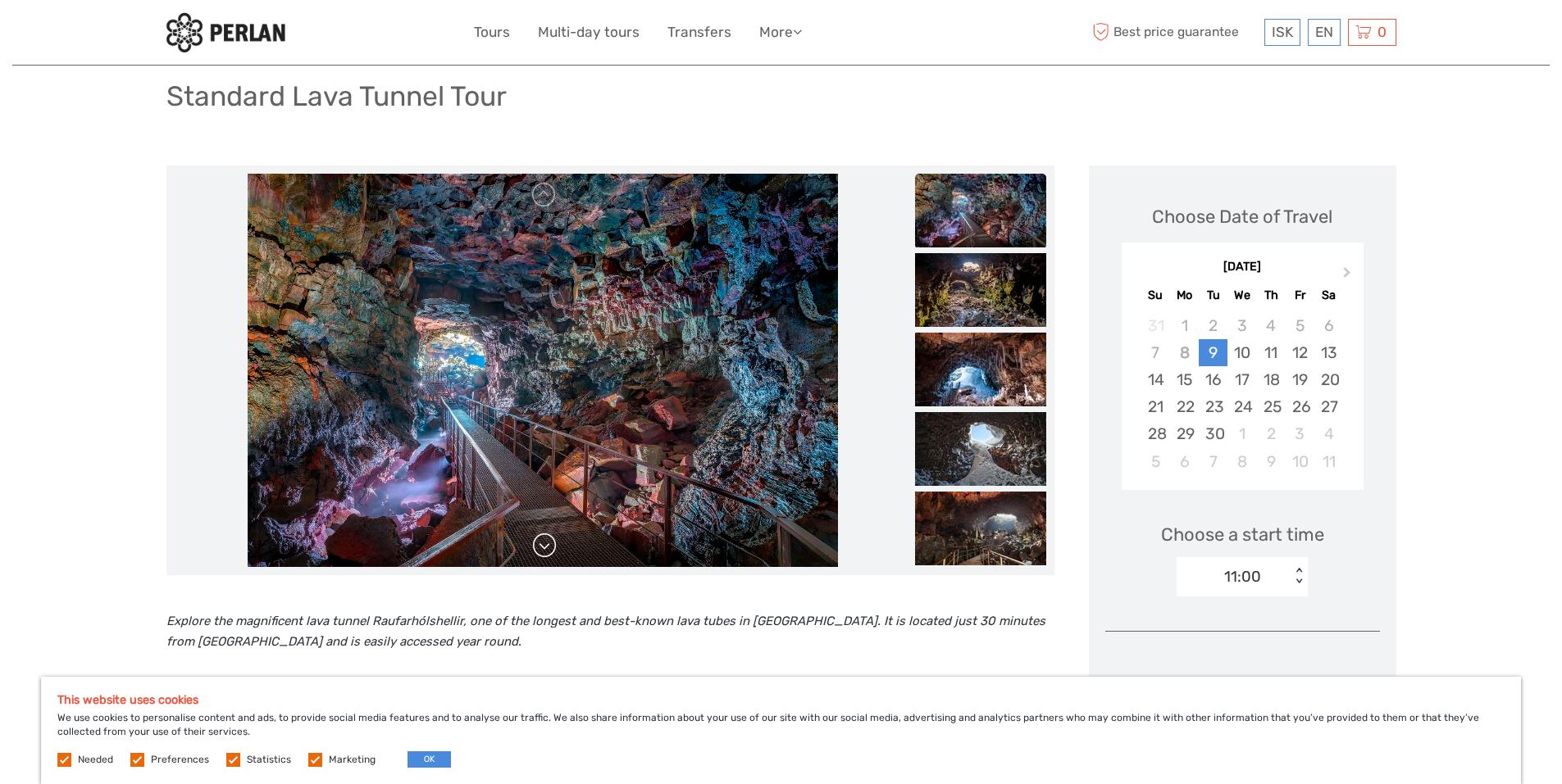
click at [549, 541] on link at bounding box center [544, 545] width 26 height 26
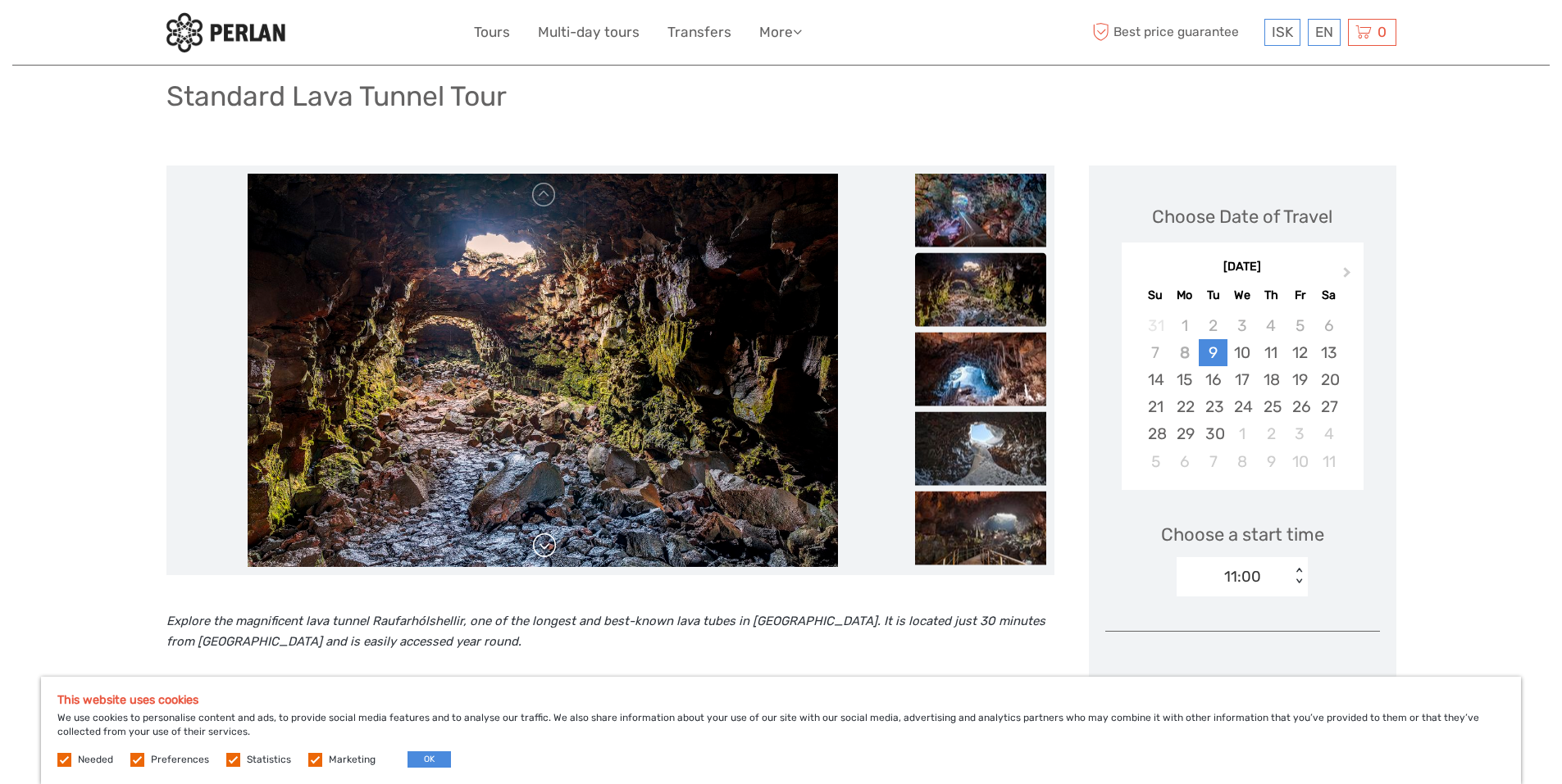
click at [549, 541] on link at bounding box center [544, 545] width 26 height 26
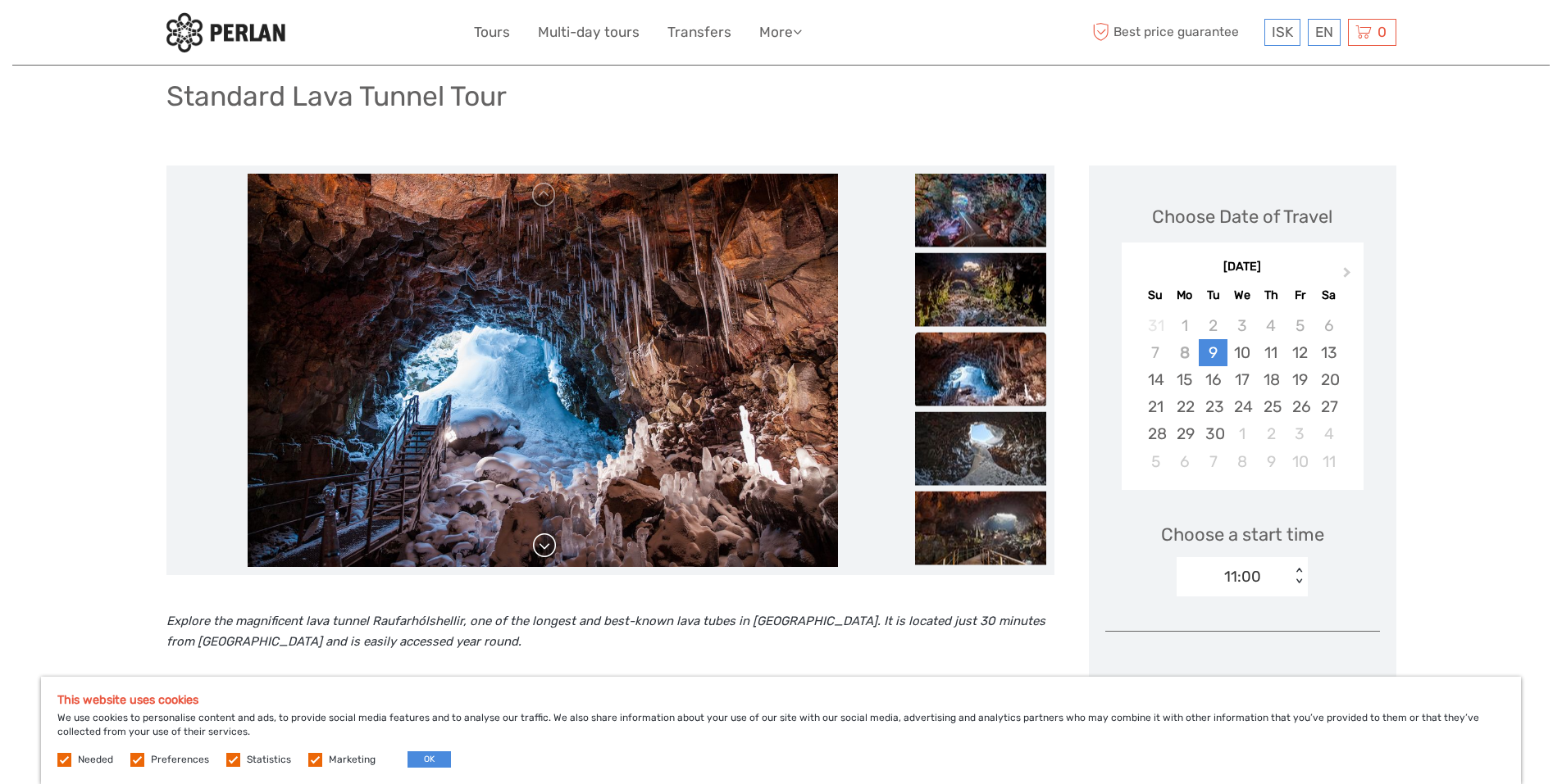
click at [549, 541] on link at bounding box center [544, 545] width 26 height 26
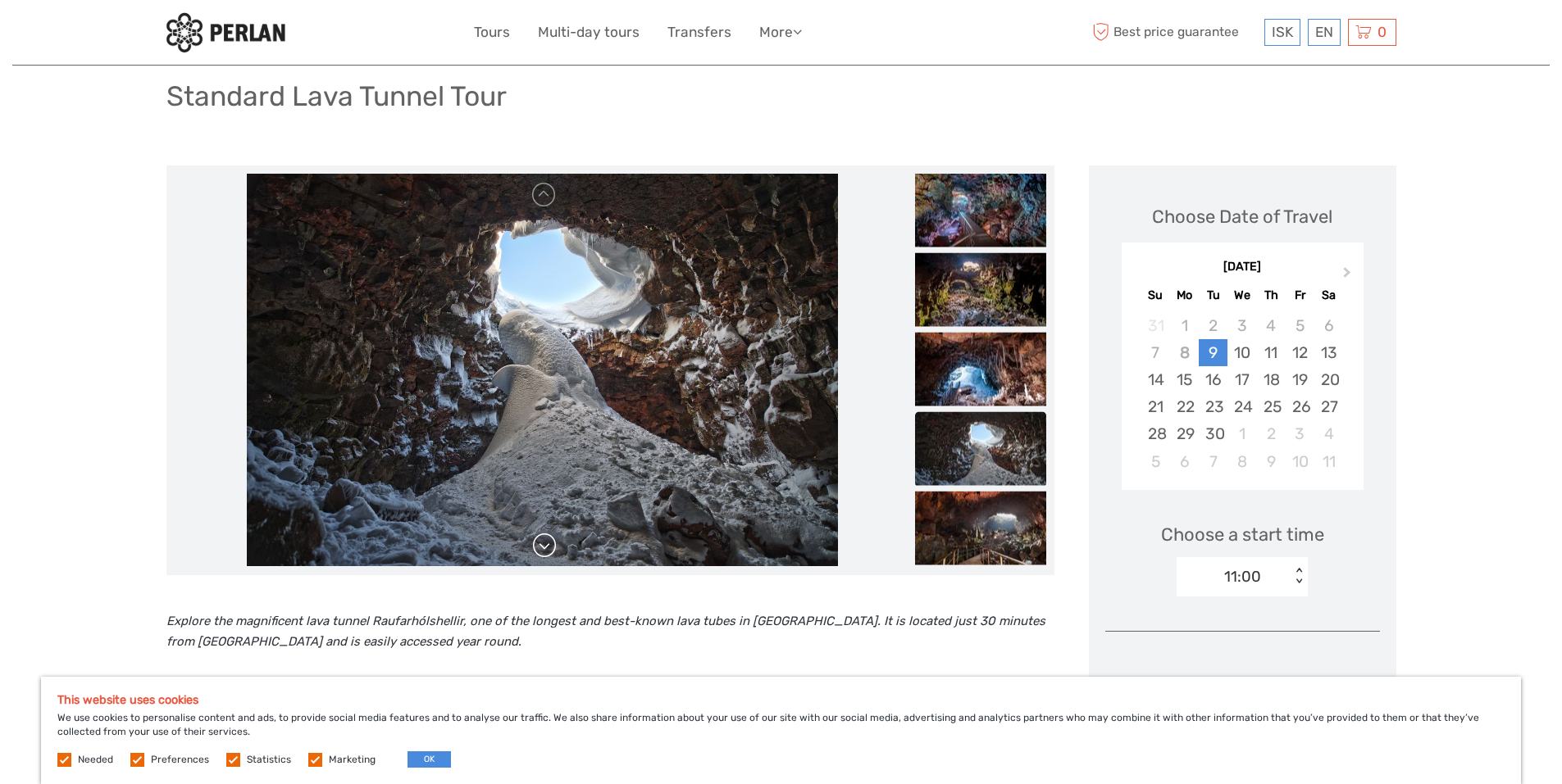
click at [549, 541] on link at bounding box center [544, 545] width 26 height 26
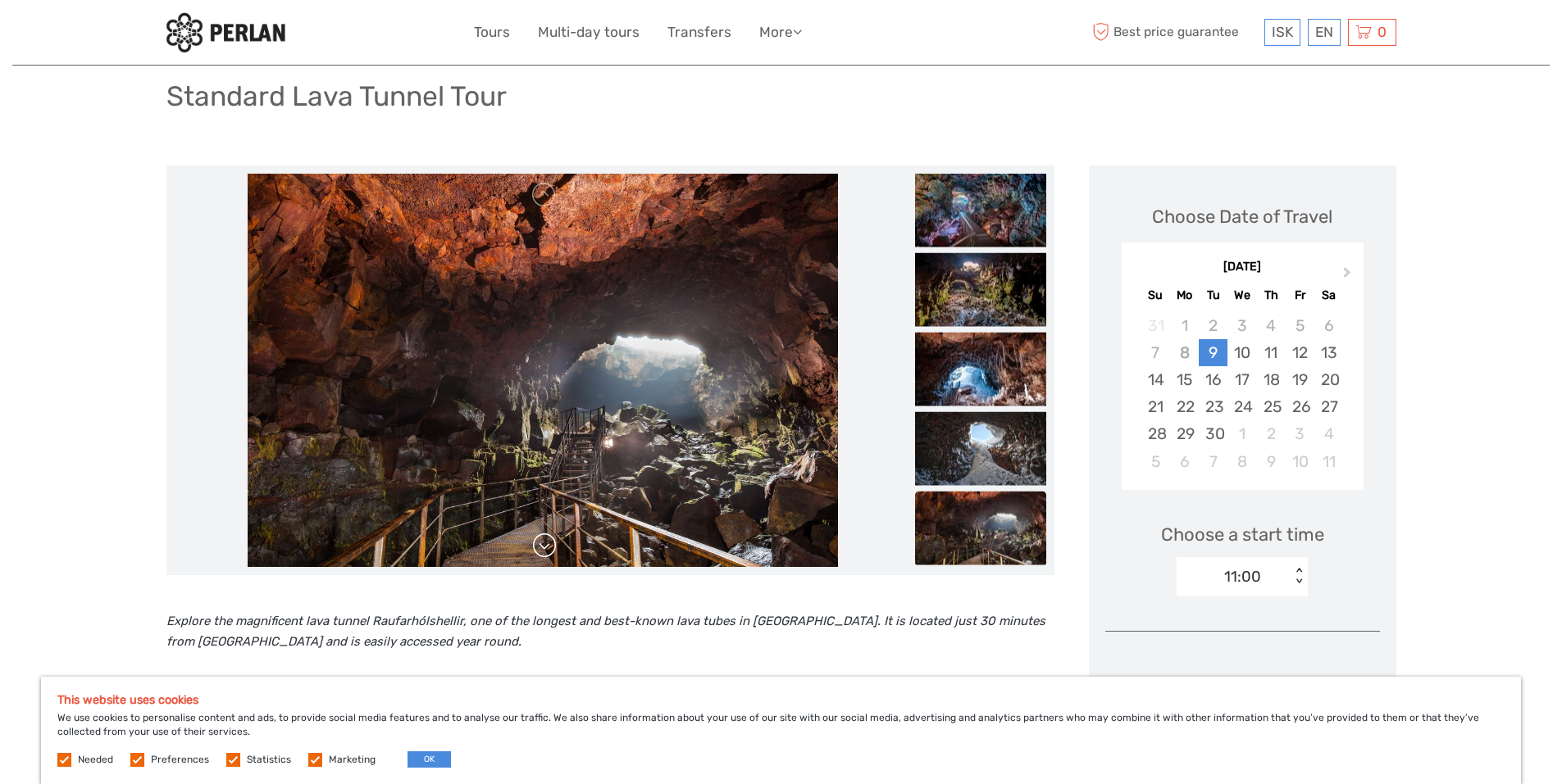
click at [549, 541] on link at bounding box center [544, 545] width 26 height 26
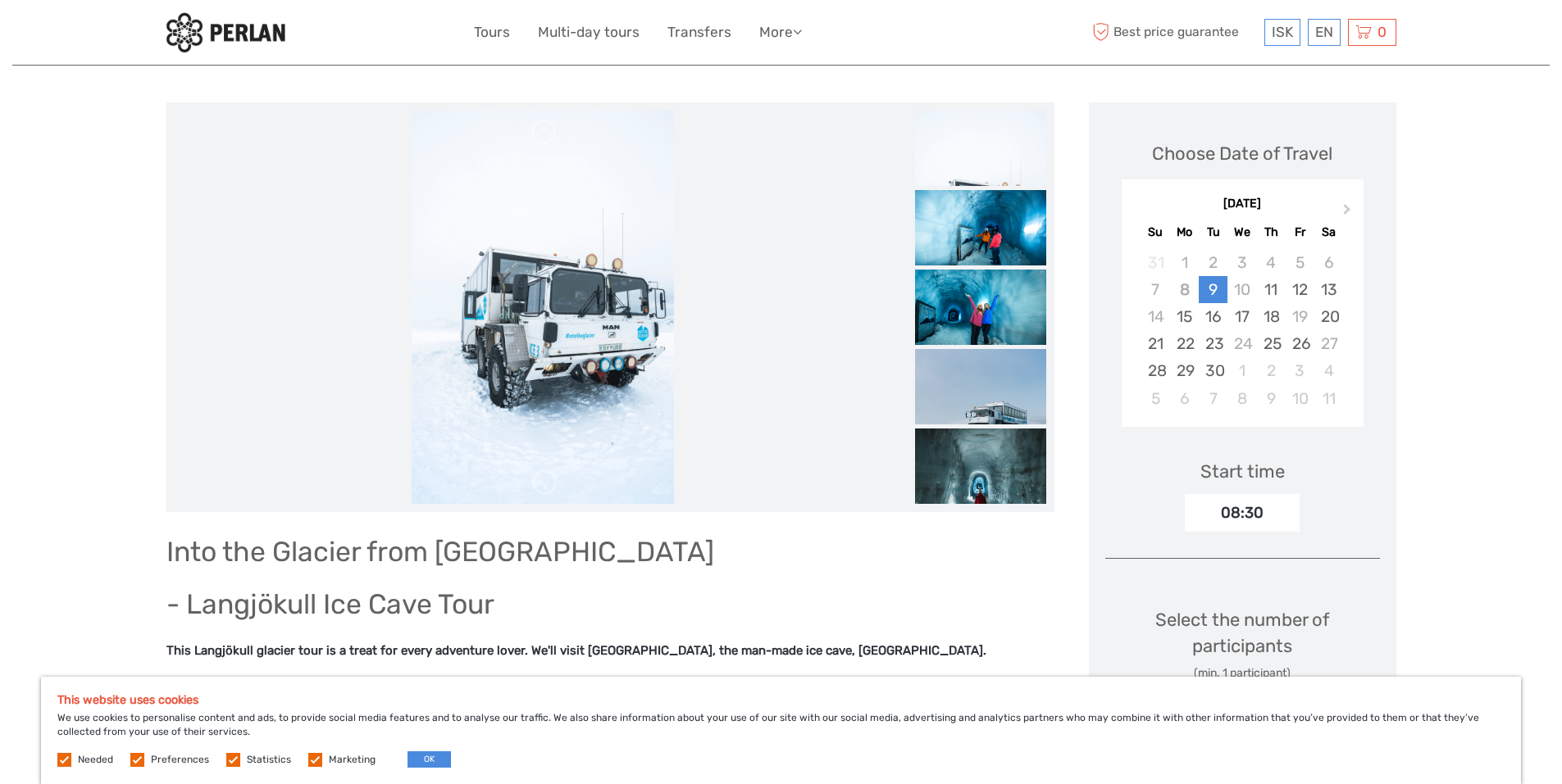
scroll to position [181, 0]
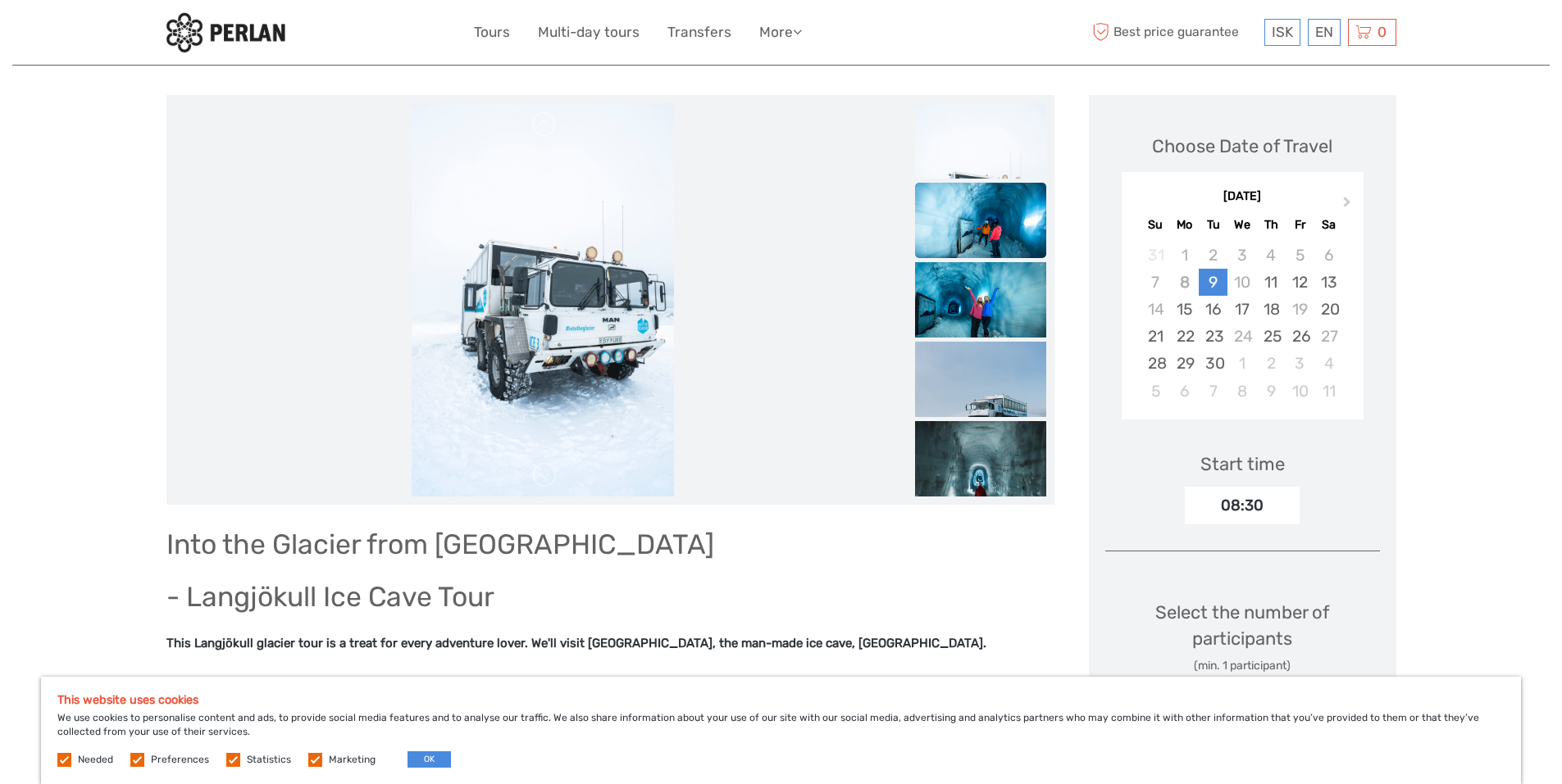
click at [933, 246] on img at bounding box center [980, 226] width 132 height 88
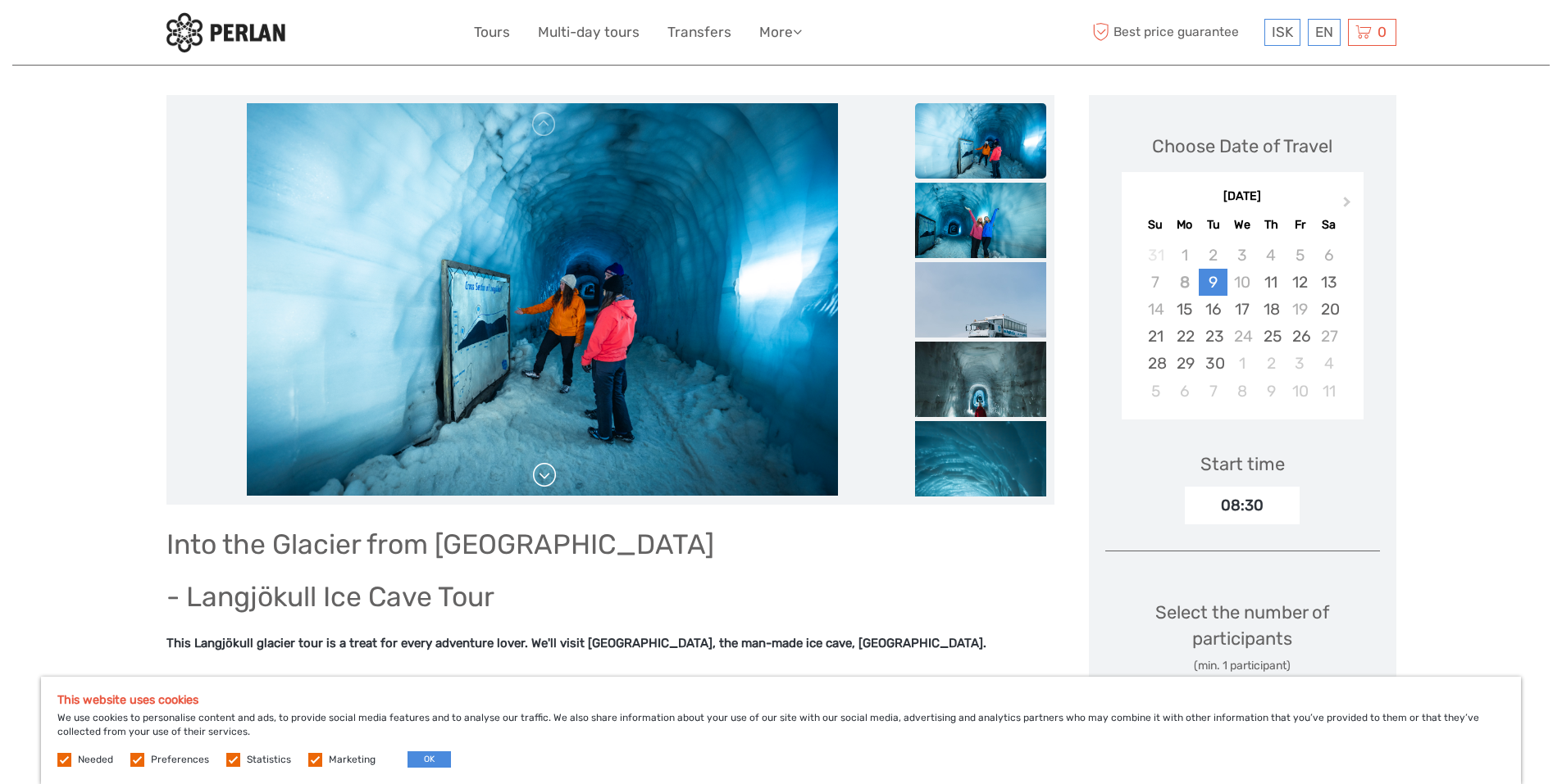
click at [550, 467] on link at bounding box center [544, 475] width 26 height 26
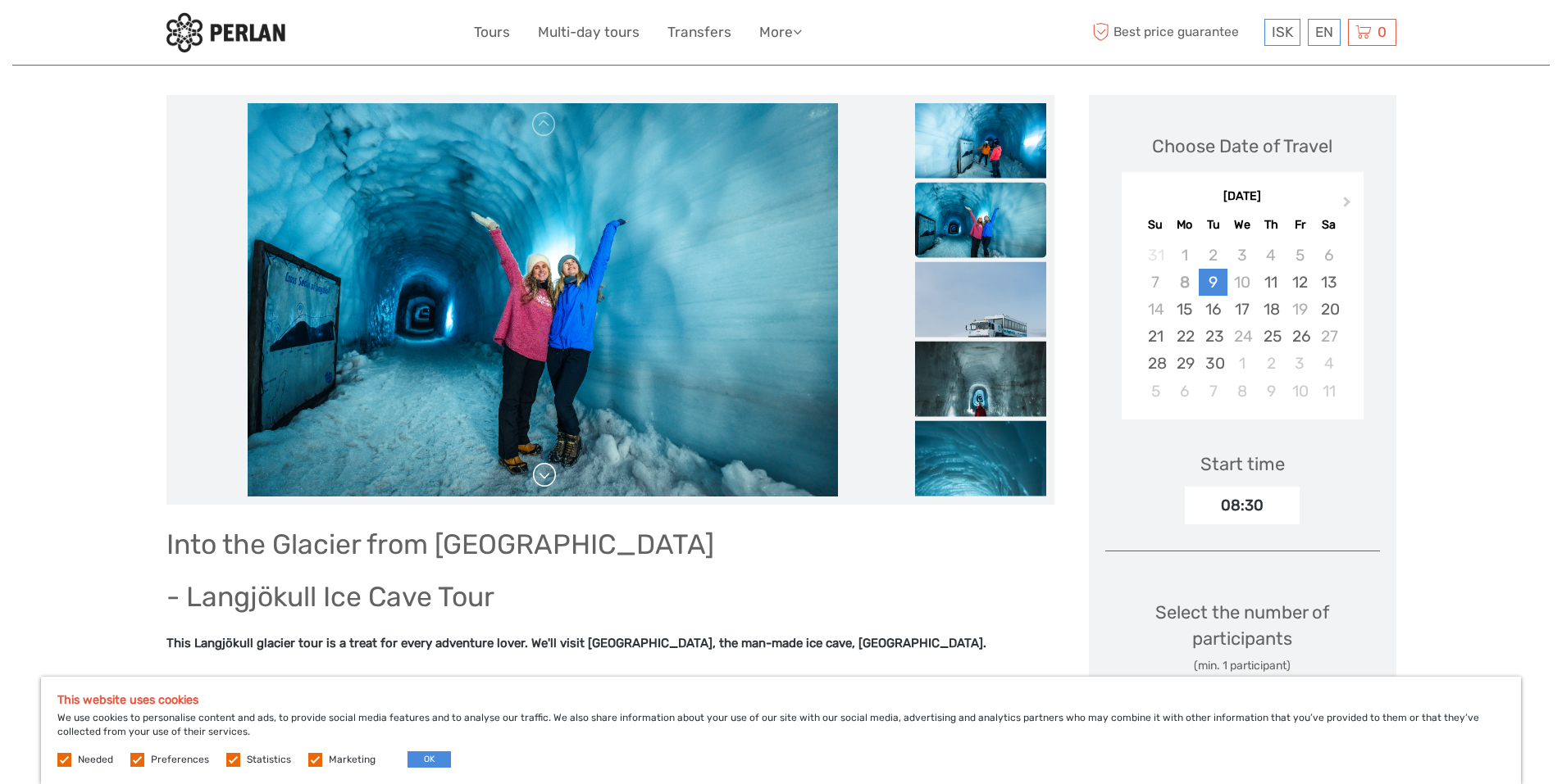
click at [550, 467] on link at bounding box center [544, 475] width 26 height 26
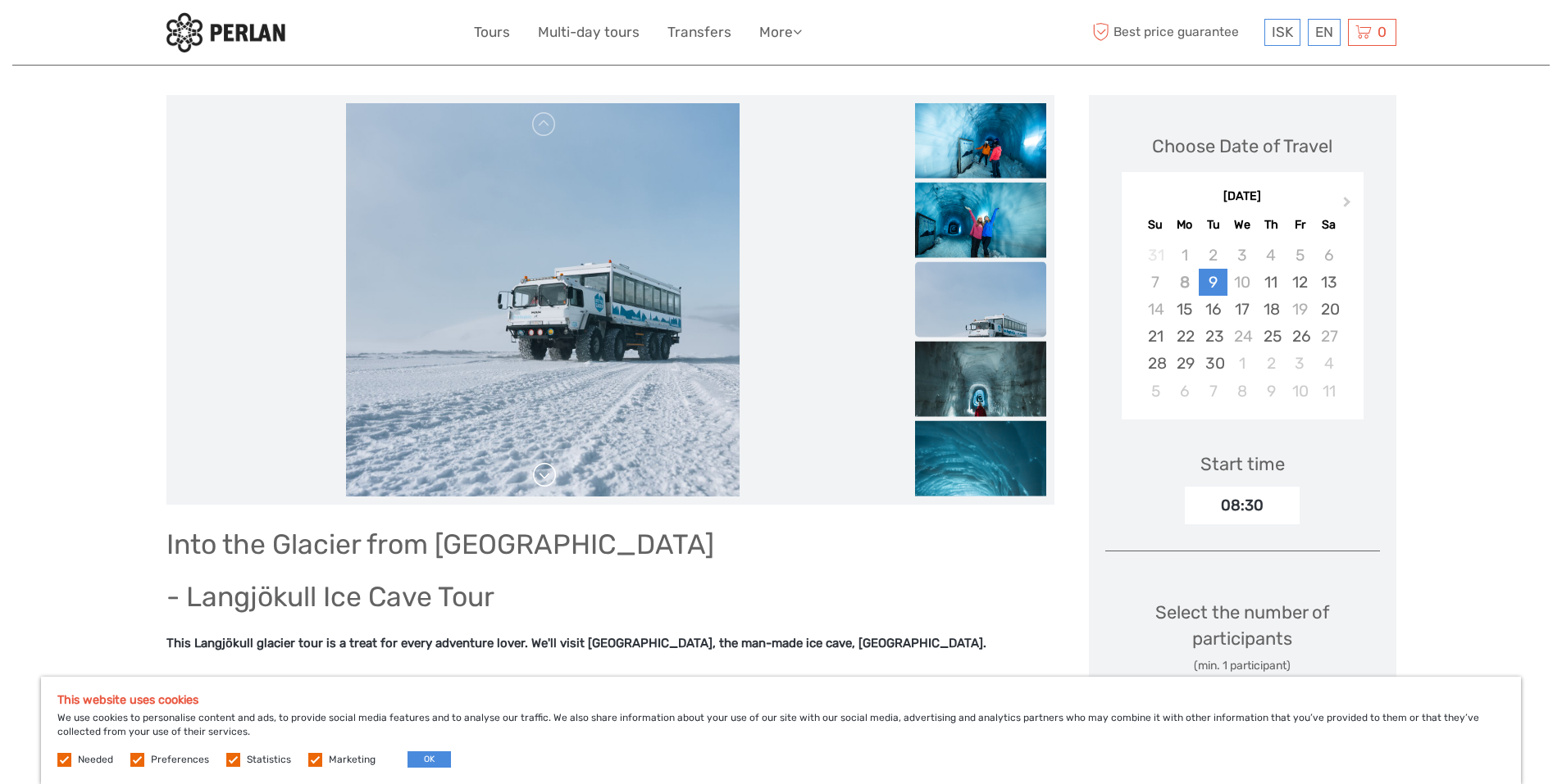
click at [550, 467] on link at bounding box center [544, 475] width 26 height 26
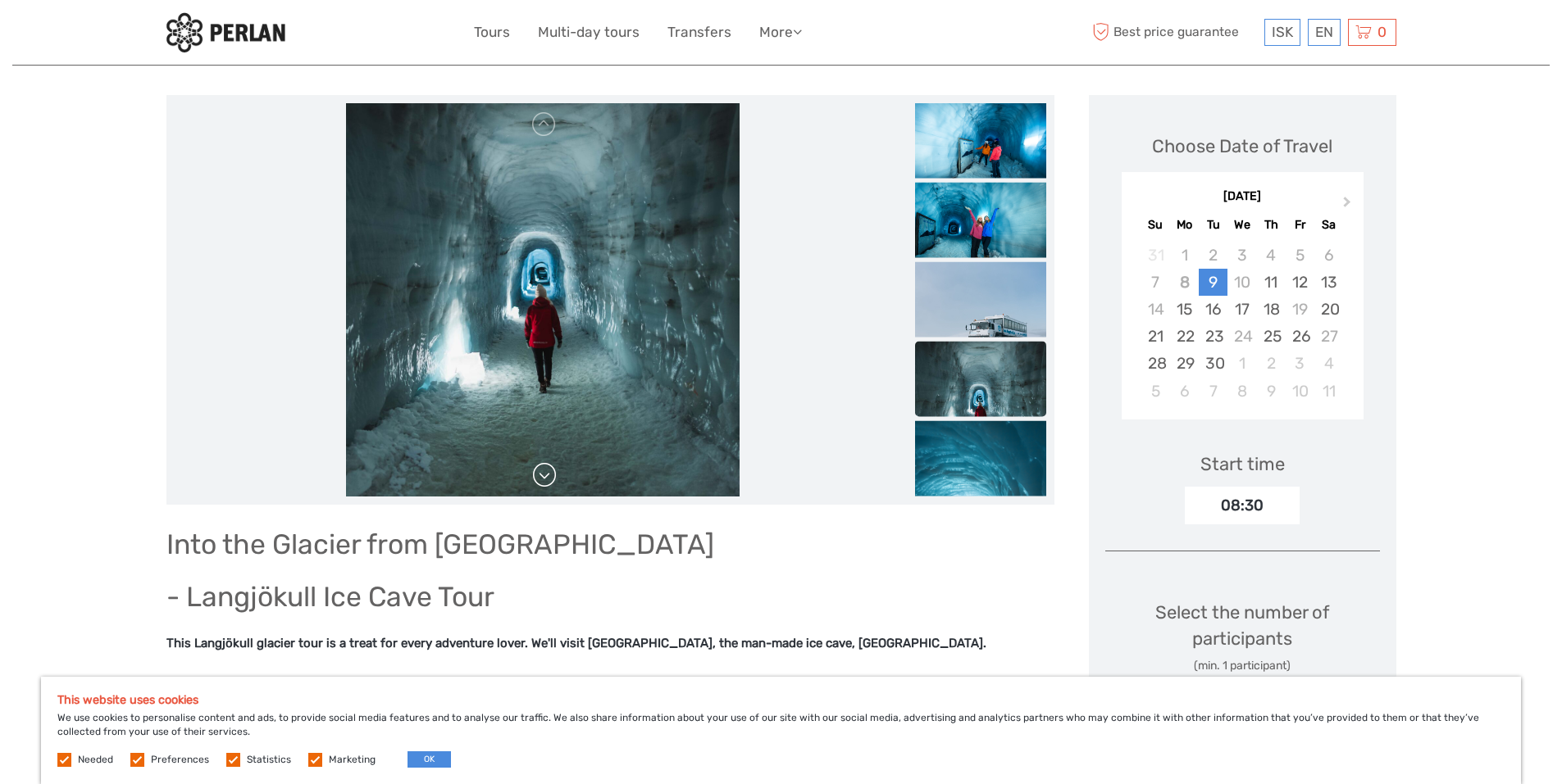
click at [550, 467] on link at bounding box center [544, 475] width 26 height 26
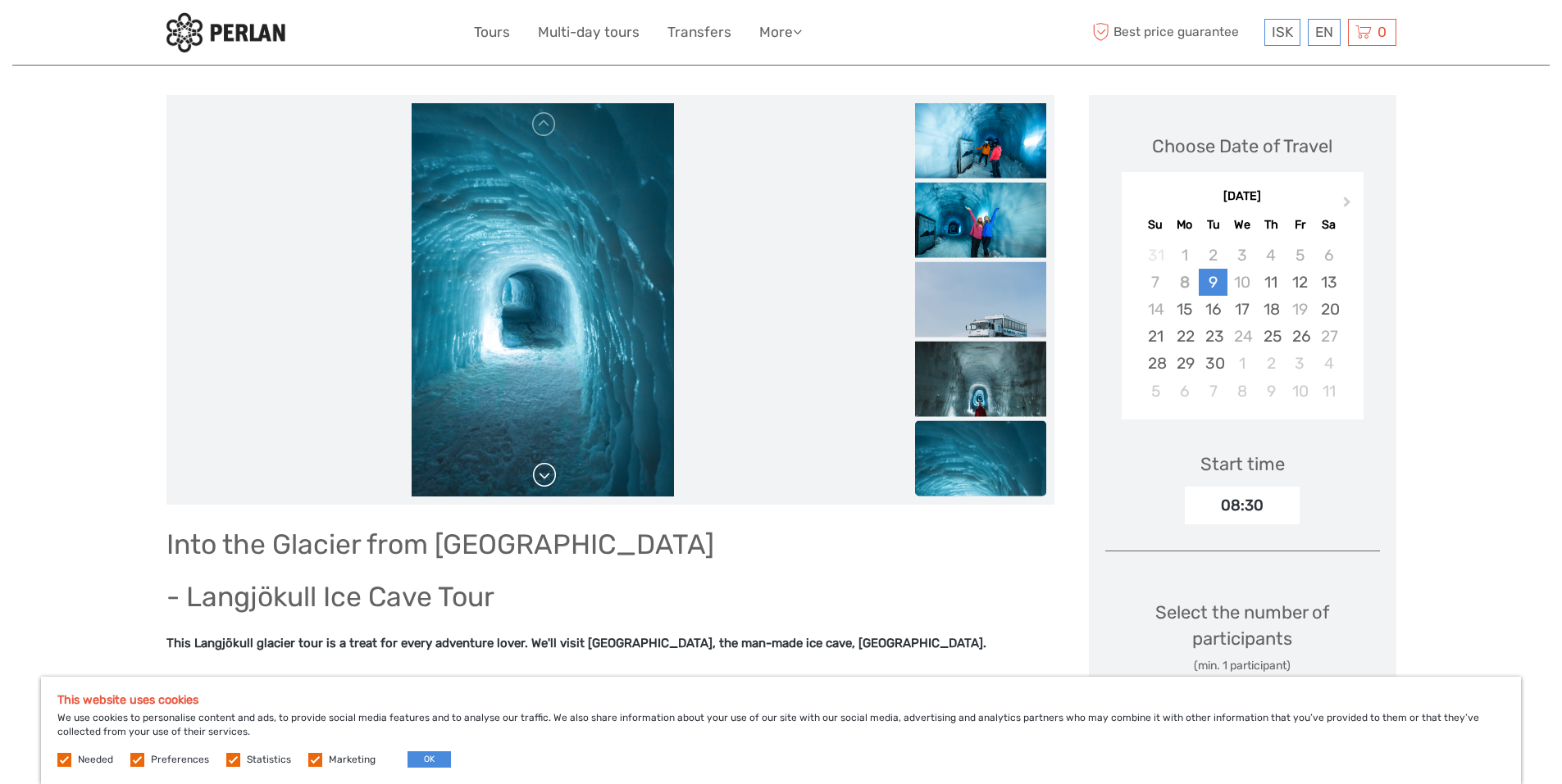
click at [550, 467] on link at bounding box center [544, 475] width 26 height 26
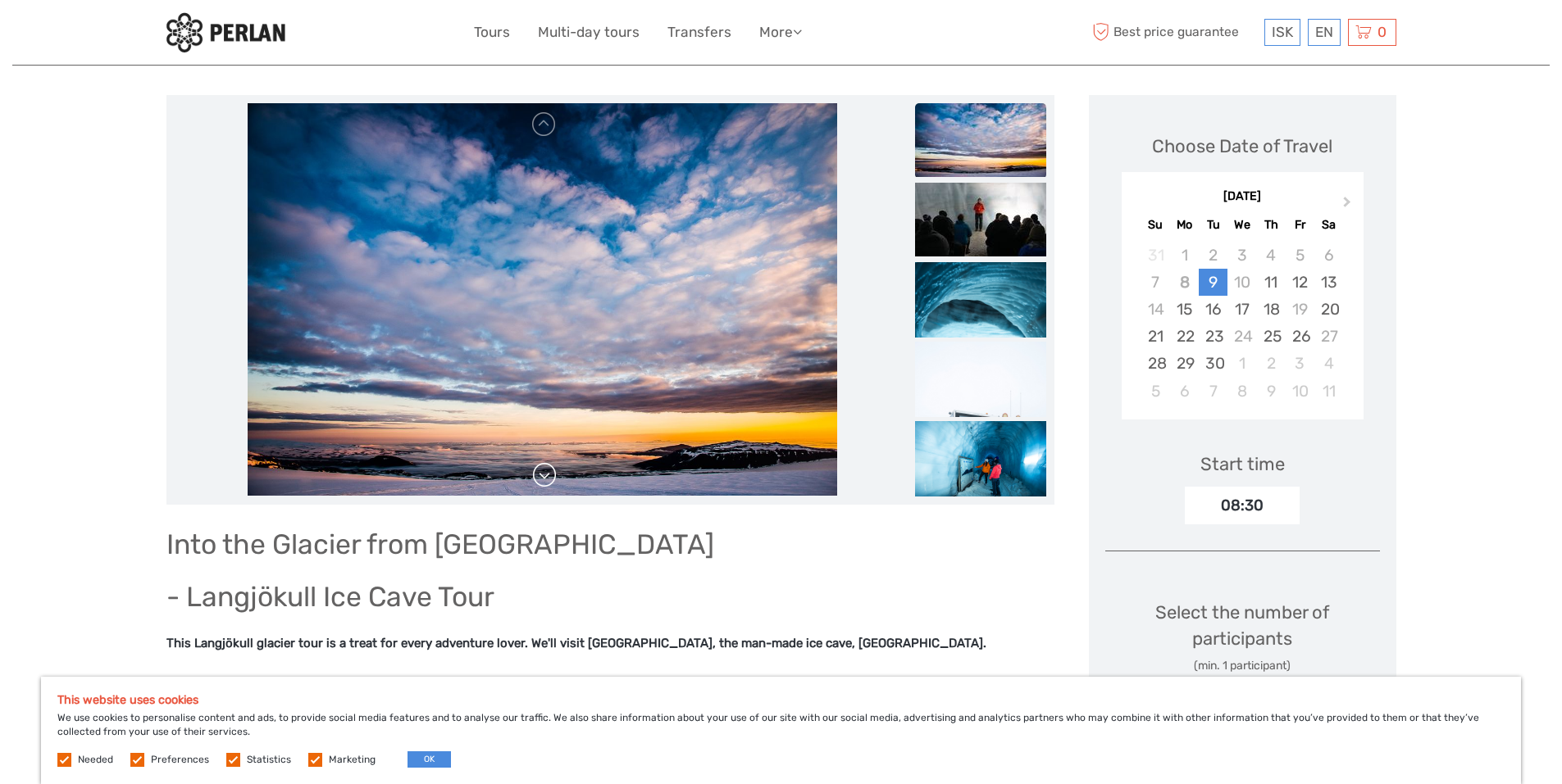
click at [550, 467] on link at bounding box center [544, 475] width 26 height 26
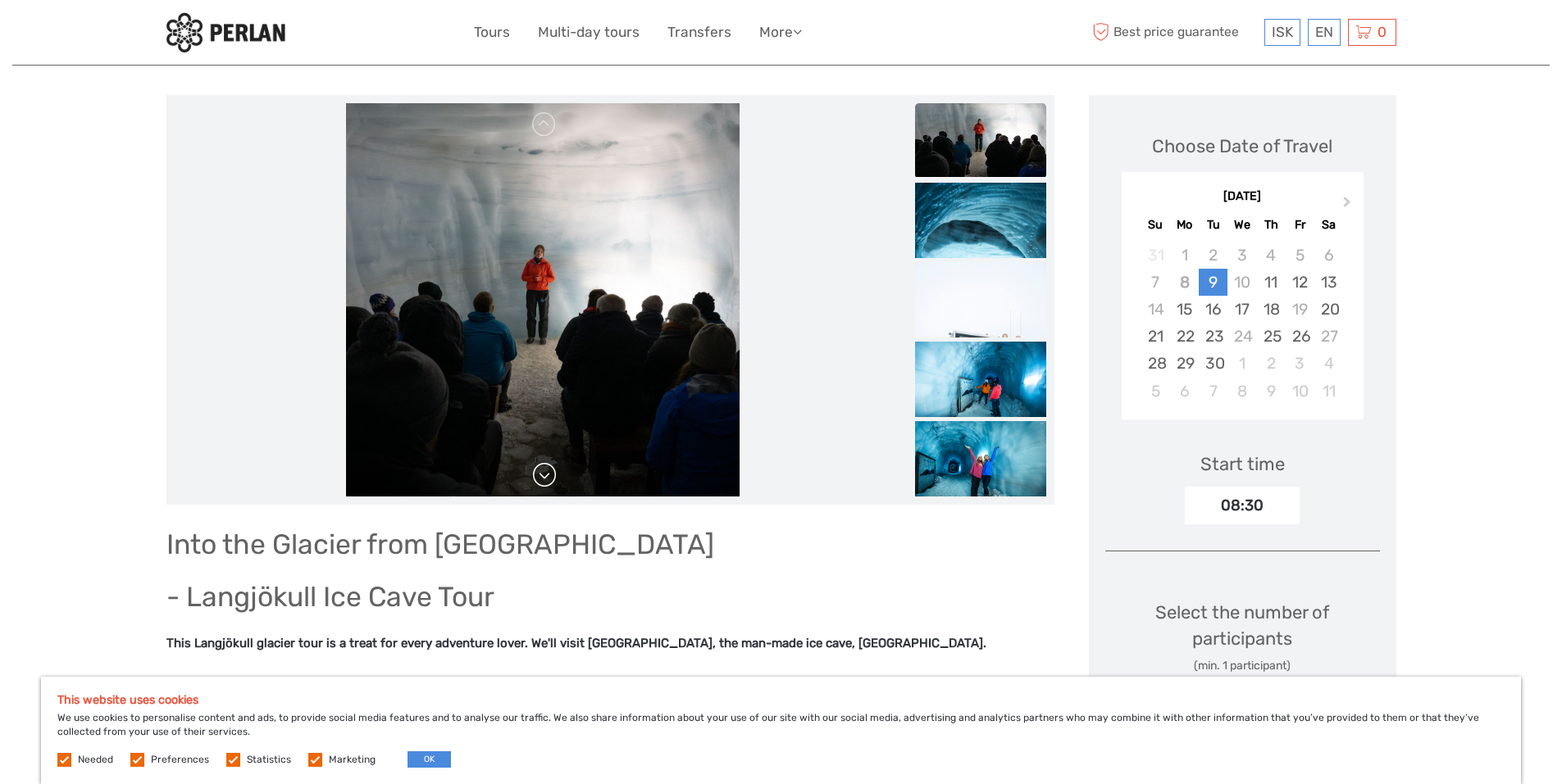
click at [550, 467] on link at bounding box center [544, 475] width 26 height 26
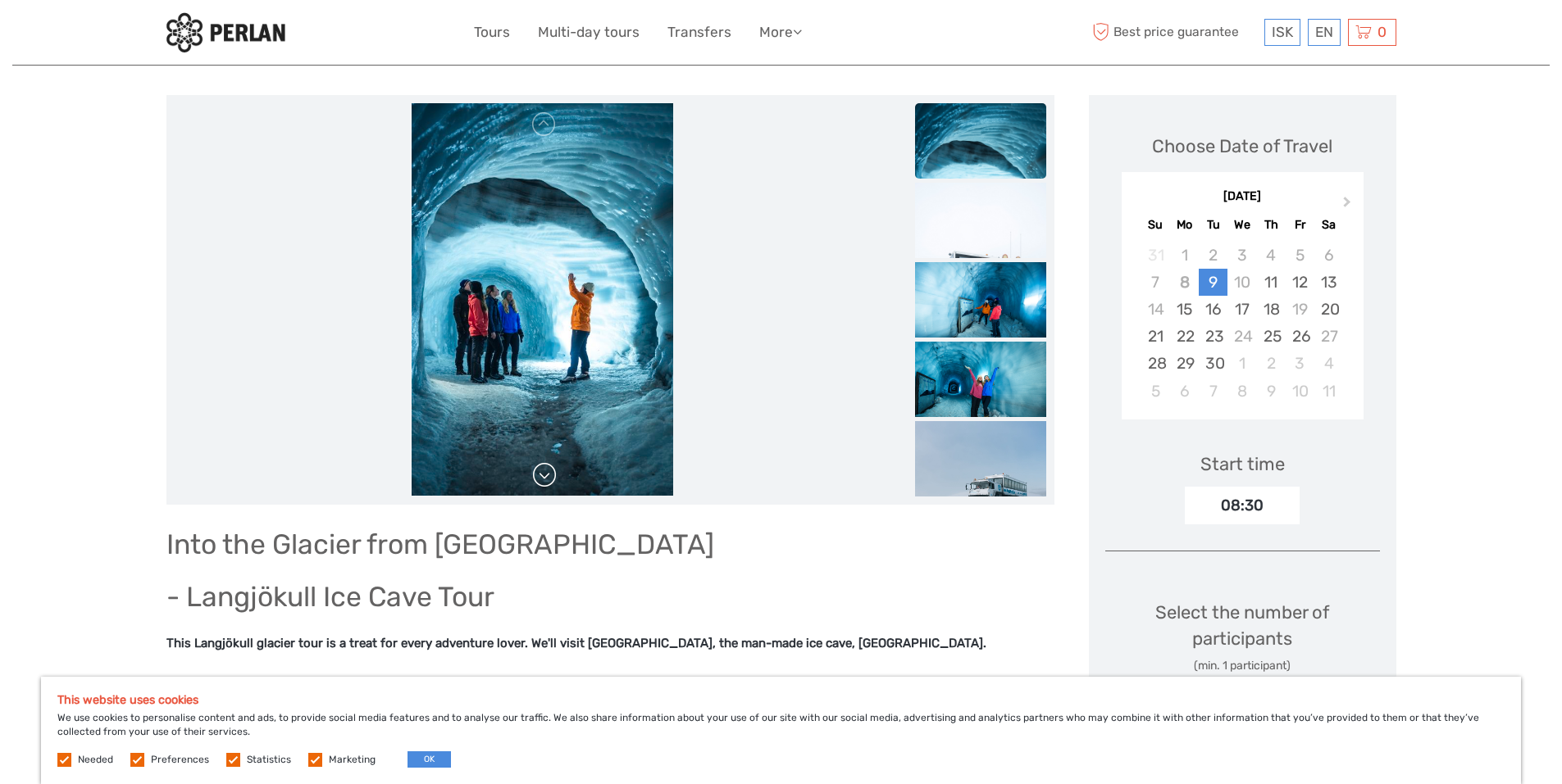
click at [550, 467] on link at bounding box center [544, 475] width 26 height 26
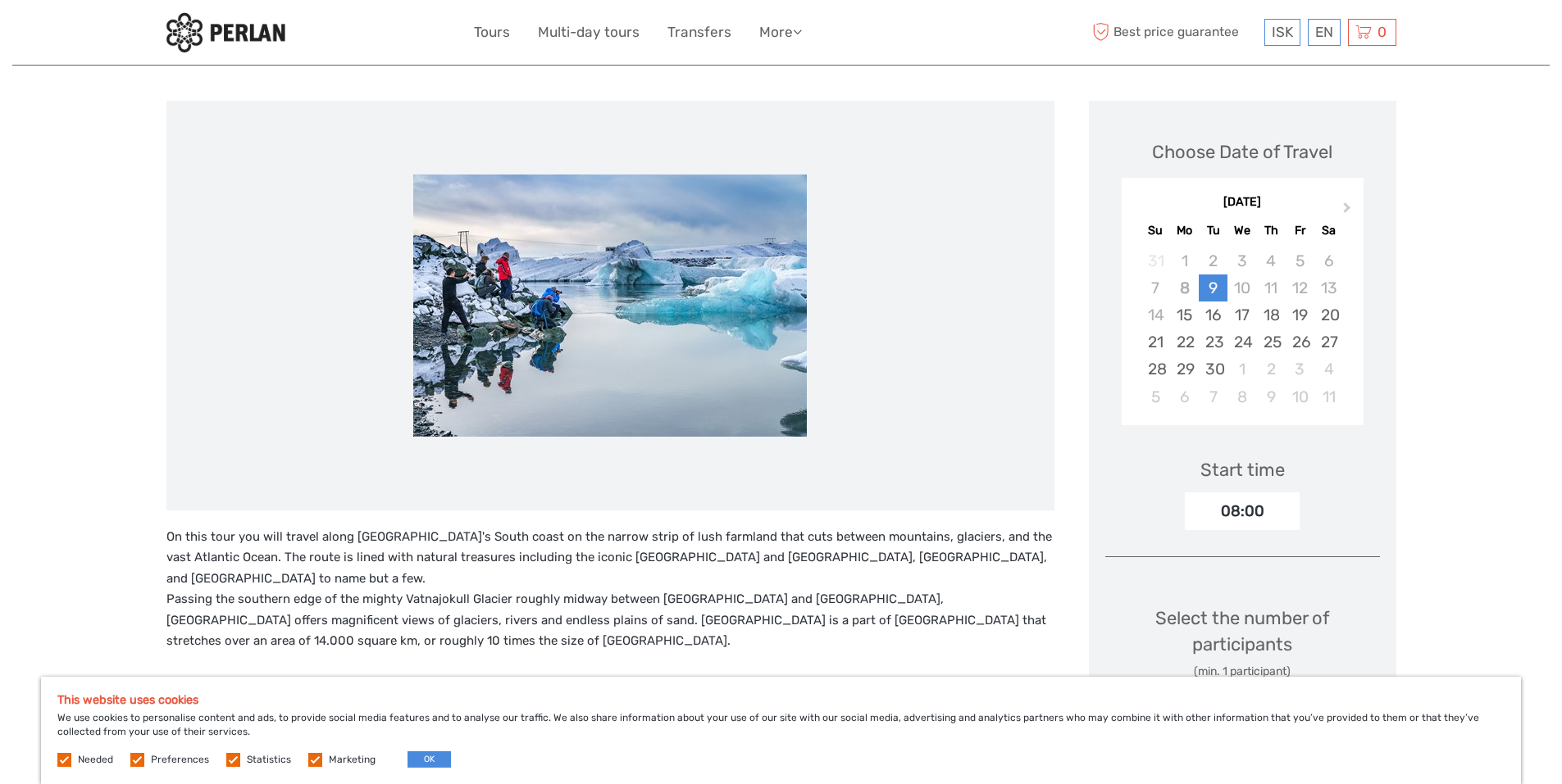
scroll to position [178, 0]
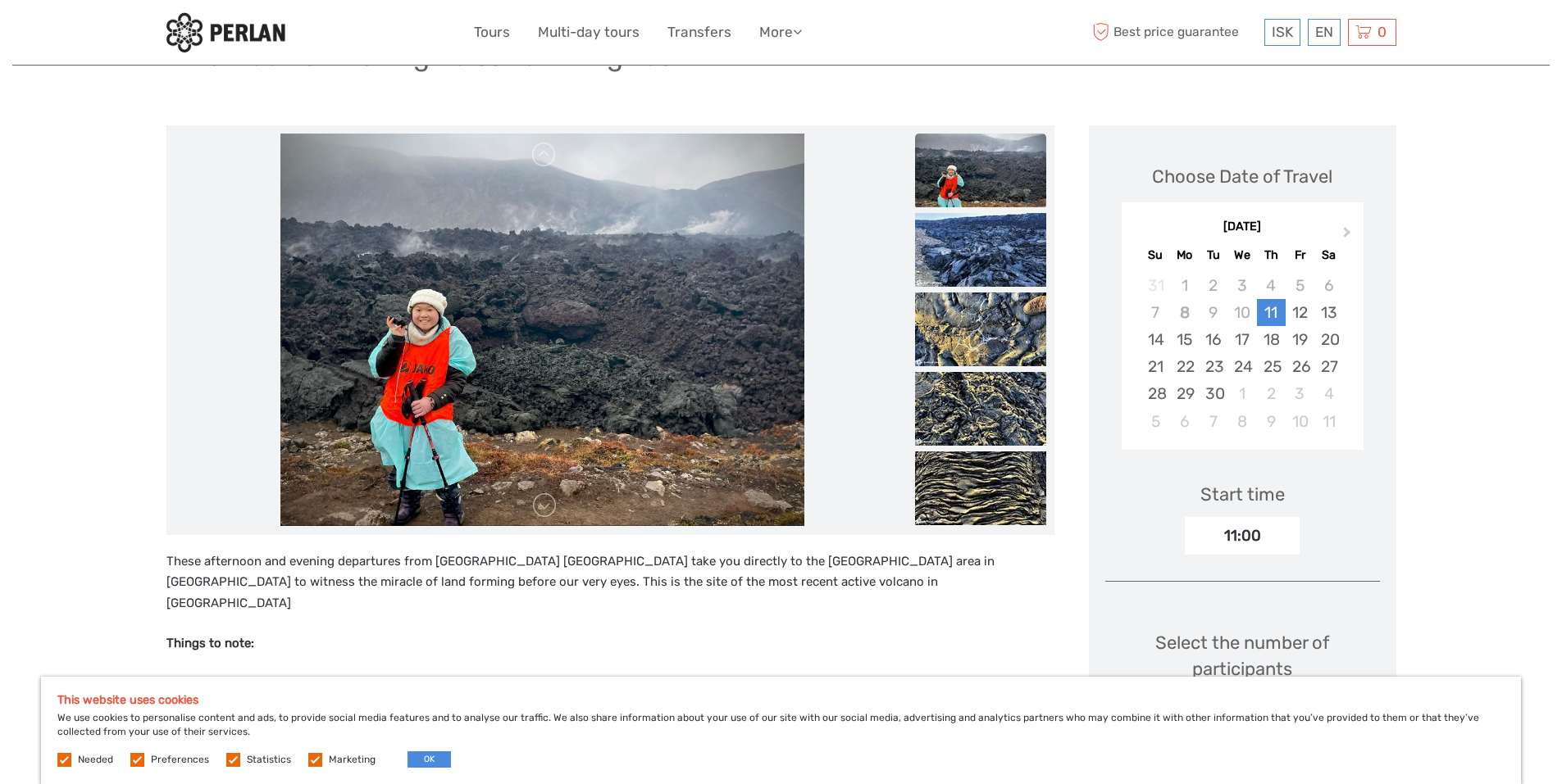
scroll to position [152, 0]
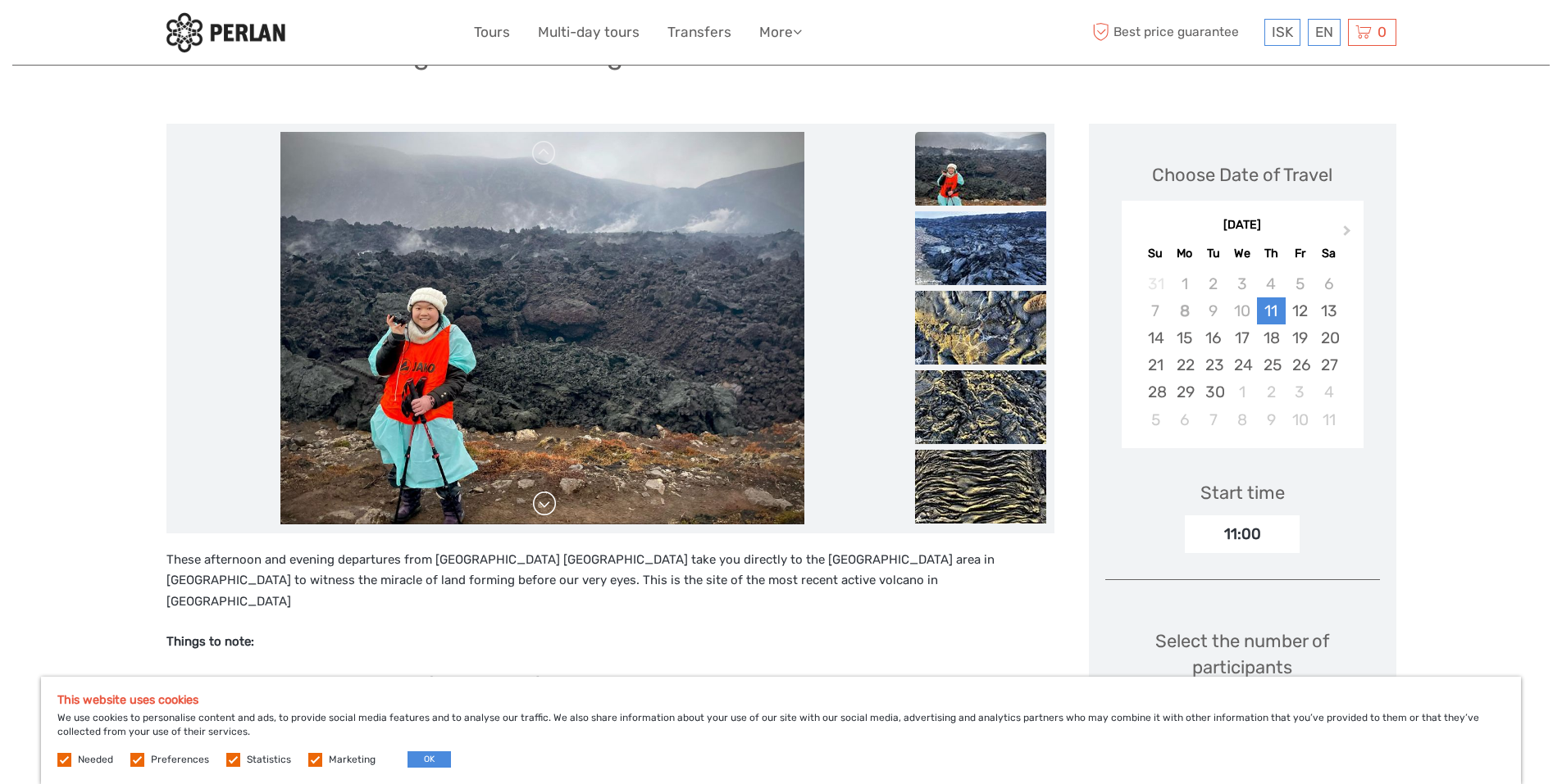
click at [546, 506] on link at bounding box center [544, 503] width 26 height 26
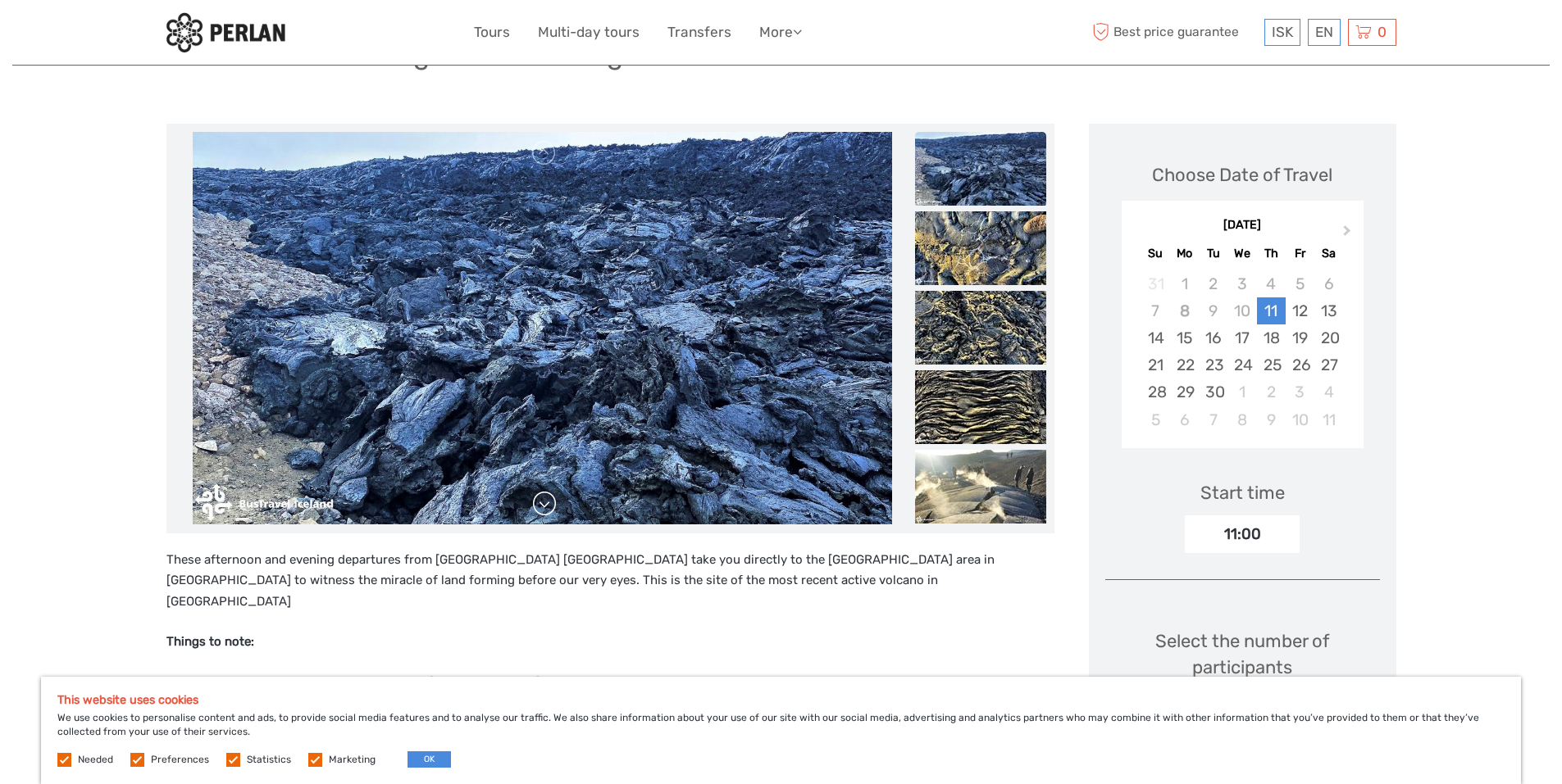
click at [546, 506] on link at bounding box center [544, 503] width 26 height 26
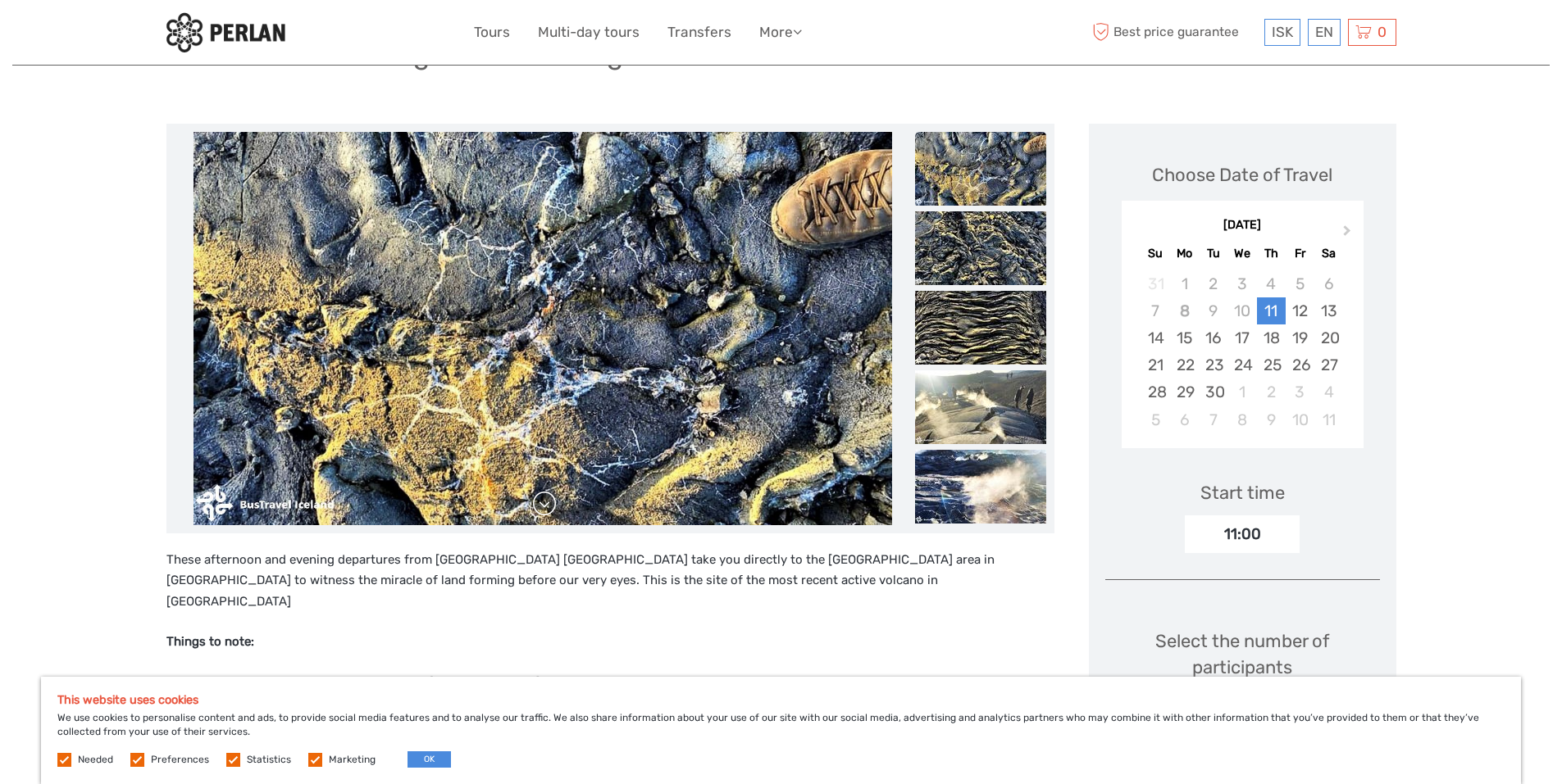
click at [546, 506] on link at bounding box center [544, 503] width 26 height 26
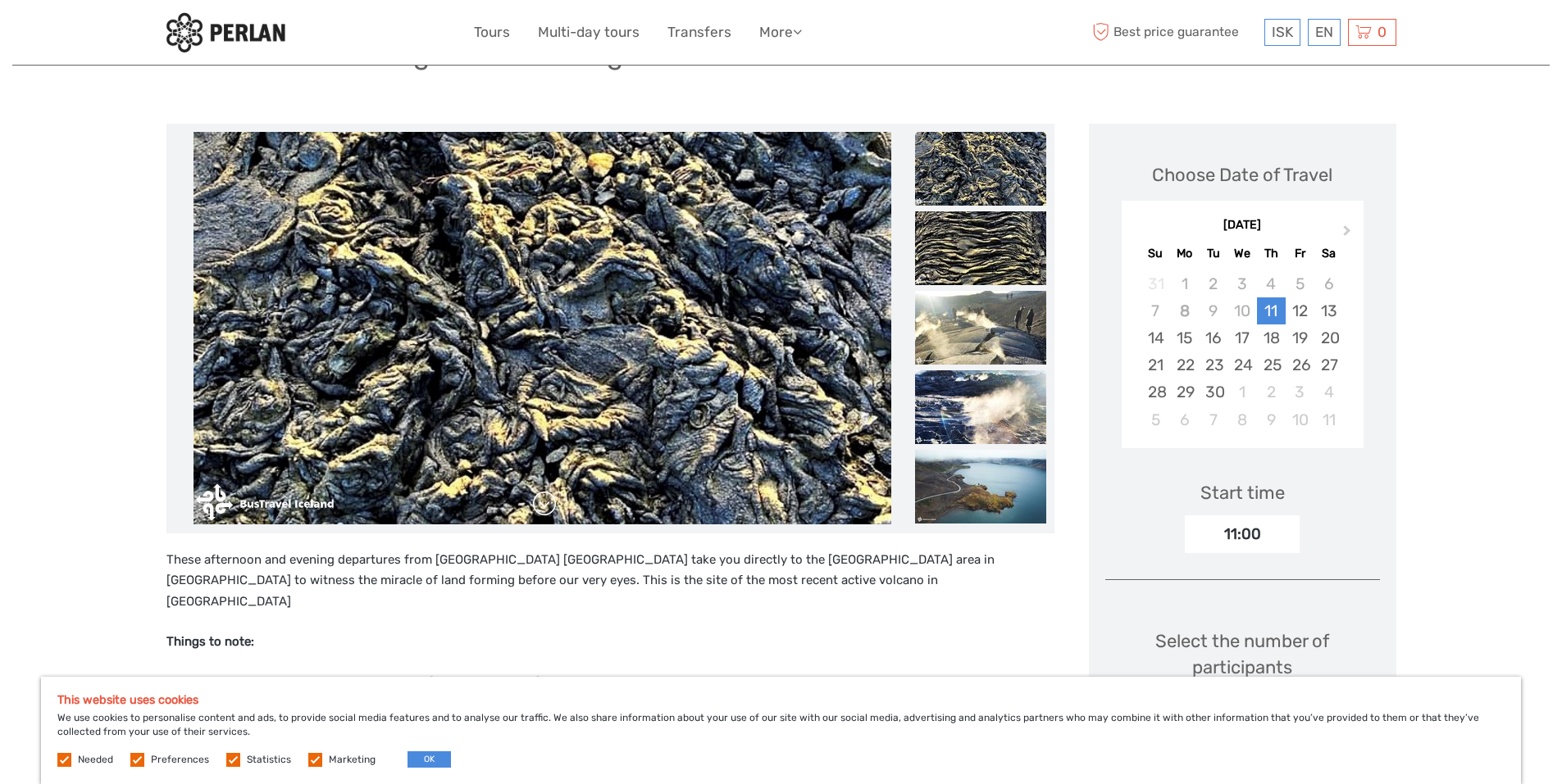
click at [546, 506] on link at bounding box center [544, 503] width 26 height 26
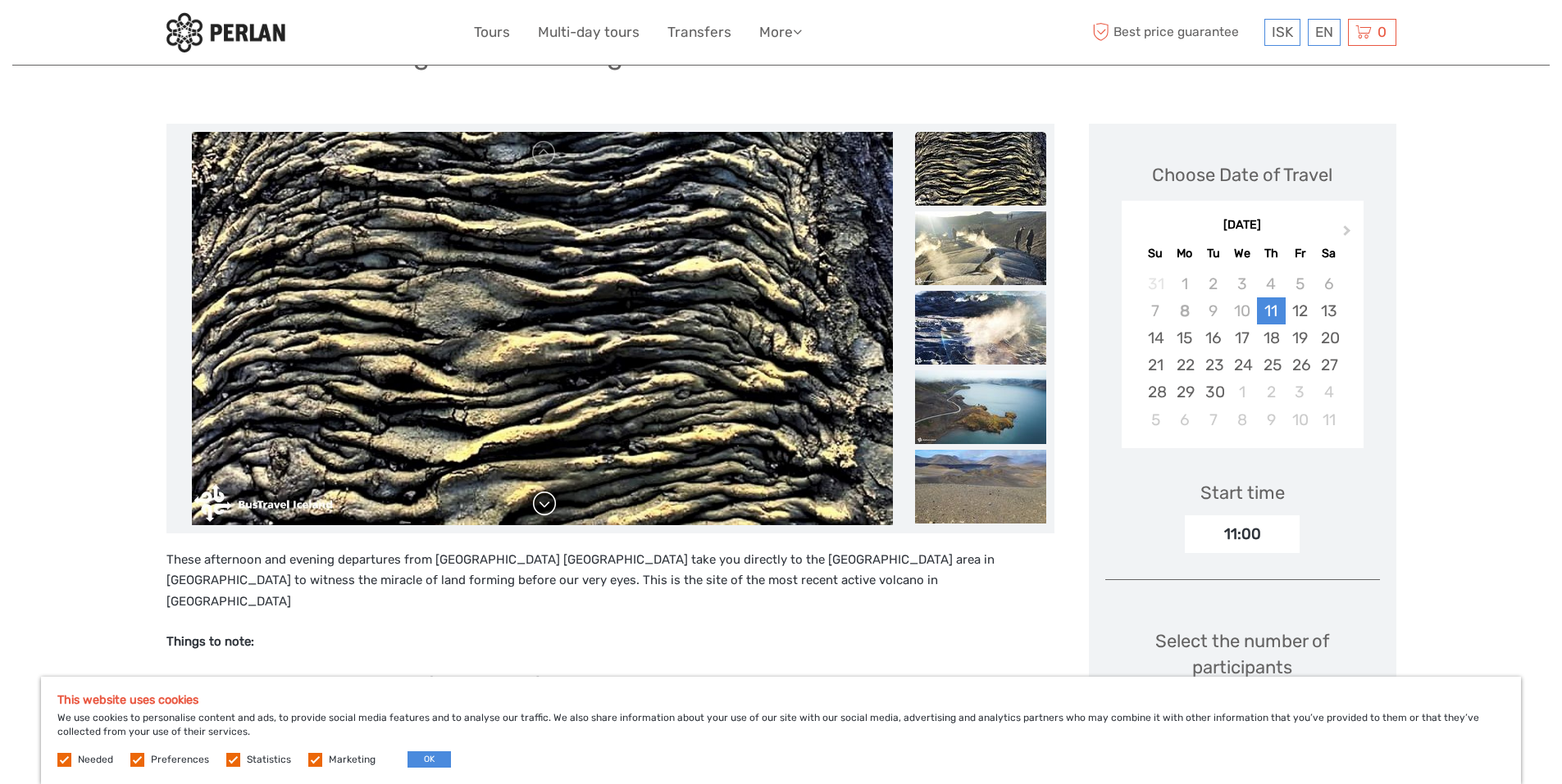
click at [546, 506] on link at bounding box center [544, 503] width 26 height 26
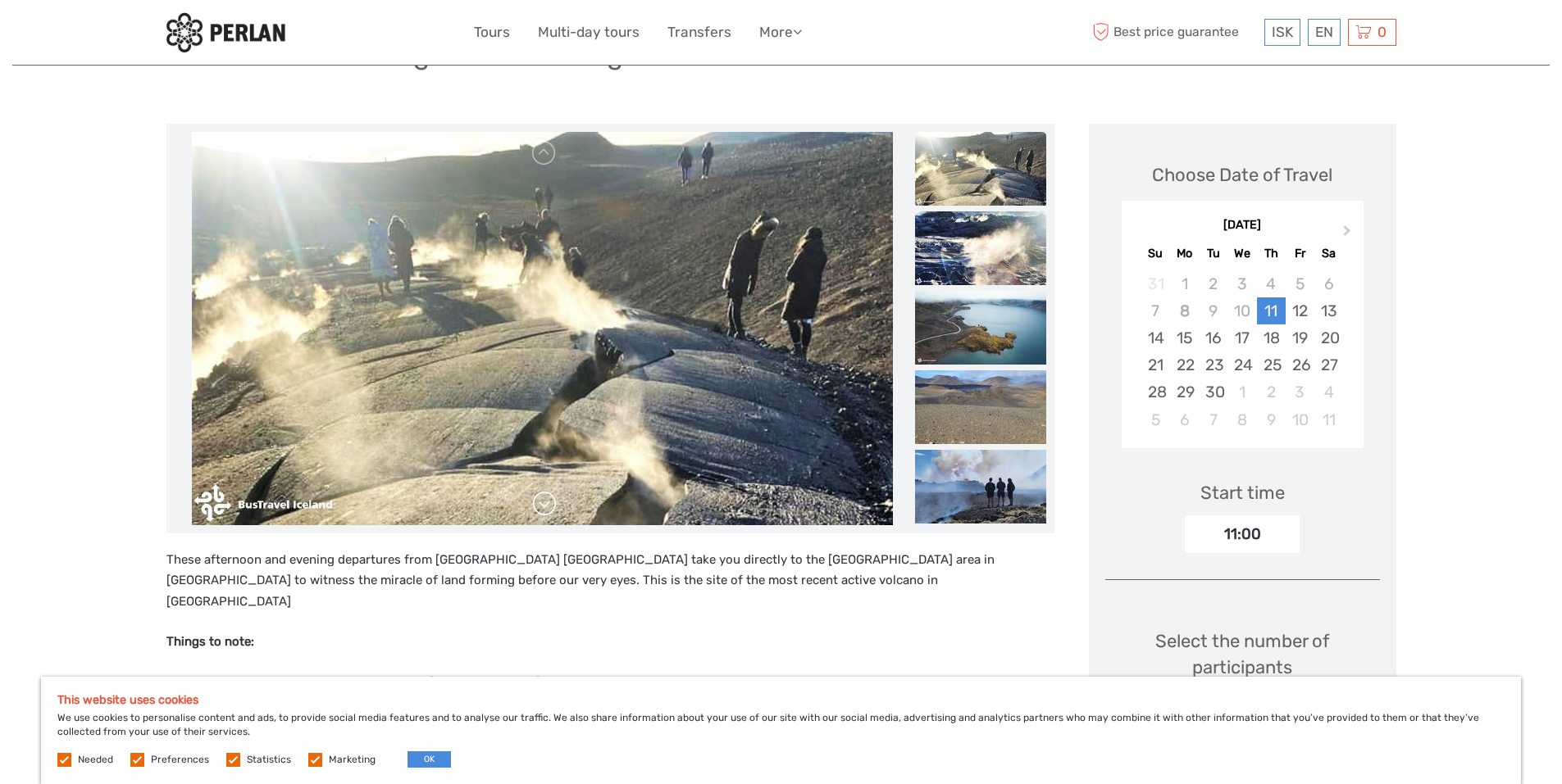
click at [546, 506] on link at bounding box center [544, 503] width 26 height 26
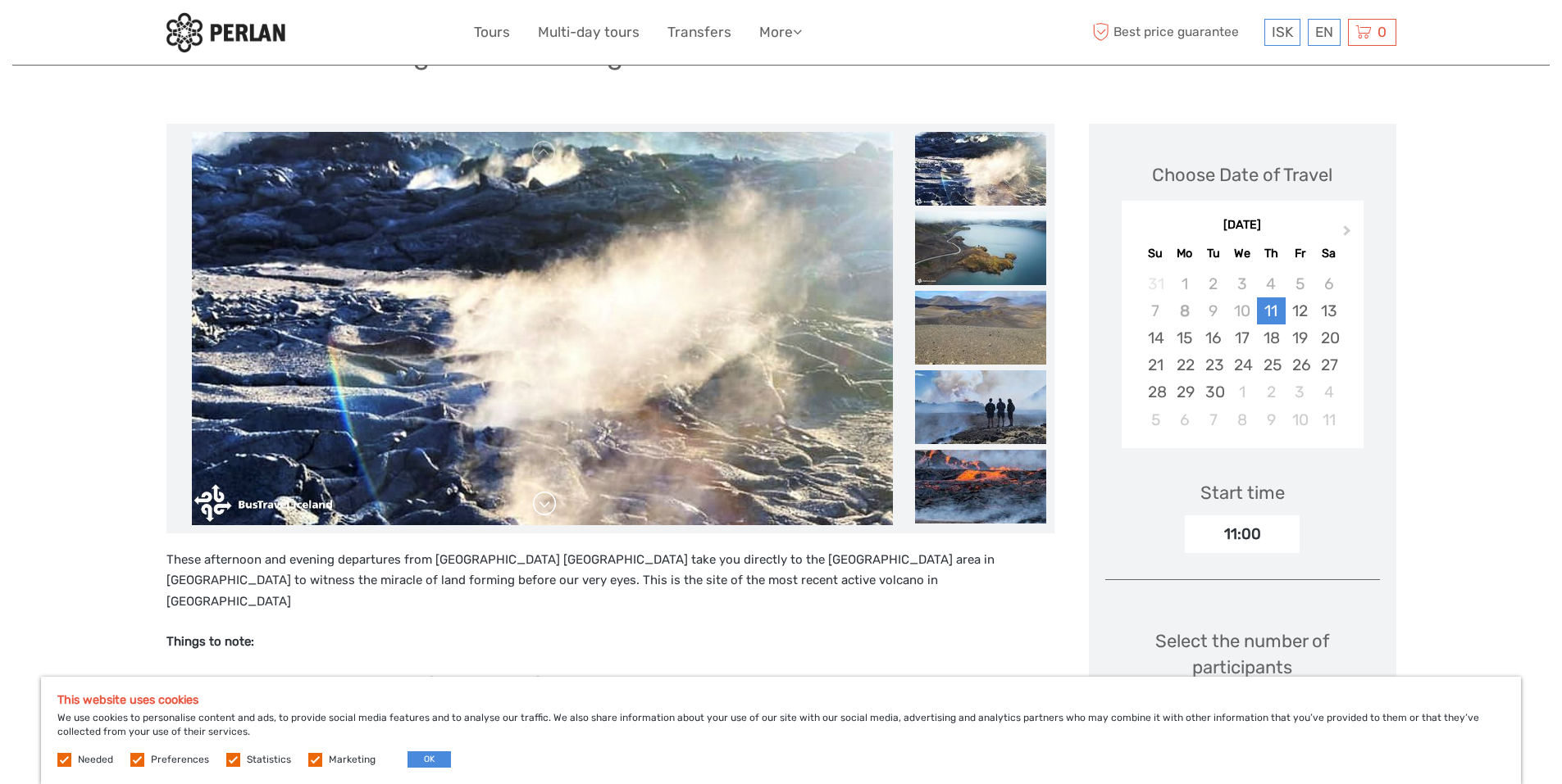
click at [546, 506] on link at bounding box center [544, 503] width 26 height 26
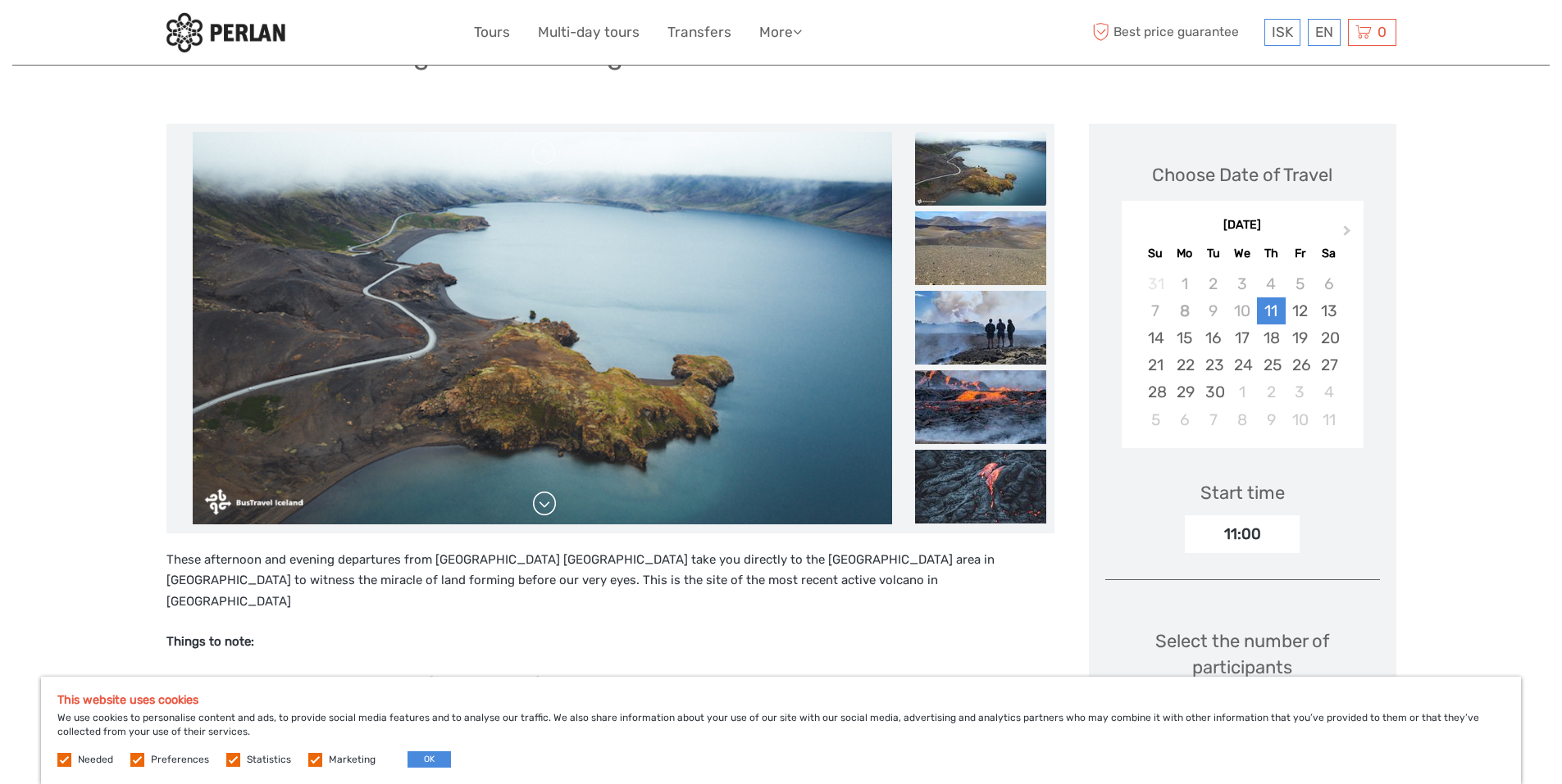
click at [546, 506] on link at bounding box center [544, 503] width 26 height 26
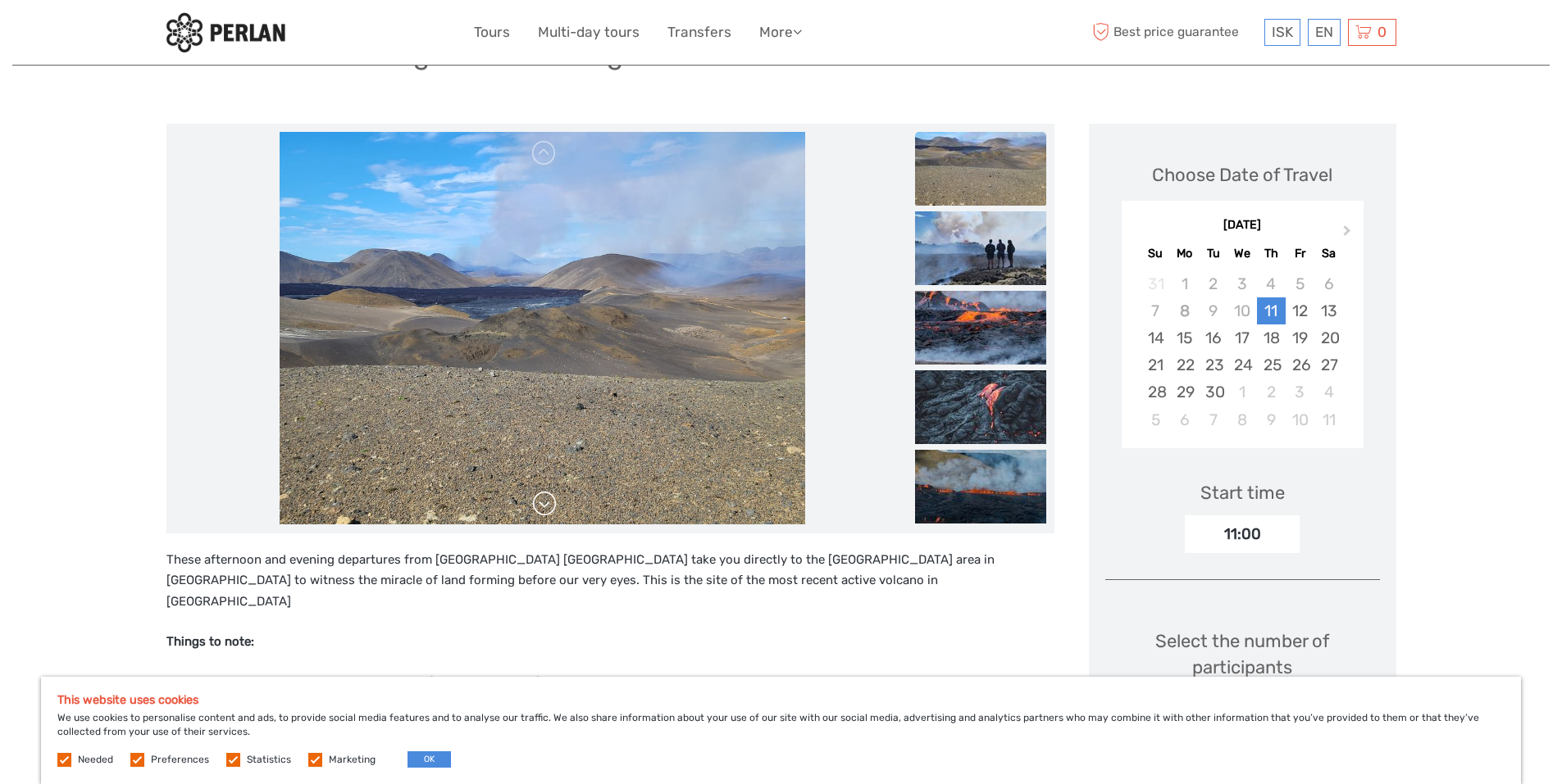
click at [546, 506] on link at bounding box center [544, 503] width 26 height 26
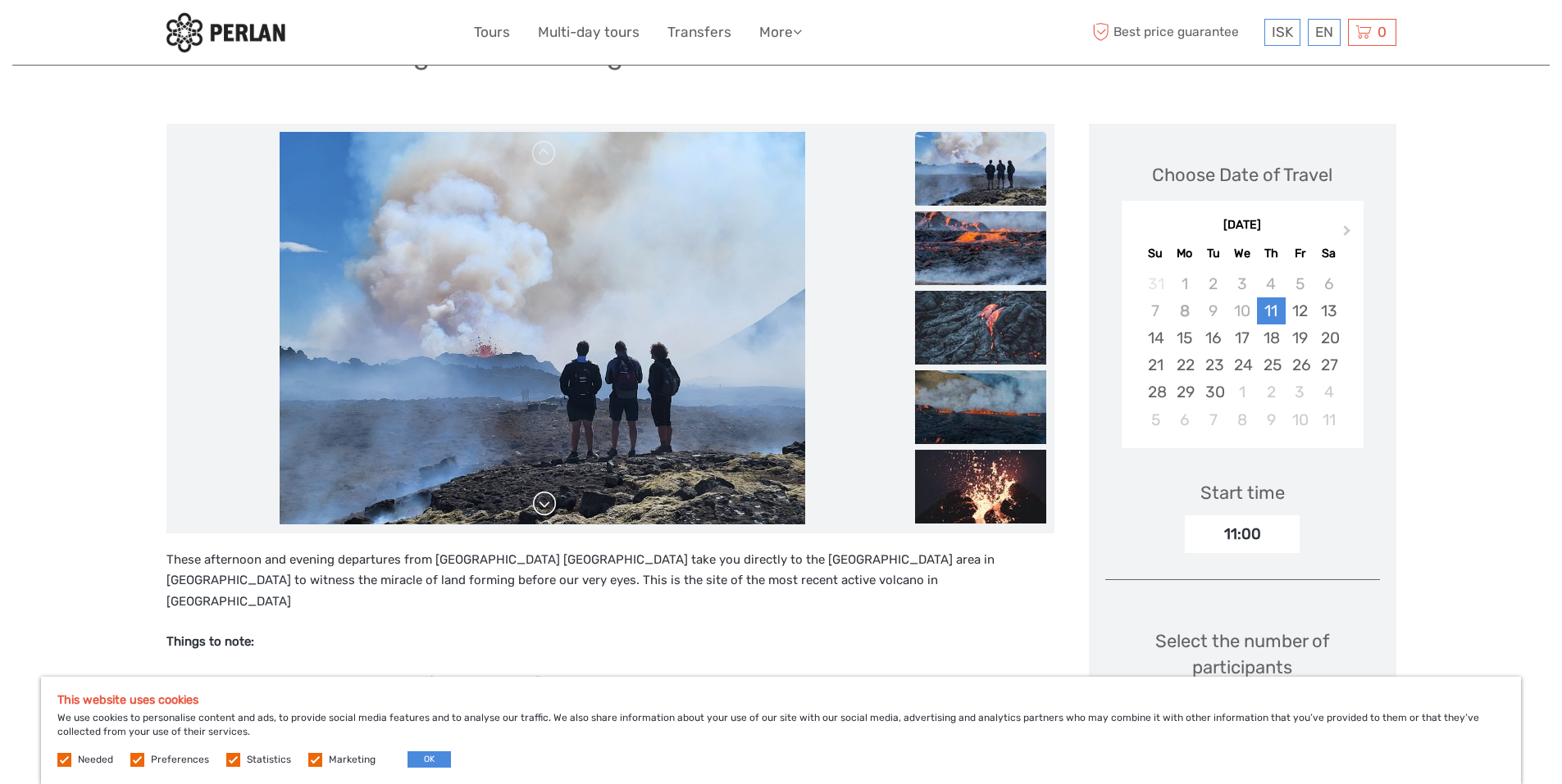
click at [546, 506] on link at bounding box center [544, 503] width 26 height 26
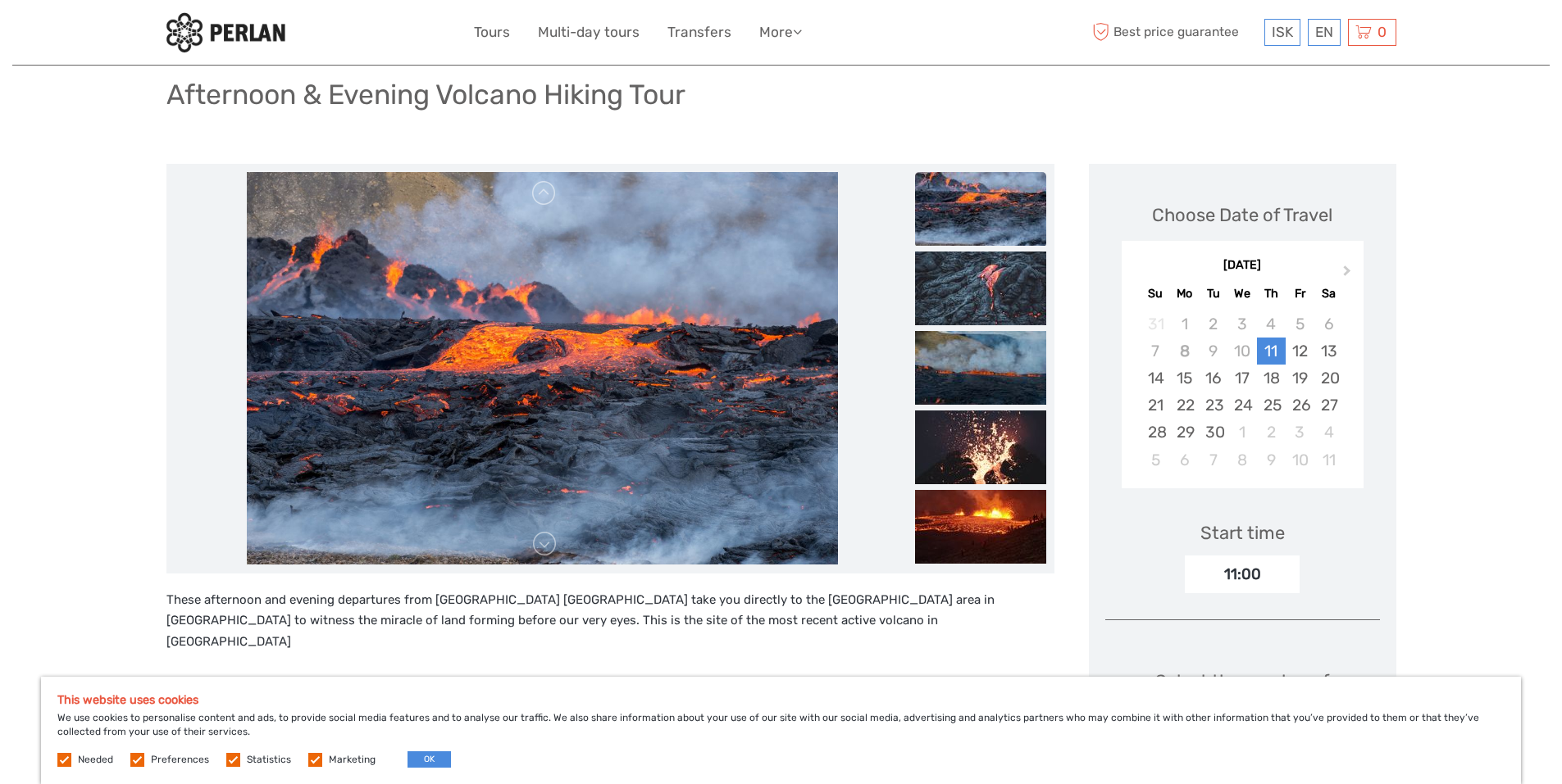
scroll to position [115, 0]
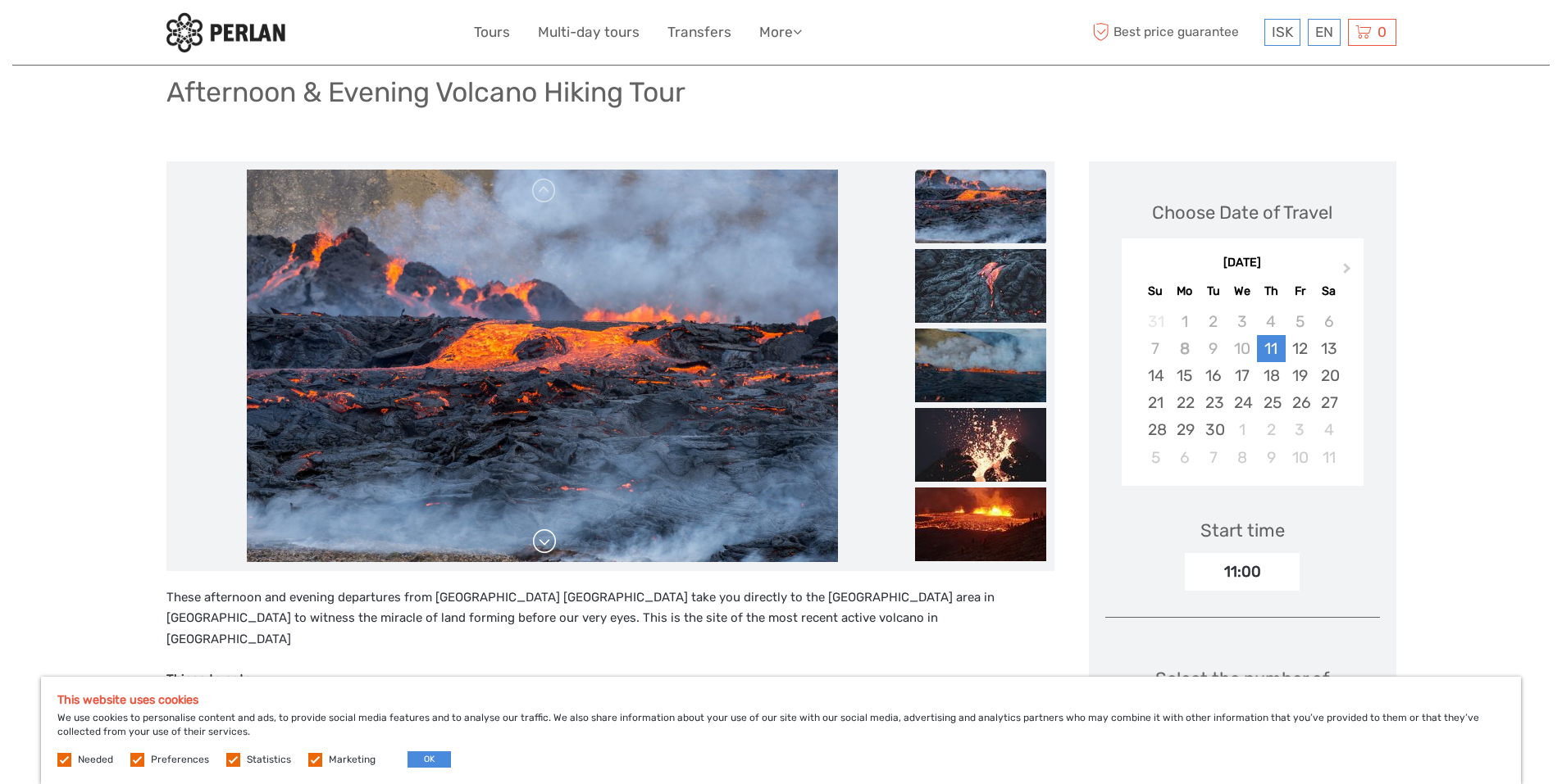
click at [551, 535] on link at bounding box center [544, 541] width 26 height 26
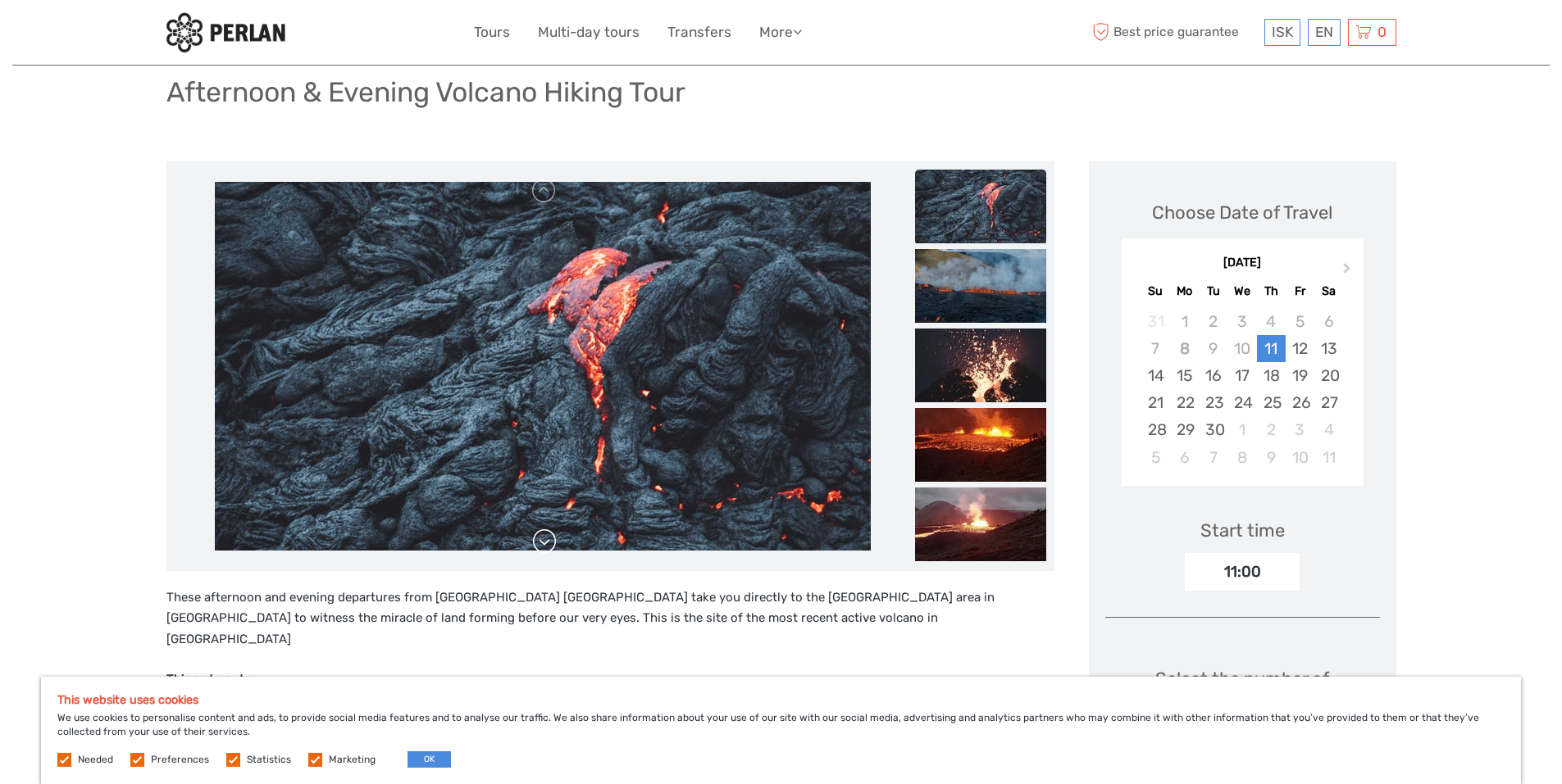
click at [551, 535] on link at bounding box center [544, 541] width 26 height 26
